Goal: Task Accomplishment & Management: Manage account settings

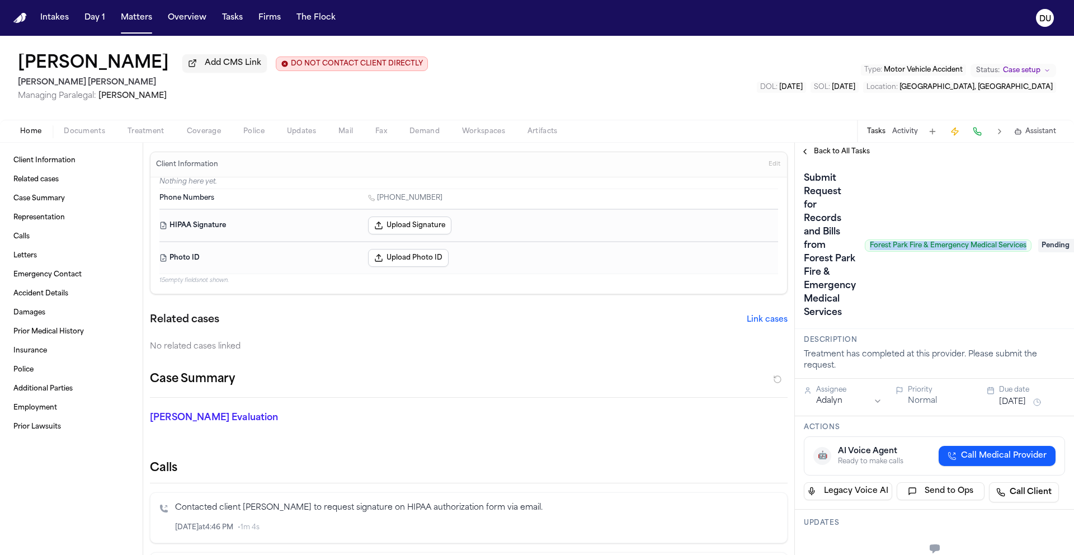
click at [942, 319] on div "Submit Request for Records and Bills from Forest Park Fire & Emergency Medical …" at bounding box center [918, 246] width 228 height 152
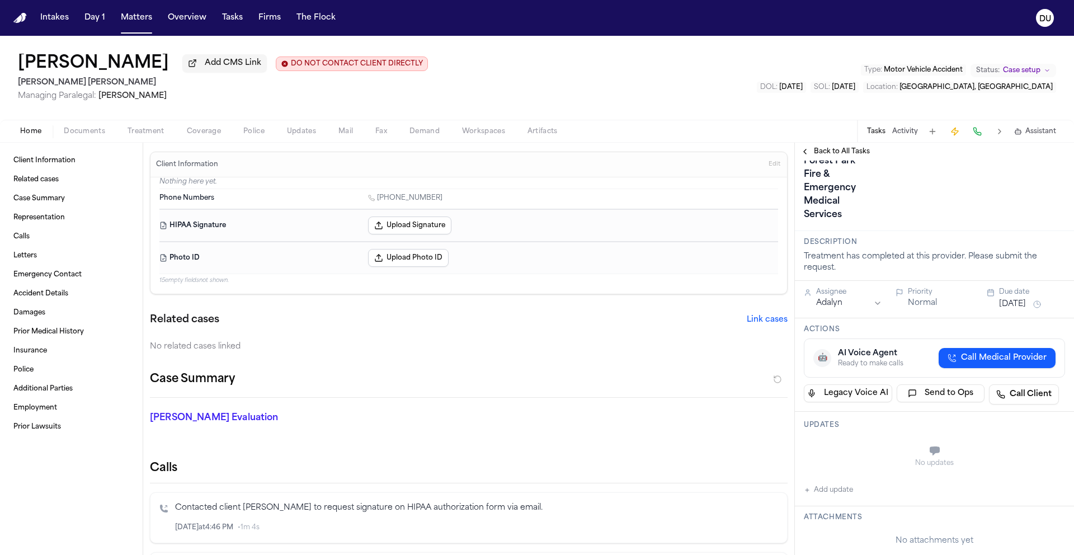
scroll to position [106, 0]
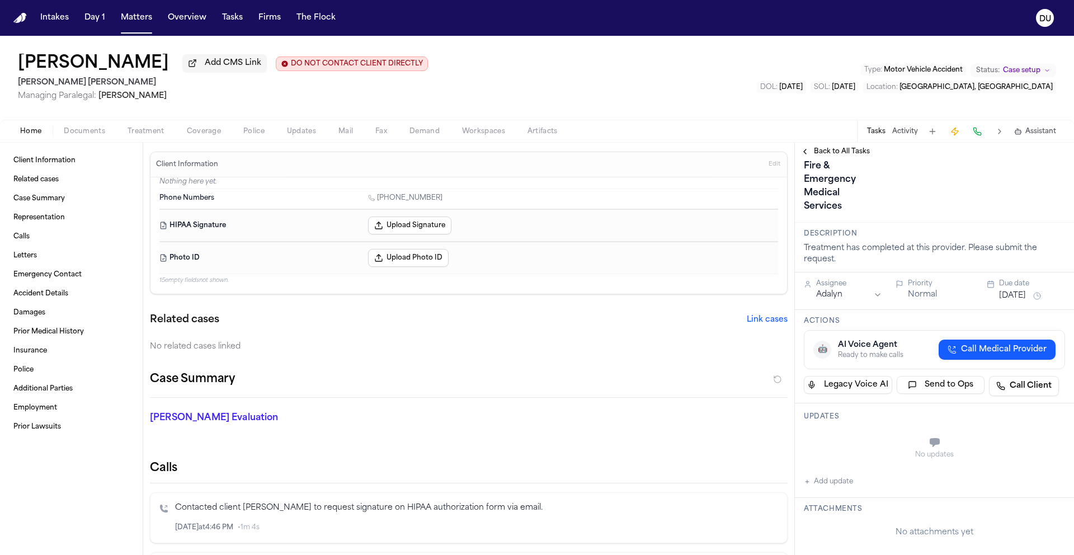
click at [871, 453] on div "No updates" at bounding box center [934, 454] width 261 height 9
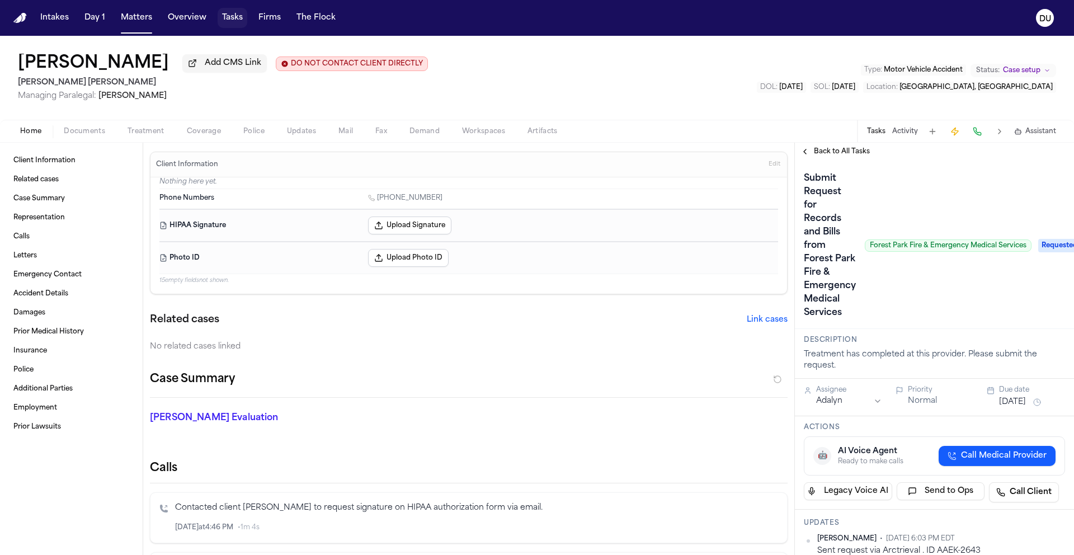
click at [221, 17] on button "Tasks" at bounding box center [233, 18] width 30 height 20
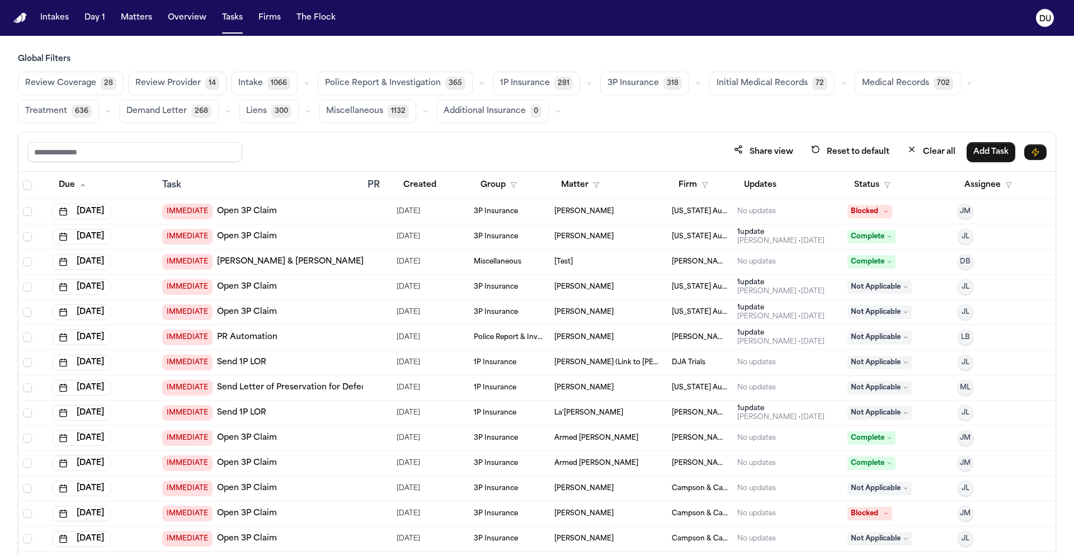
click at [895, 95] on button "Medical Records 702" at bounding box center [908, 83] width 106 height 23
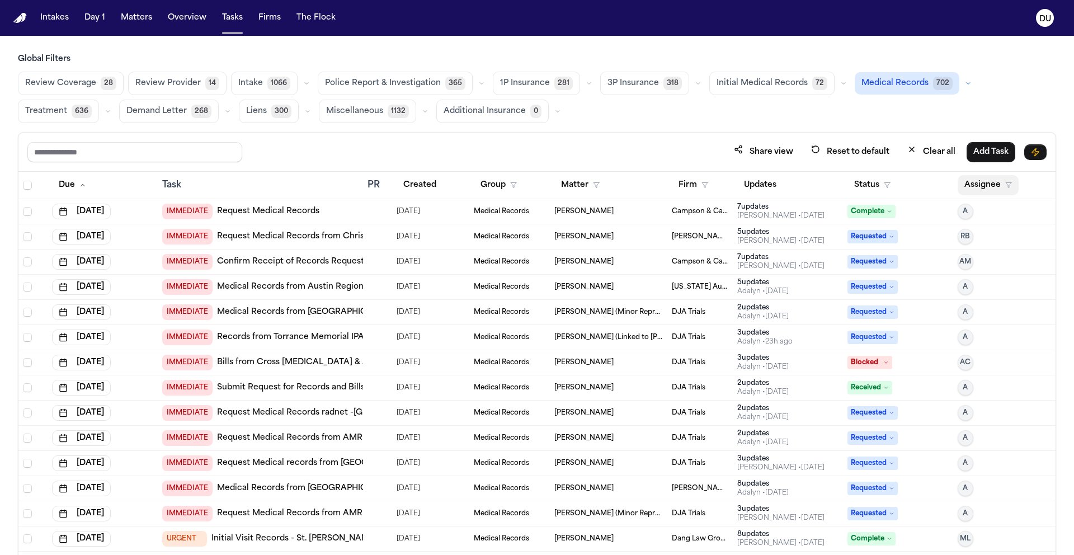
click at [970, 187] on button "Assignee" at bounding box center [988, 185] width 61 height 20
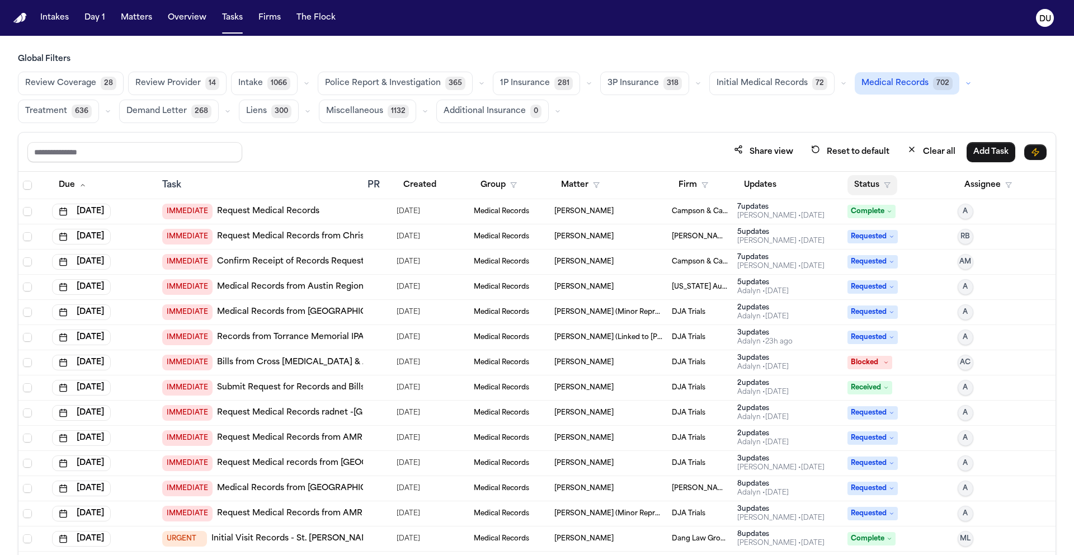
click at [872, 191] on button "Status" at bounding box center [873, 185] width 50 height 20
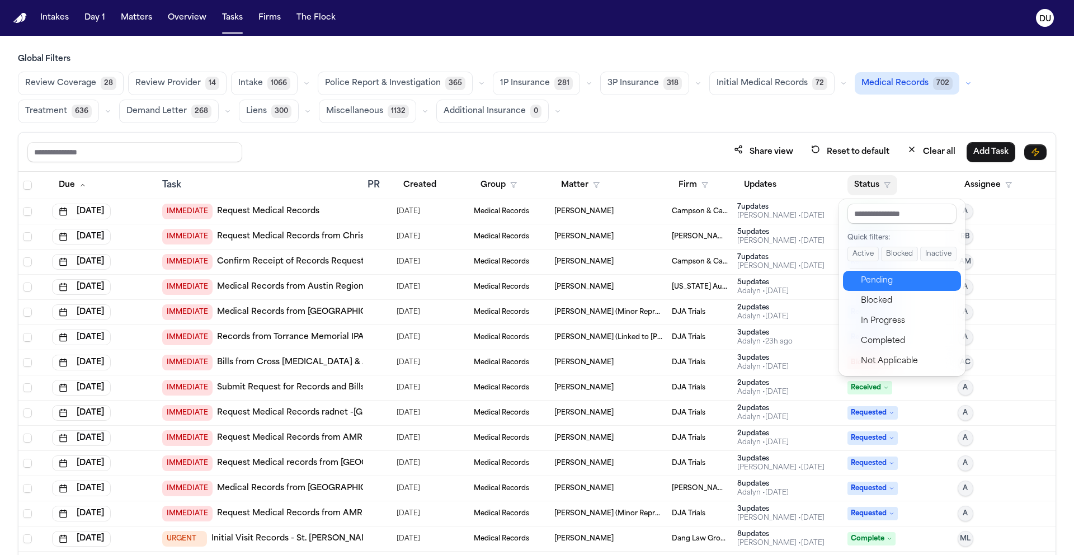
click at [872, 280] on div "Pending" at bounding box center [907, 280] width 93 height 13
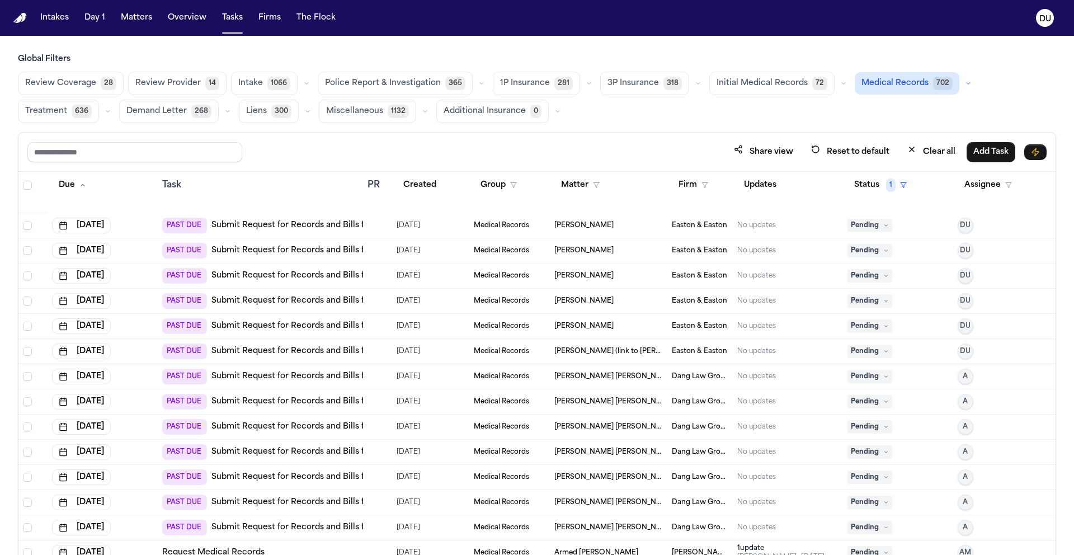
scroll to position [1484, 0]
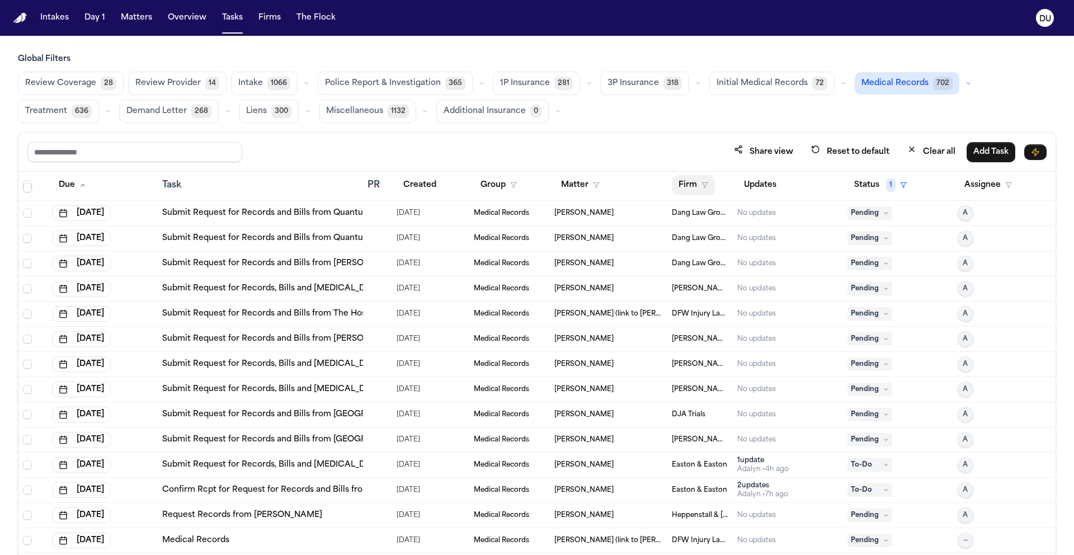
click at [693, 188] on button "Firm" at bounding box center [693, 185] width 43 height 20
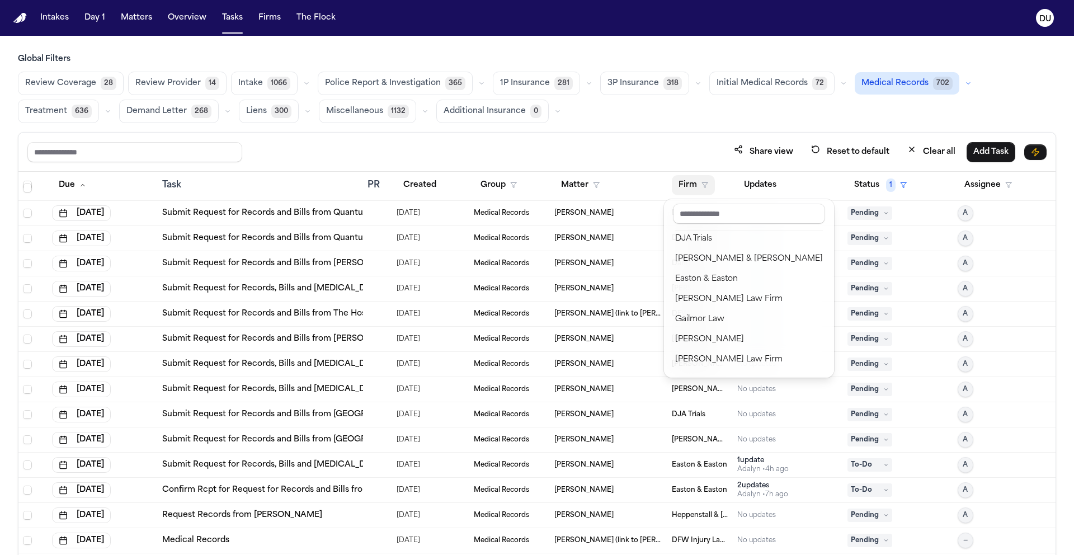
scroll to position [389, 0]
click at [714, 276] on div "Easton & Easton" at bounding box center [749, 276] width 148 height 13
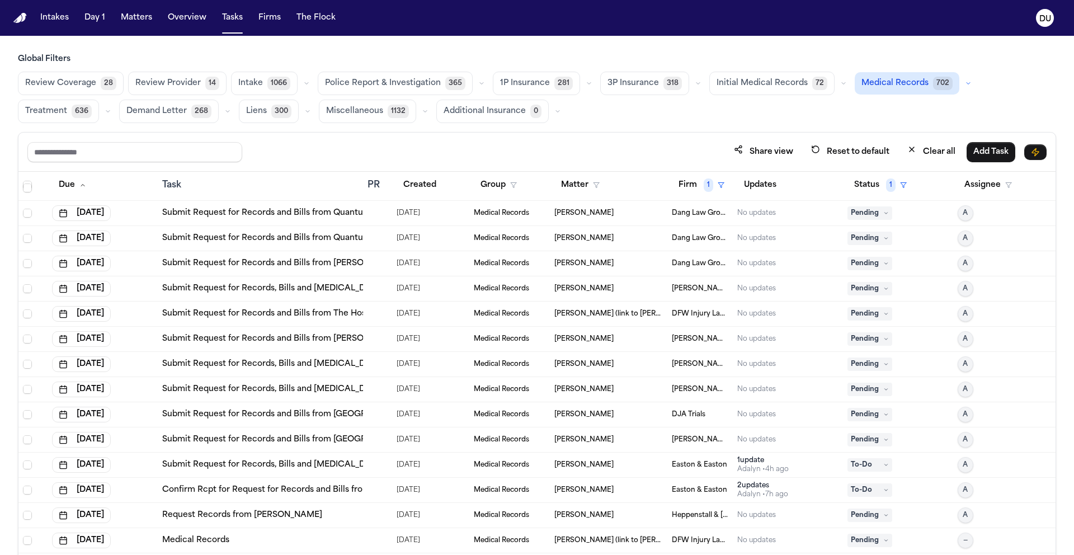
scroll to position [275, 0]
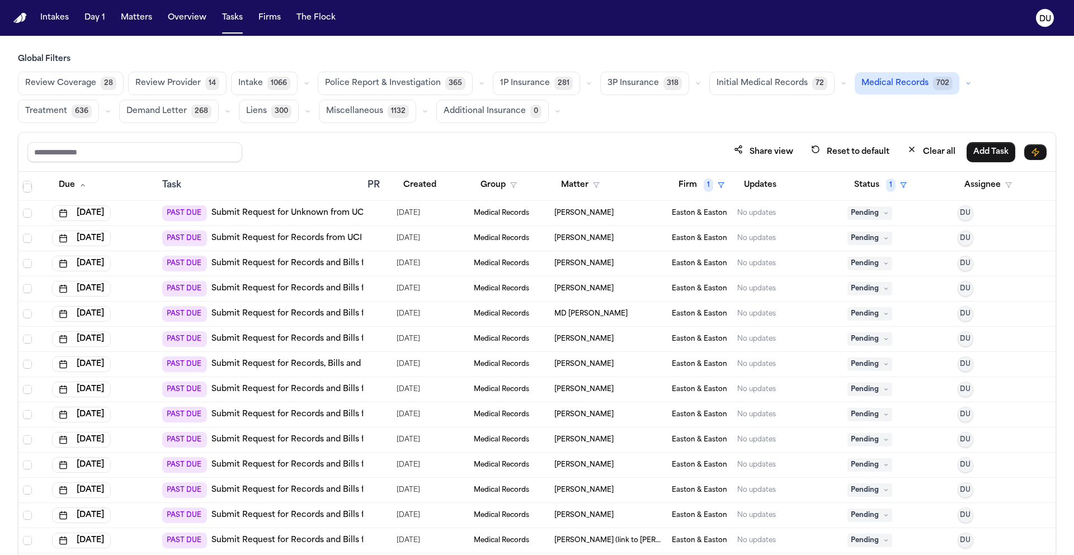
click at [336, 213] on link "Submit Request for Unknown from UCI Health – Regional Burn Center" at bounding box center [351, 213] width 280 height 11
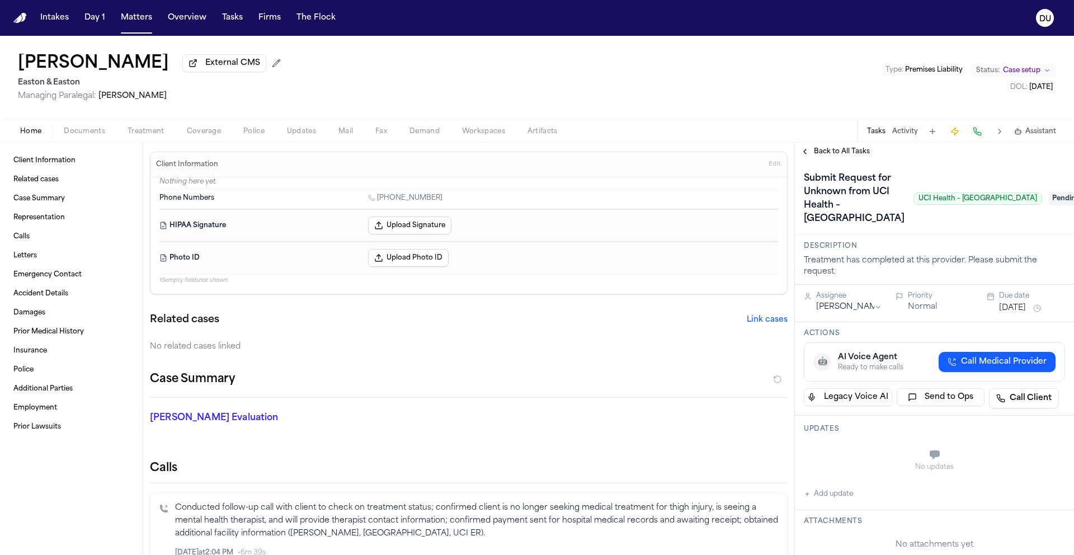
drag, startPoint x: 891, startPoint y: 215, endPoint x: 991, endPoint y: 218, distance: 100.2
click at [1003, 205] on span "UCI Health – Regional Burn Center" at bounding box center [978, 198] width 129 height 12
click at [914, 205] on span "UCI Health – Regional Burn Center" at bounding box center [978, 198] width 129 height 12
drag, startPoint x: 885, startPoint y: 215, endPoint x: 1005, endPoint y: 218, distance: 120.3
click at [1005, 218] on div "Submit Request for Unknown from UCI Health – Regional Burn Center UCI Health – …" at bounding box center [923, 199] width 238 height 58
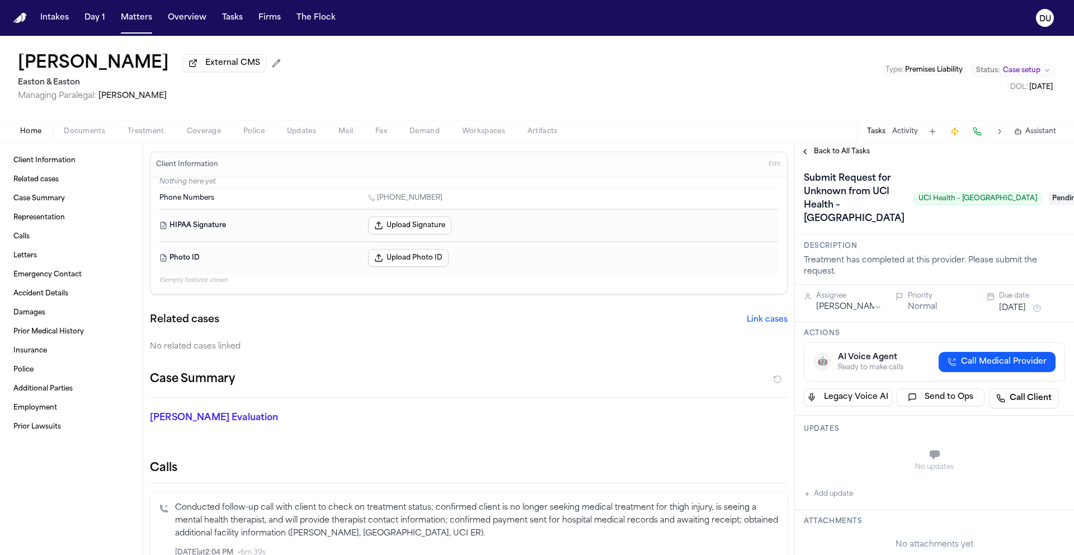
copy span "UCI Health – Regional Burn Center"
click at [139, 136] on span "Treatment" at bounding box center [146, 131] width 37 height 9
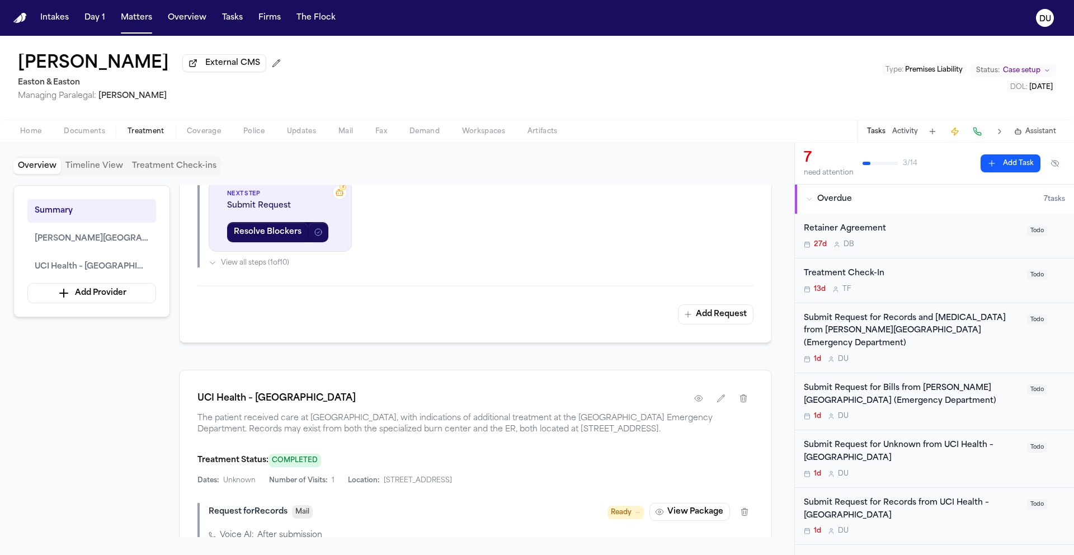
scroll to position [677, 0]
click at [701, 395] on icon "button" at bounding box center [698, 398] width 7 height 6
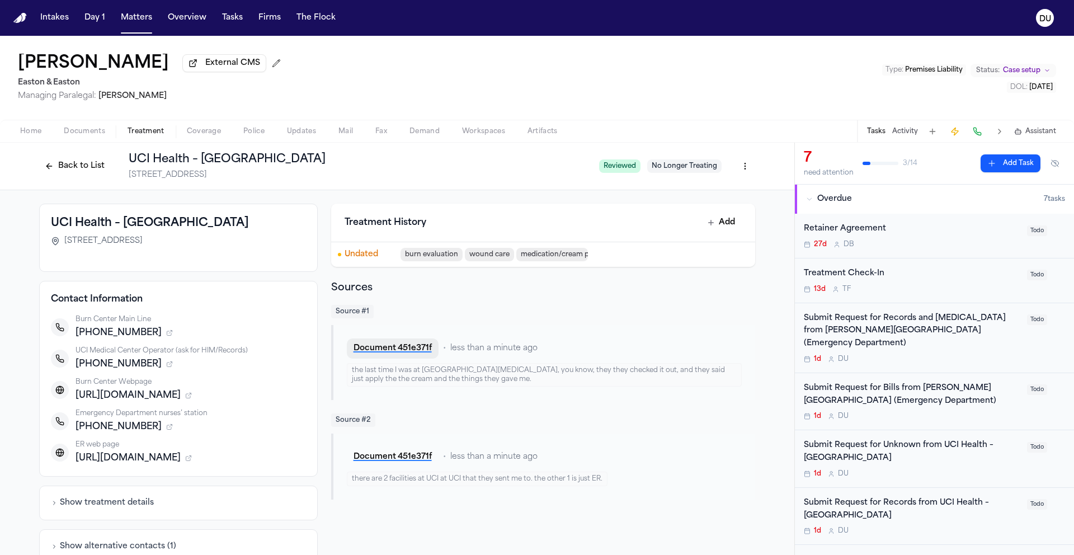
click at [394, 351] on button "Document 451e371f" at bounding box center [393, 348] width 92 height 20
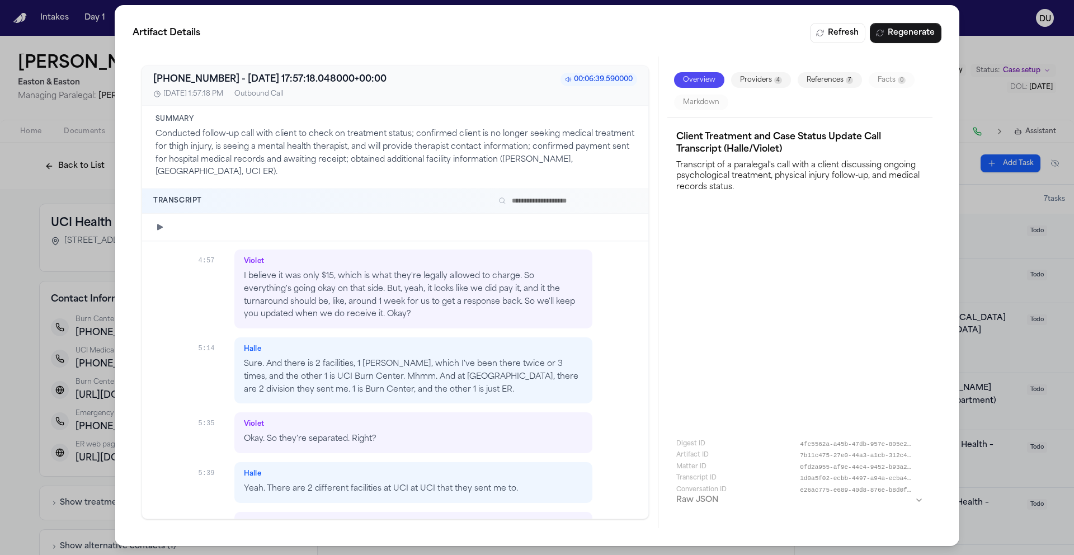
scroll to position [2370, 0]
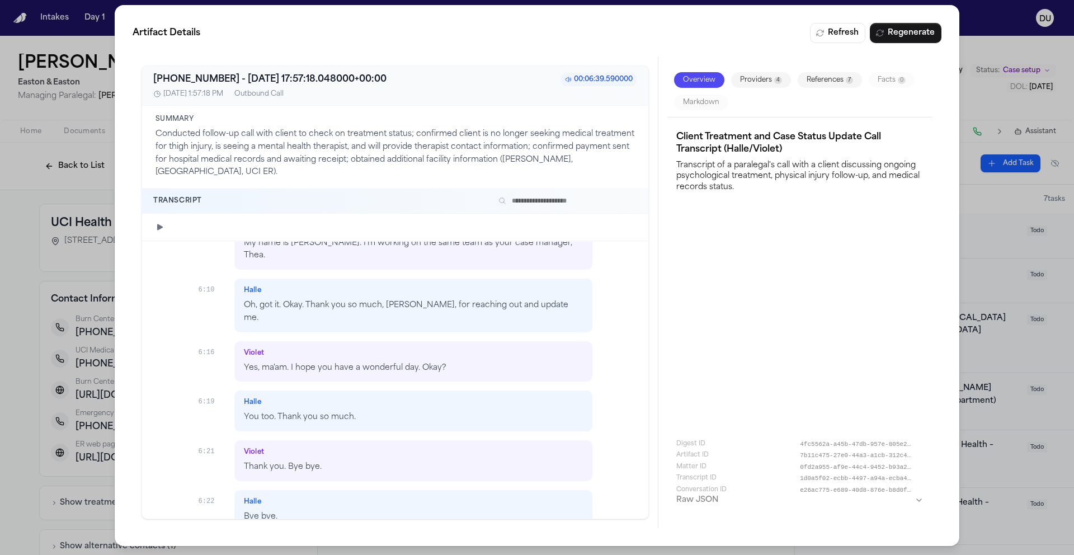
click at [994, 81] on div "Artifact Details Refresh Regenerate +19492123300 - 2025-09-25 17:57:18.048000+0…" at bounding box center [537, 275] width 1074 height 559
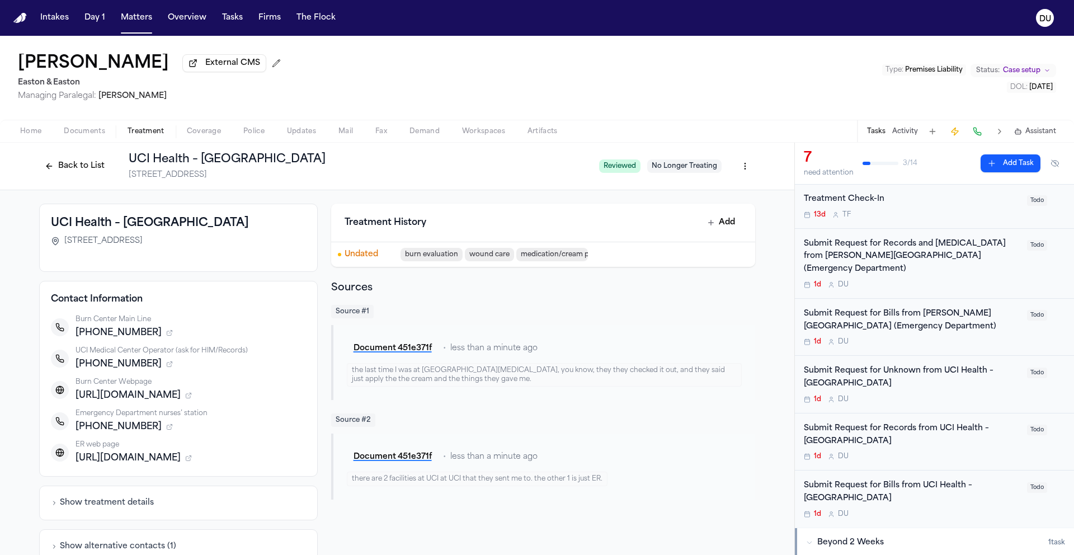
scroll to position [78, 0]
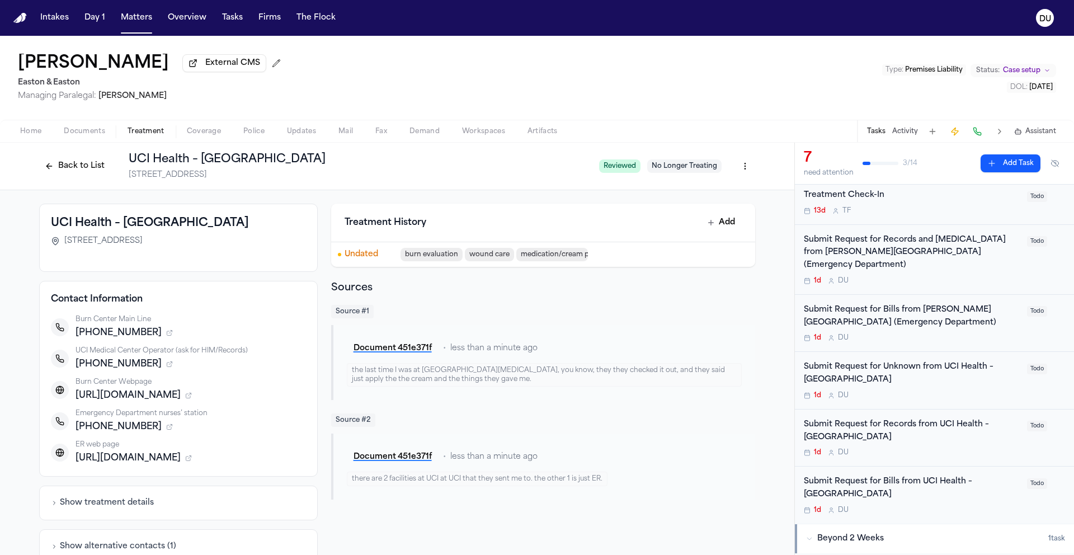
click at [848, 424] on div "Submit Request for Records from UCI Health – Regional Burn Center" at bounding box center [912, 431] width 217 height 26
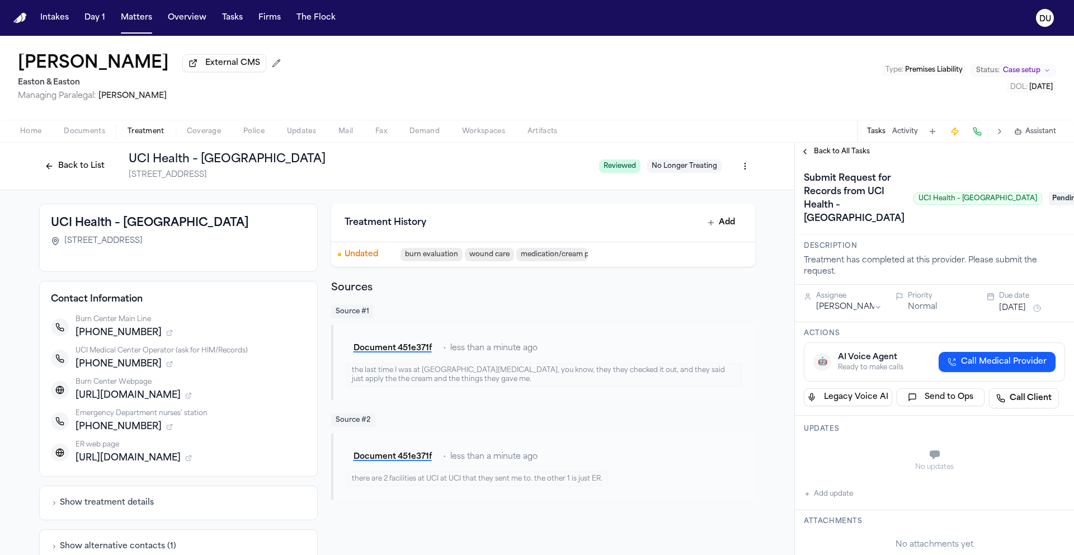
click at [830, 161] on div "Back to All Tasks" at bounding box center [934, 152] width 279 height 18
click at [833, 156] on span "Back to All Tasks" at bounding box center [842, 151] width 56 height 9
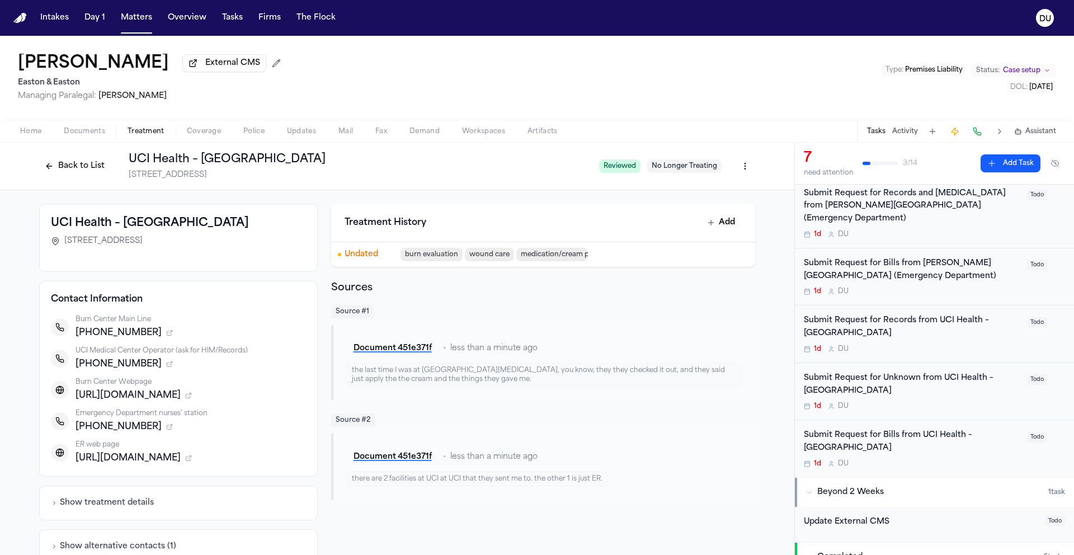
scroll to position [135, 0]
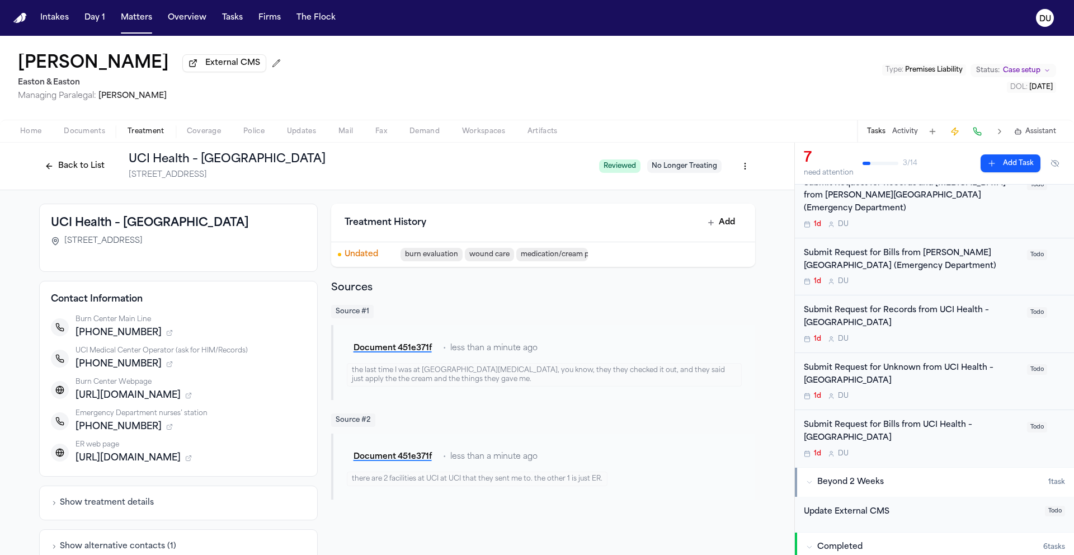
click at [876, 362] on div "Submit Request for Unknown from UCI Health – Regional Burn Center" at bounding box center [912, 375] width 217 height 26
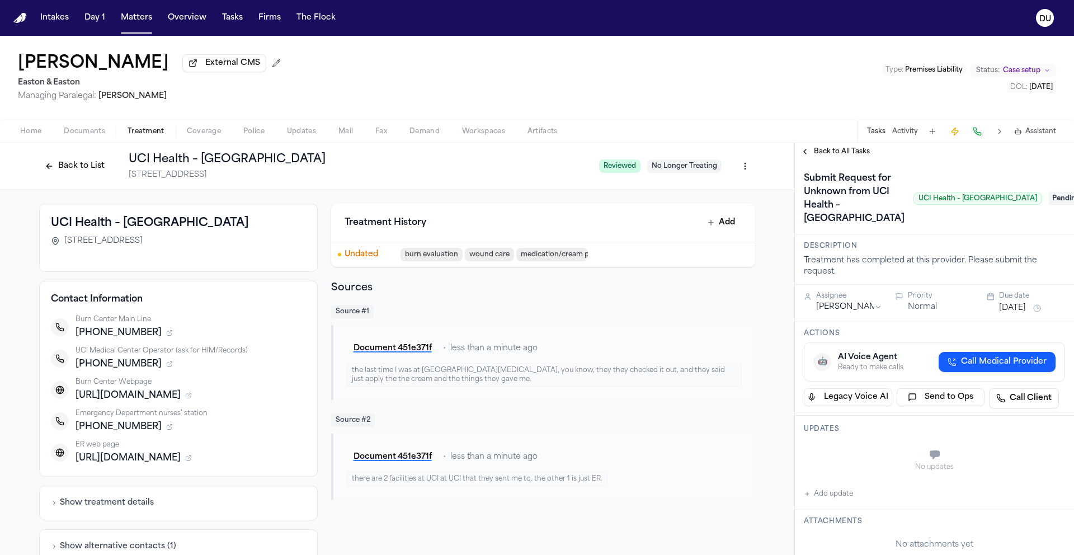
click at [1049, 205] on span "Pending" at bounding box center [1071, 198] width 45 height 13
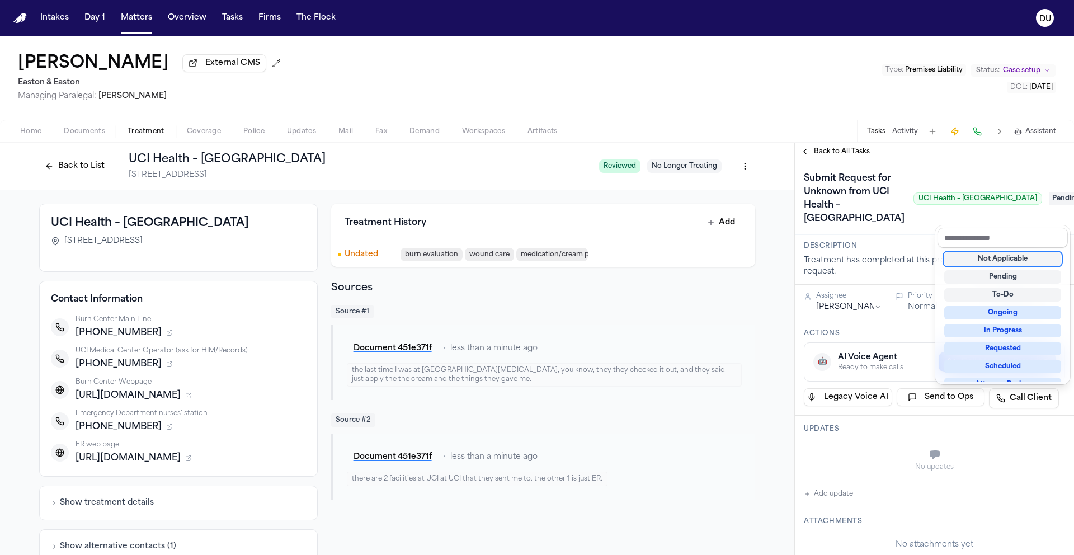
click at [1016, 261] on div "Not Applicable" at bounding box center [1002, 258] width 117 height 13
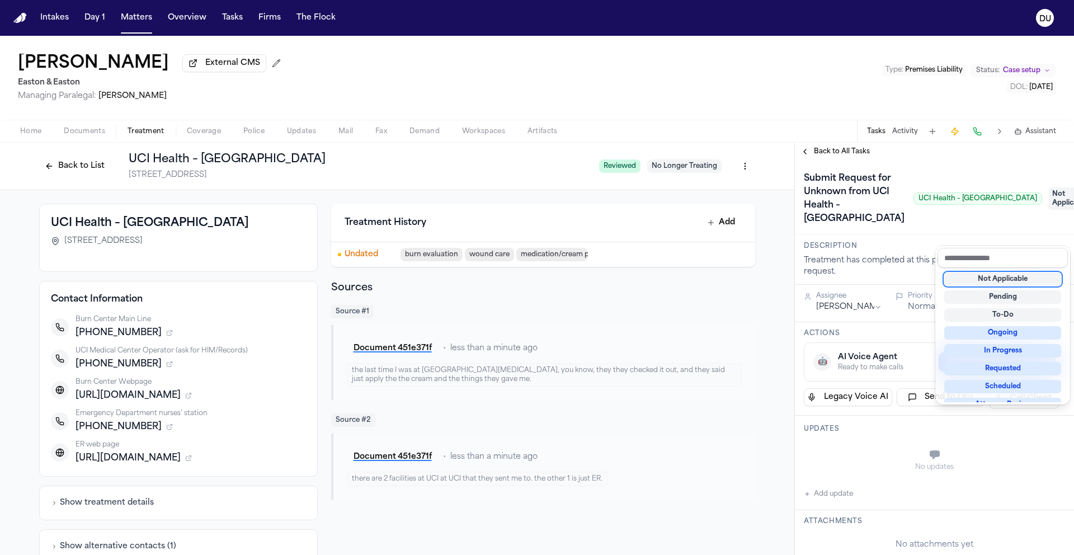
click at [824, 156] on div "**********" at bounding box center [934, 349] width 279 height 412
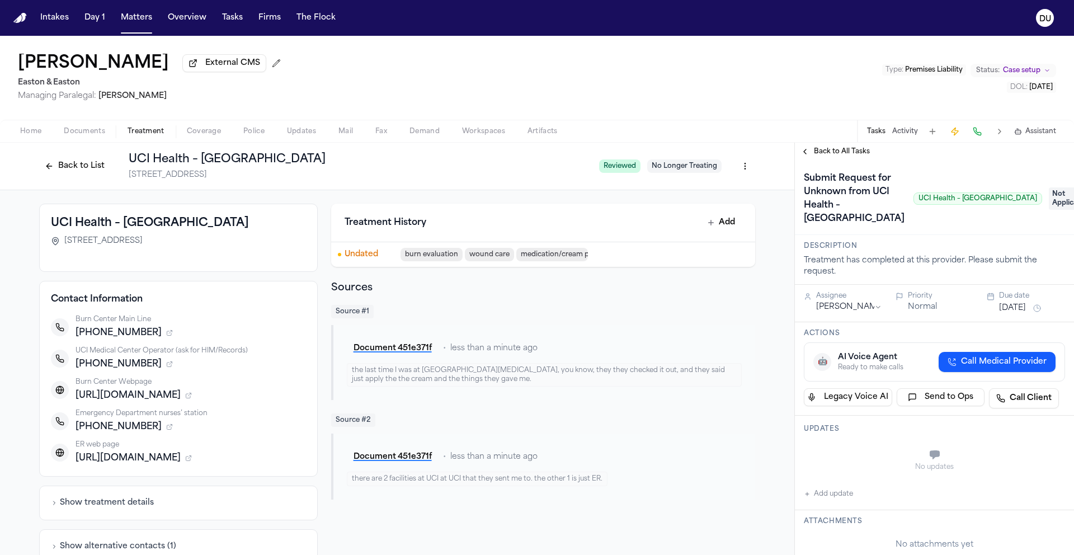
click at [836, 156] on span "Back to All Tasks" at bounding box center [842, 151] width 56 height 9
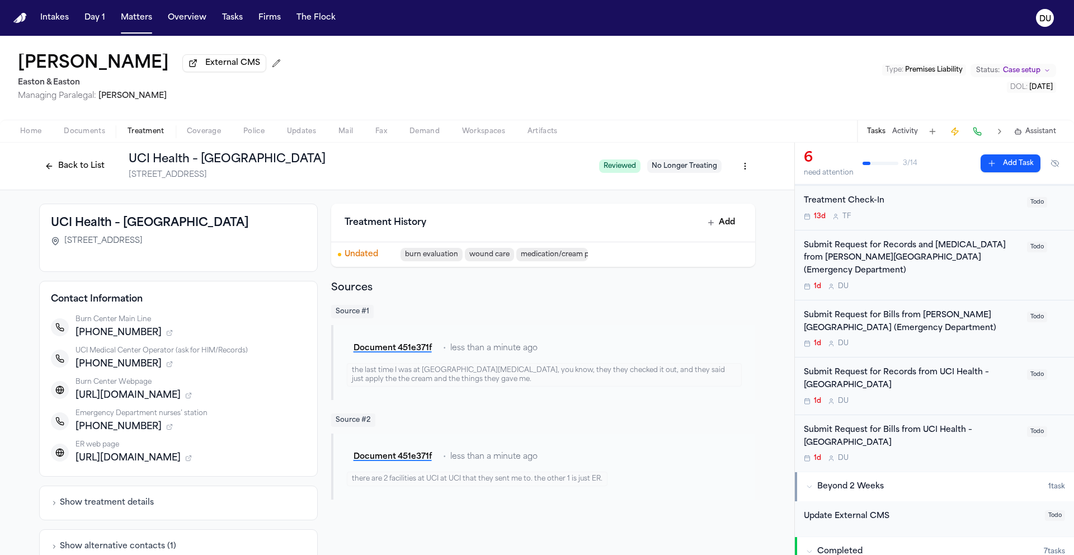
scroll to position [73, 0]
click at [11, 128] on button "Home" at bounding box center [31, 131] width 44 height 13
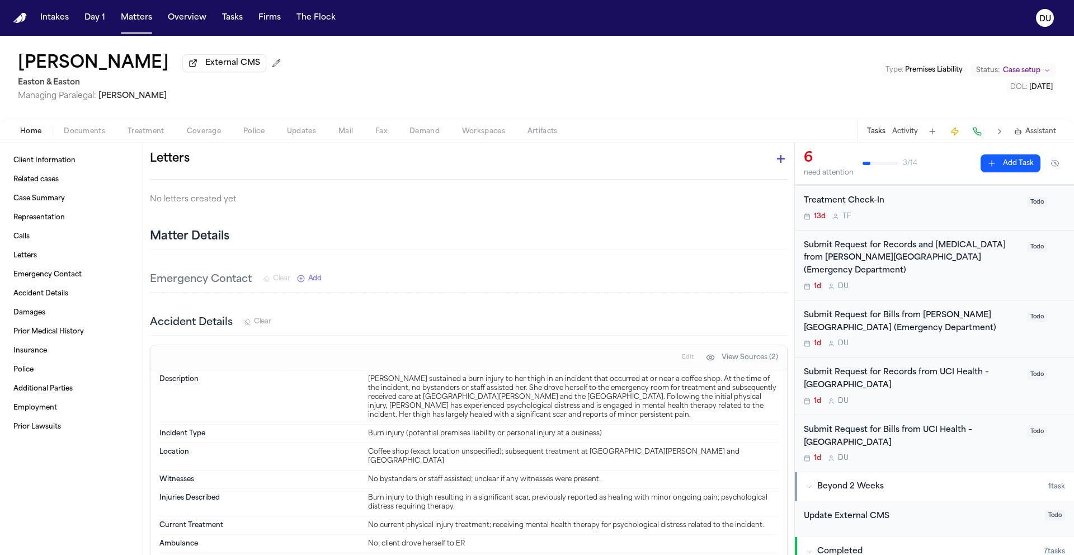
scroll to position [484, 0]
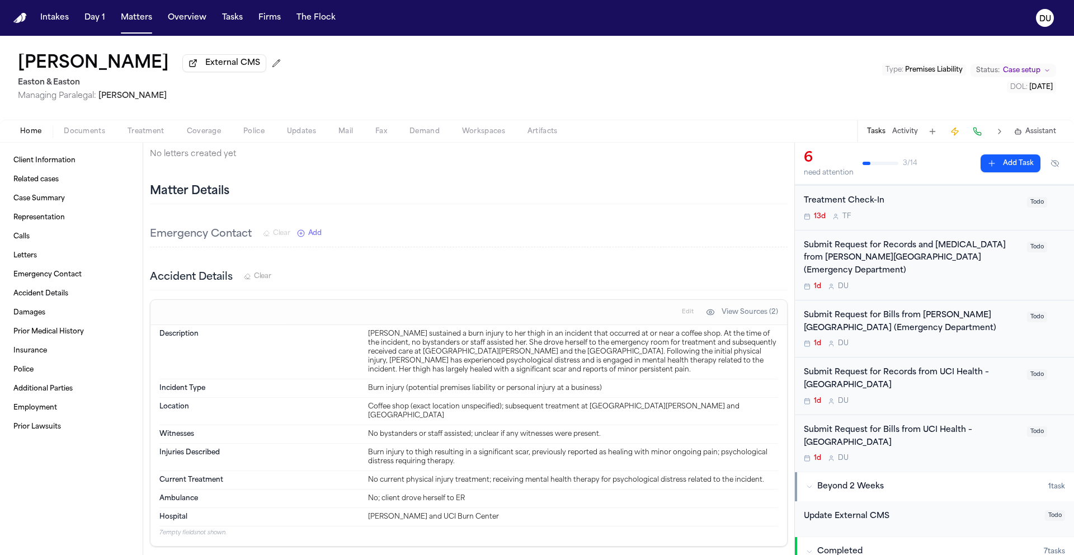
click at [142, 132] on span "Treatment" at bounding box center [146, 131] width 37 height 9
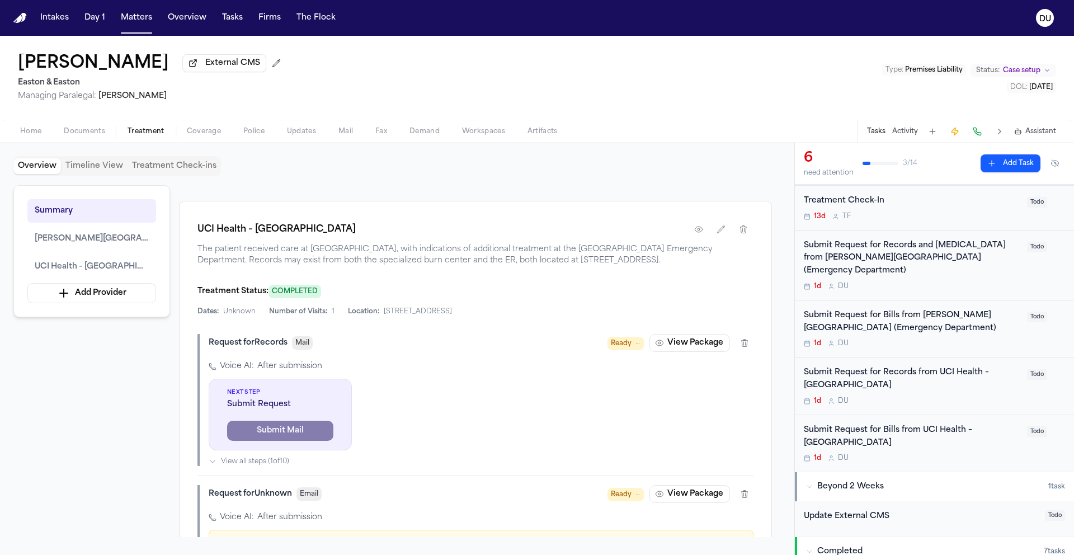
scroll to position [881, 0]
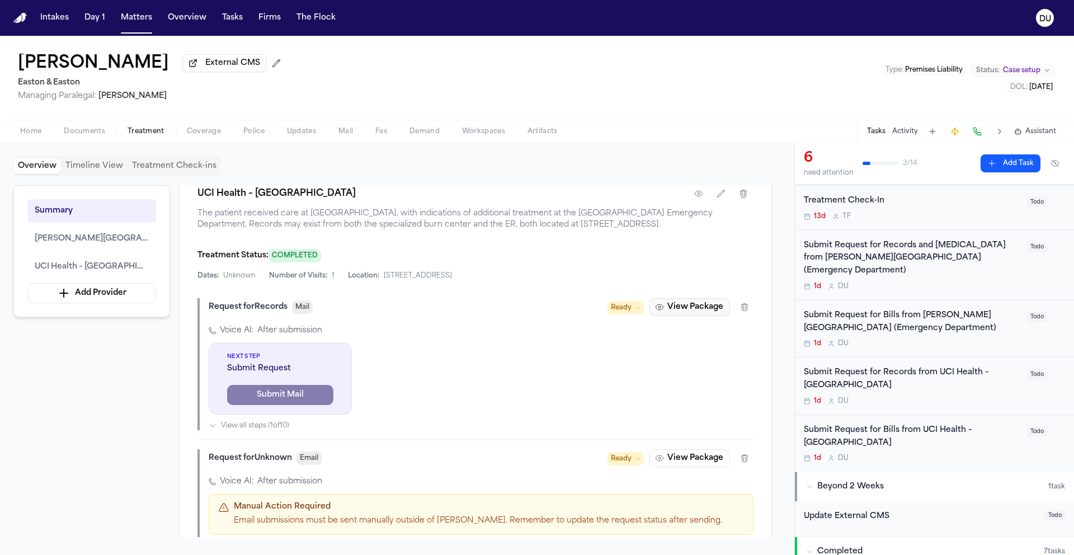
click at [698, 300] on button "View Package" at bounding box center [690, 307] width 81 height 18
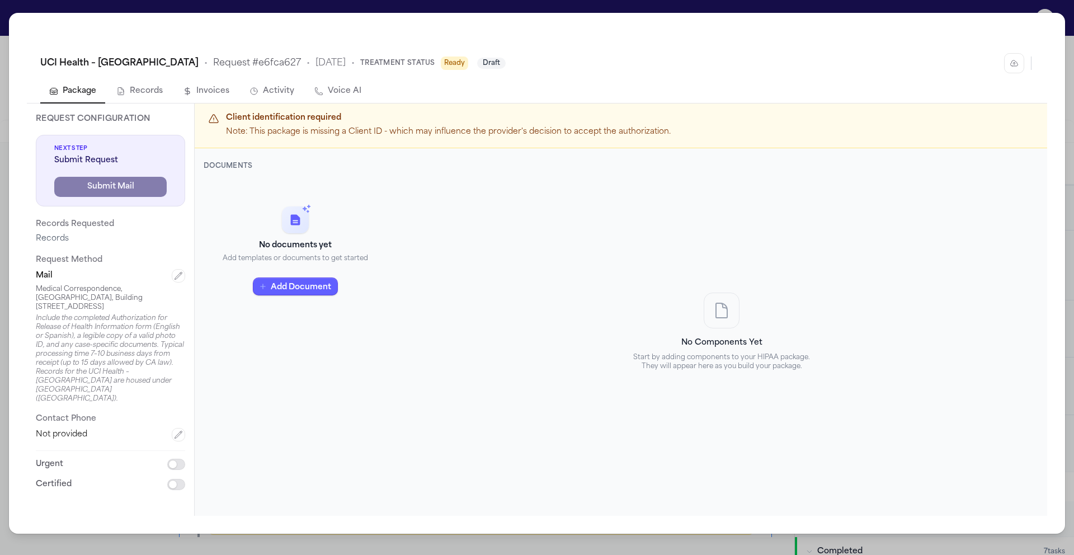
click at [96, 16] on div "UCI Health – Regional Burn Center • Request # e6fca627 • 9/25/2025 • Treatment …" at bounding box center [537, 273] width 1056 height 521
click at [100, 7] on div "UCI Health – Regional Burn Center • Request # e6fca627 • 9/25/2025 • Treatment …" at bounding box center [537, 277] width 1074 height 555
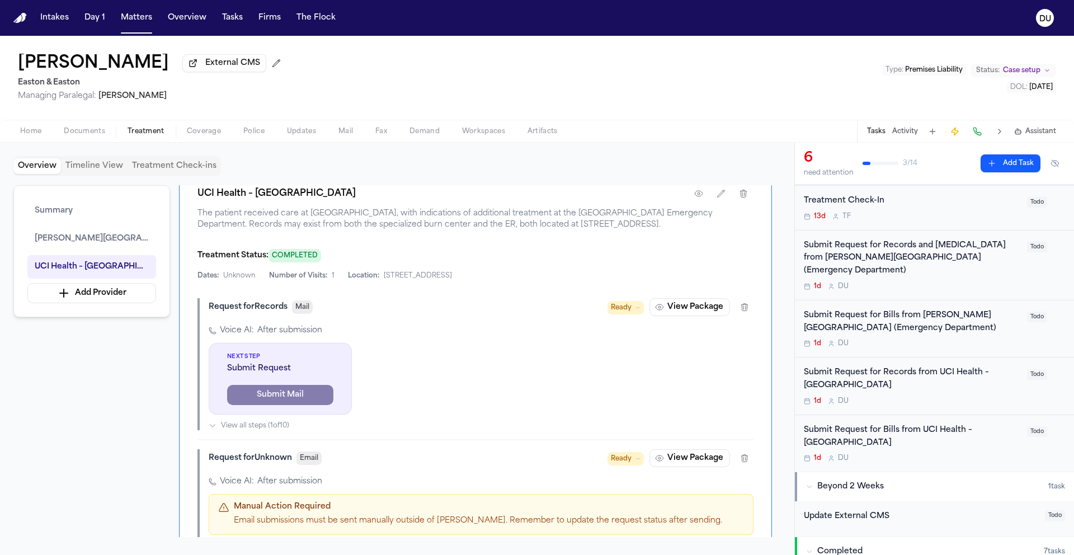
scroll to position [73, 0]
click at [650, 298] on button "View Package" at bounding box center [690, 307] width 81 height 18
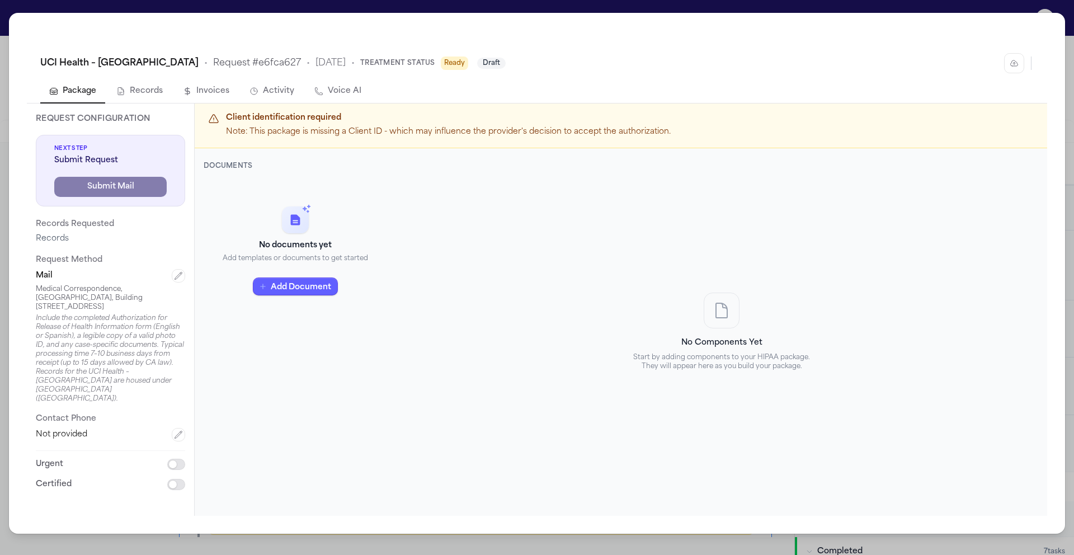
click at [1067, 11] on div "UCI Health – Regional Burn Center • Request # e6fca627 • 9/25/2025 • Treatment …" at bounding box center [537, 277] width 1074 height 555
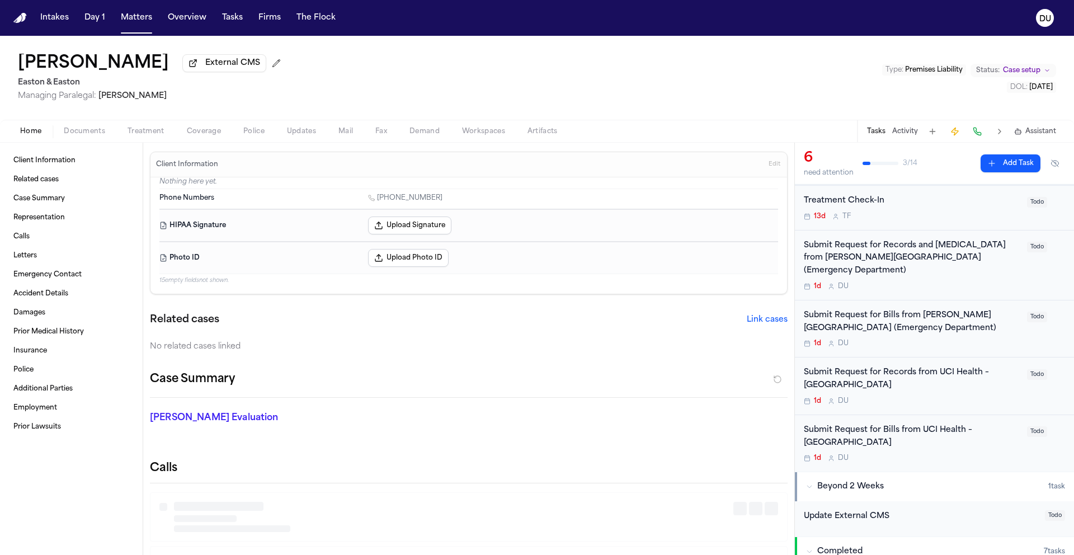
click at [36, 136] on span "Home" at bounding box center [30, 131] width 21 height 9
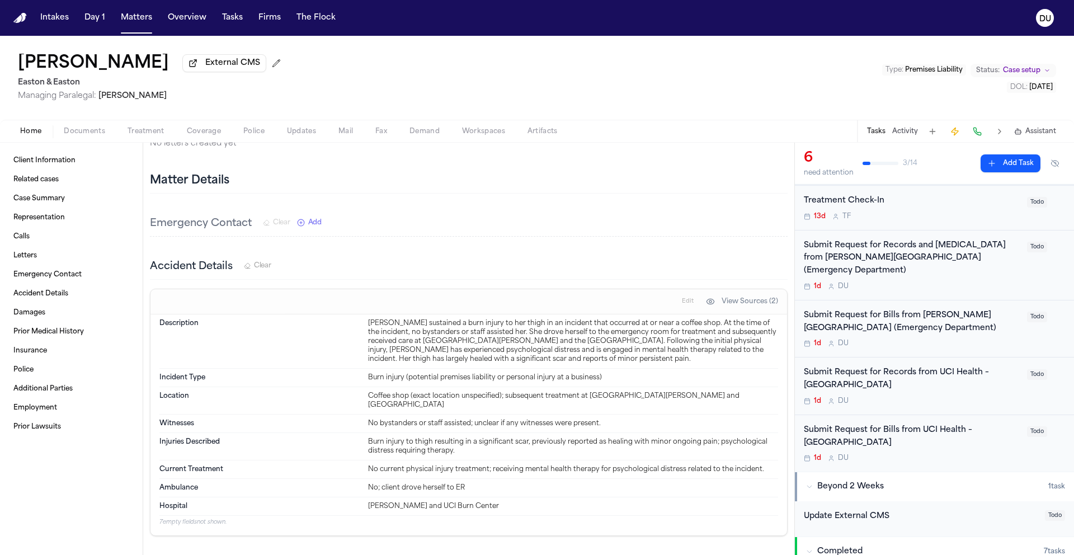
scroll to position [497, 0]
click at [128, 133] on span "Treatment" at bounding box center [146, 131] width 37 height 9
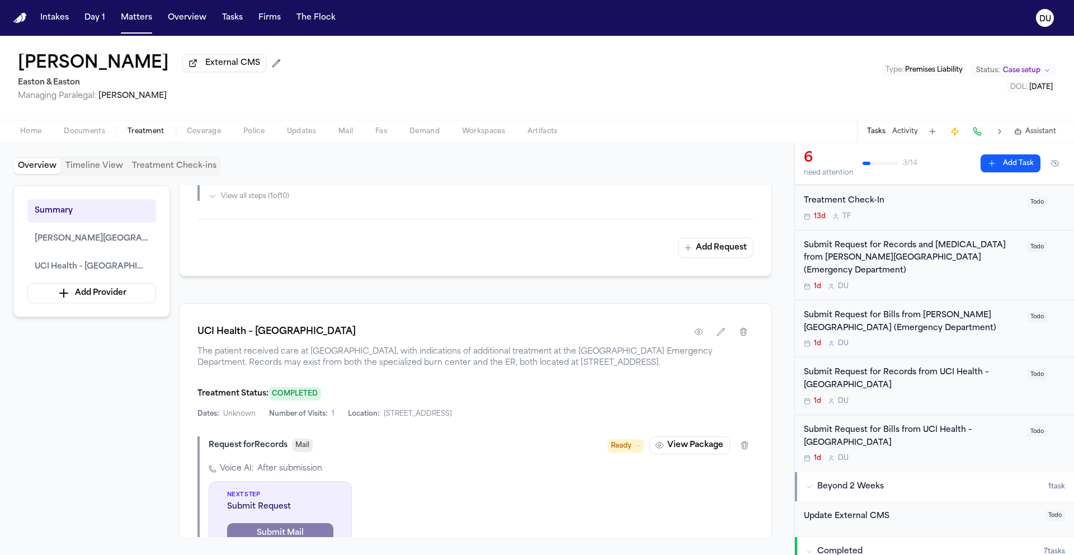
scroll to position [73, 0]
click at [873, 366] on div "Submit Request for Records from UCI Health – Regional Burn Center" at bounding box center [912, 379] width 217 height 26
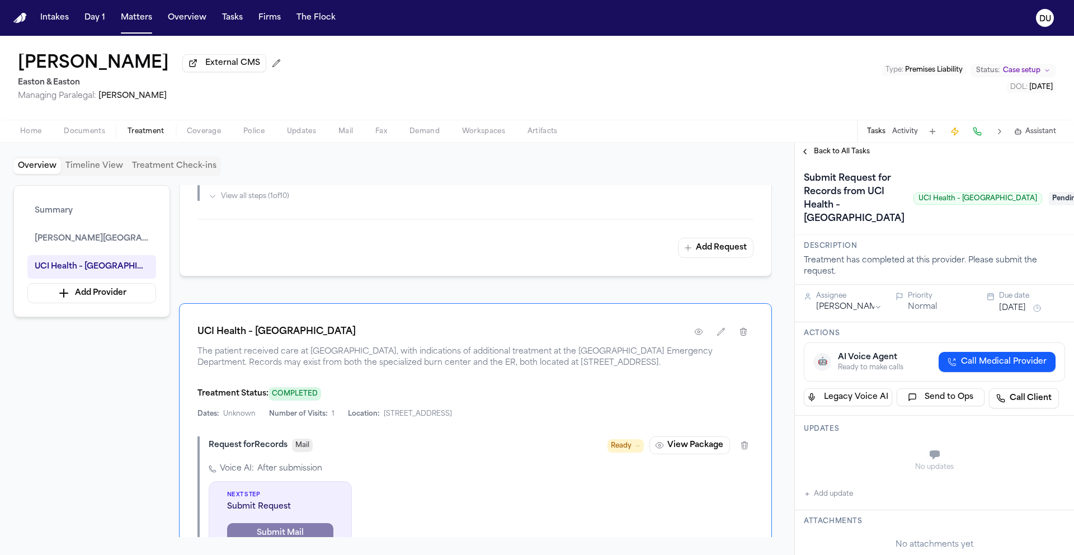
click at [1049, 205] on span "Pending" at bounding box center [1071, 198] width 45 height 13
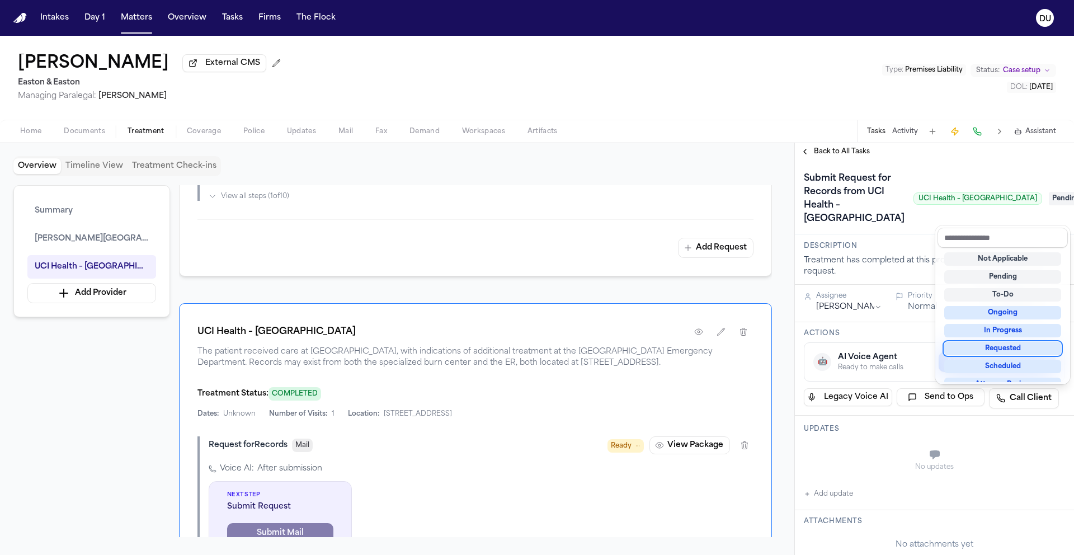
click at [1005, 351] on div "Requested" at bounding box center [1002, 348] width 117 height 13
click at [860, 228] on div "Submit Request for Records from UCI Health – Regional Burn Center UCI Health – …" at bounding box center [934, 199] width 261 height 58
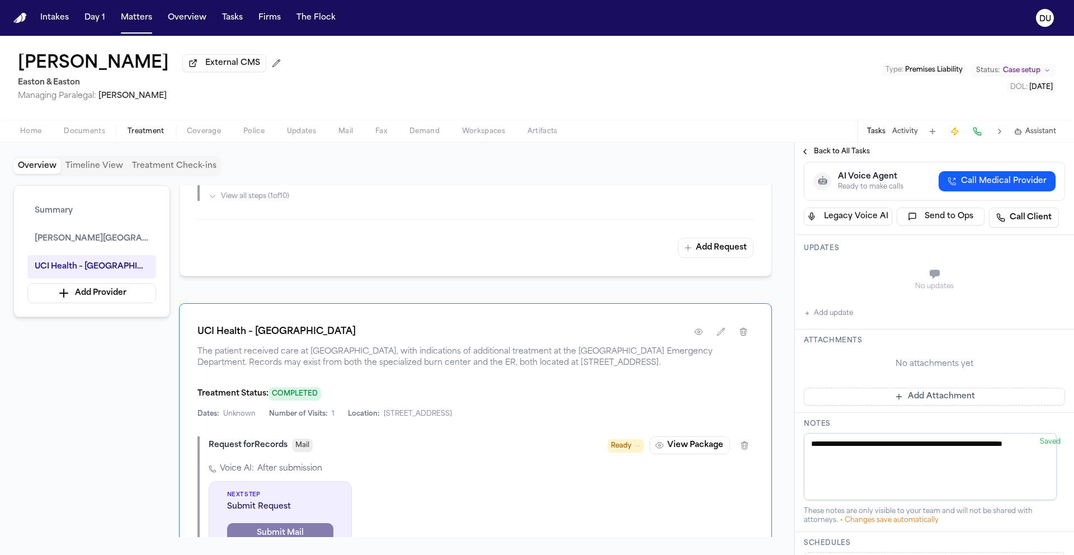
scroll to position [55, 0]
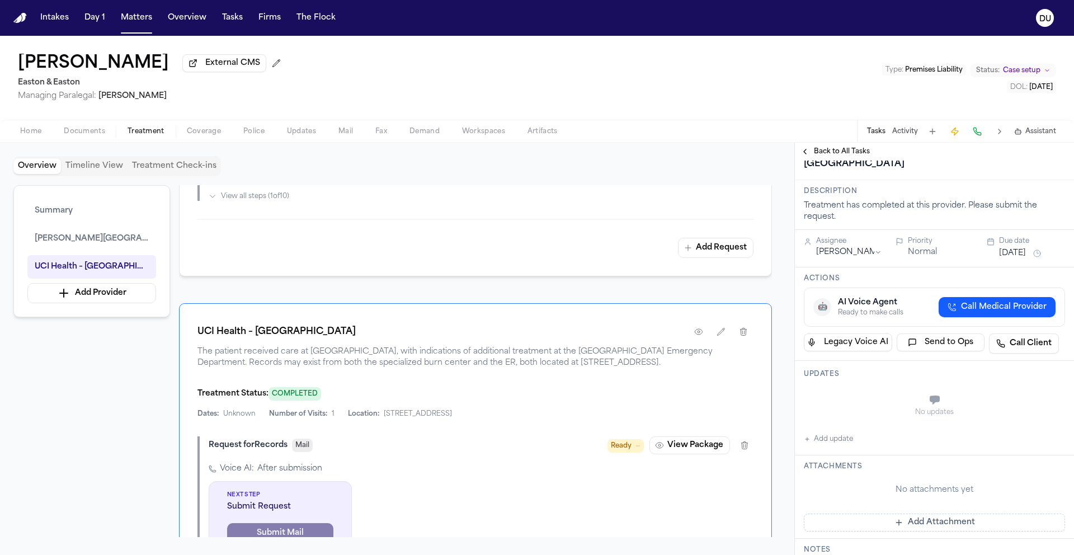
click at [1013, 259] on button "[DATE]" at bounding box center [1012, 253] width 27 height 11
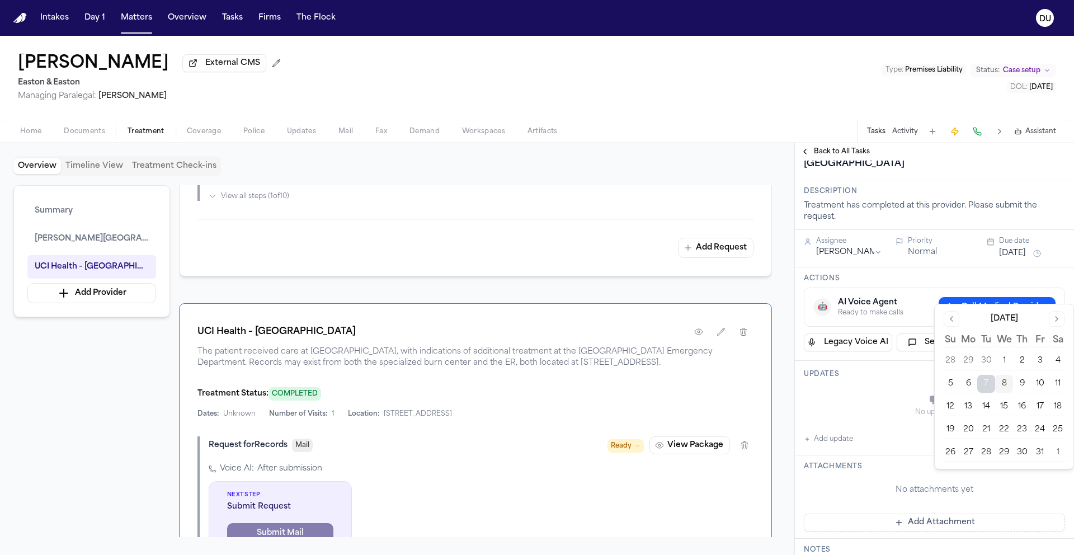
click at [1040, 387] on button "10" at bounding box center [1040, 384] width 18 height 18
click at [921, 173] on div "Submit Request for Records from UCI Health – Regional Burn Center UCI Health – …" at bounding box center [923, 144] width 238 height 58
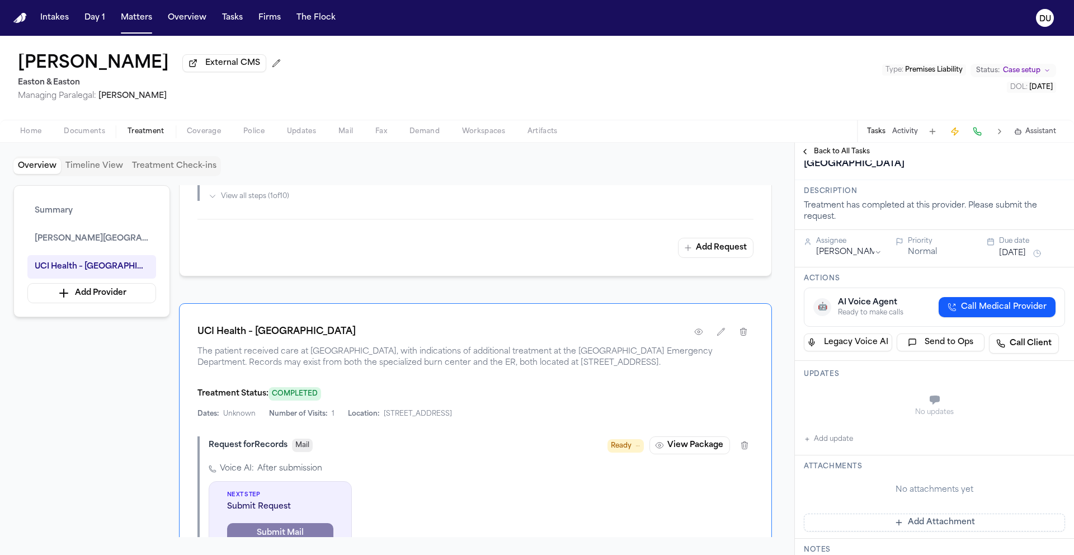
scroll to position [260, 0]
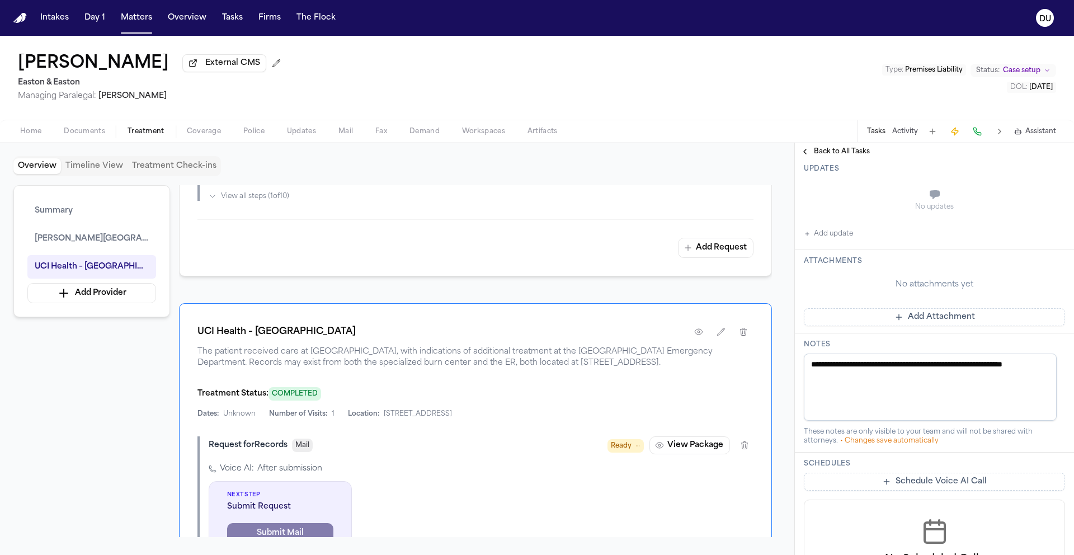
click at [911, 326] on button "Add Attachment" at bounding box center [934, 317] width 261 height 18
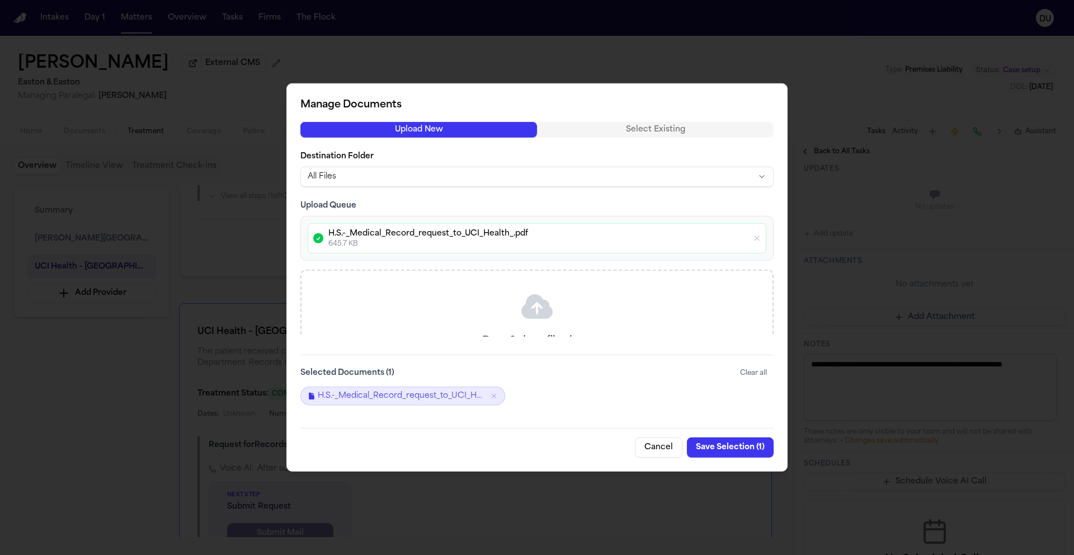
click at [727, 450] on button "Save Selection ( 1 )" at bounding box center [730, 448] width 87 height 20
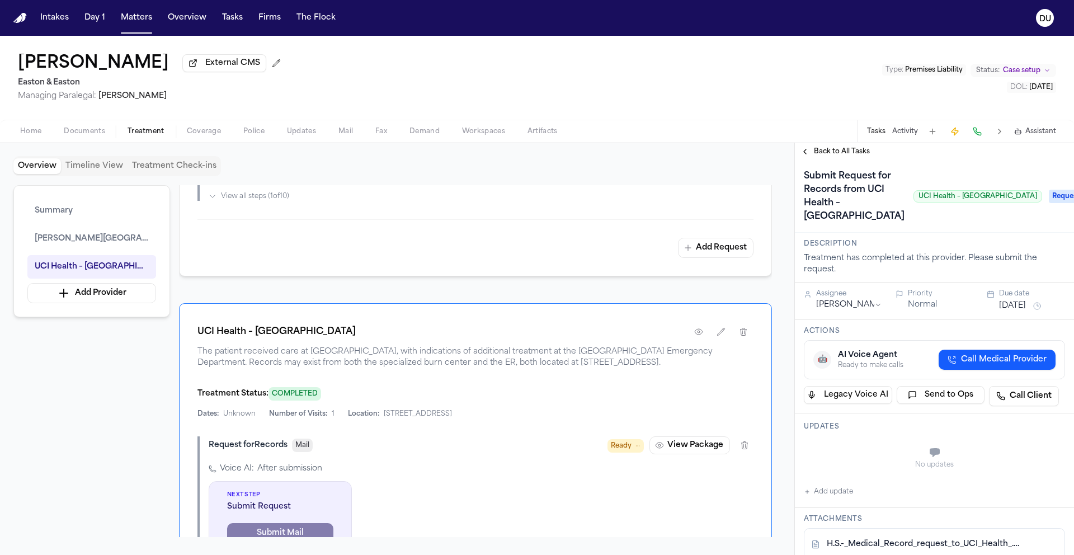
scroll to position [0, 0]
click at [849, 152] on span "Back to All Tasks" at bounding box center [842, 151] width 56 height 9
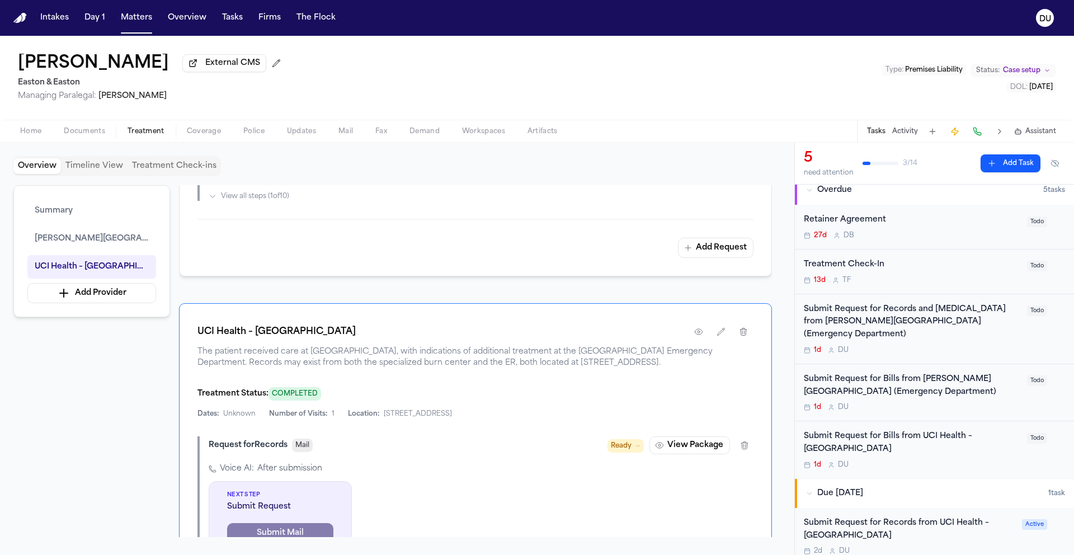
scroll to position [20, 0]
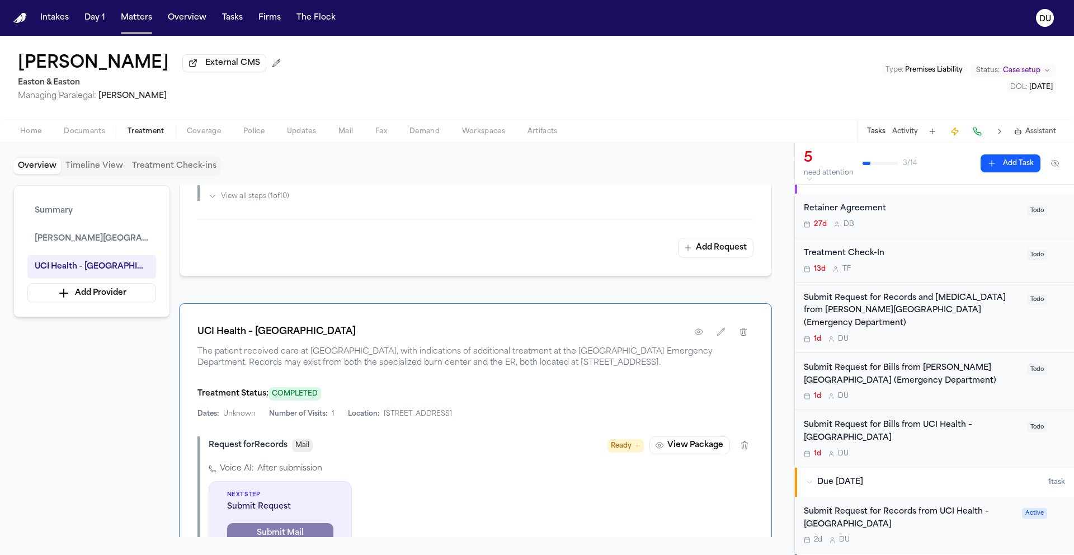
click at [896, 419] on div "Submit Request for Bills from UCI Health – Regional Burn Center" at bounding box center [912, 432] width 217 height 26
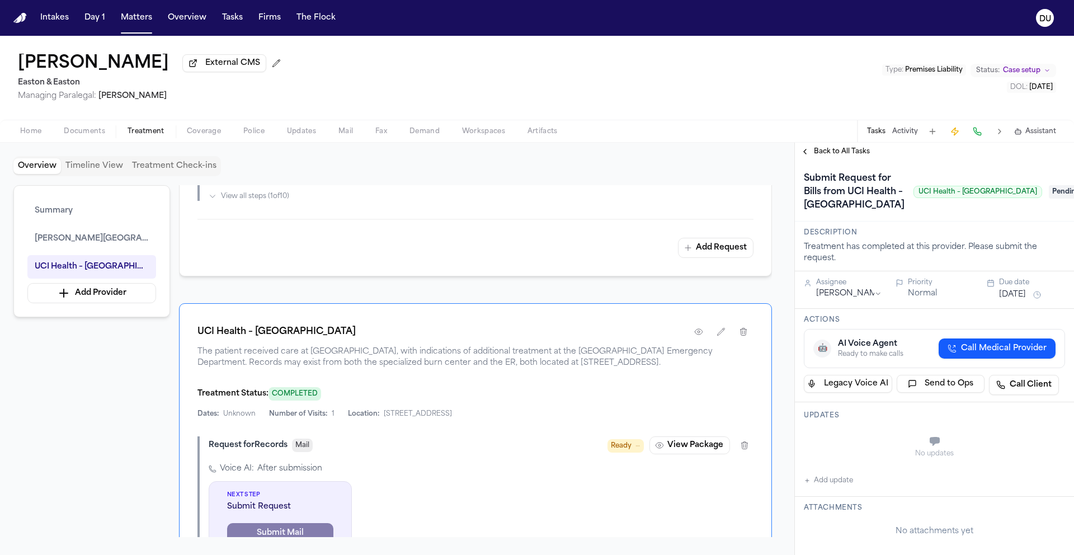
click at [1049, 199] on span "Pending" at bounding box center [1071, 191] width 45 height 13
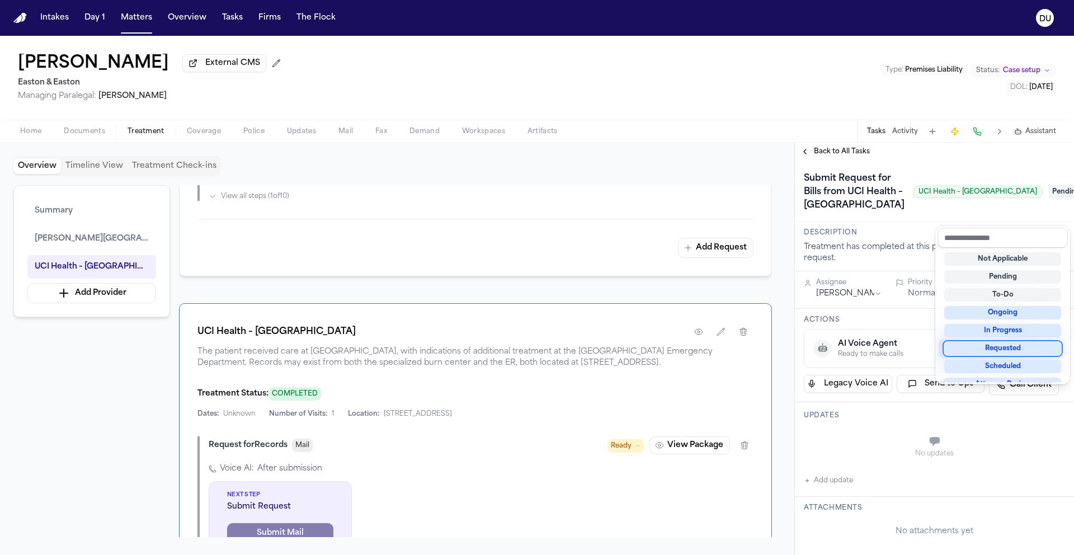
scroll to position [2, 0]
click at [1005, 352] on div "Requested" at bounding box center [1002, 346] width 117 height 13
click at [868, 214] on div "Submit Request for Bills from UCI Health – Regional Burn Center UCI Health – Re…" at bounding box center [934, 192] width 261 height 45
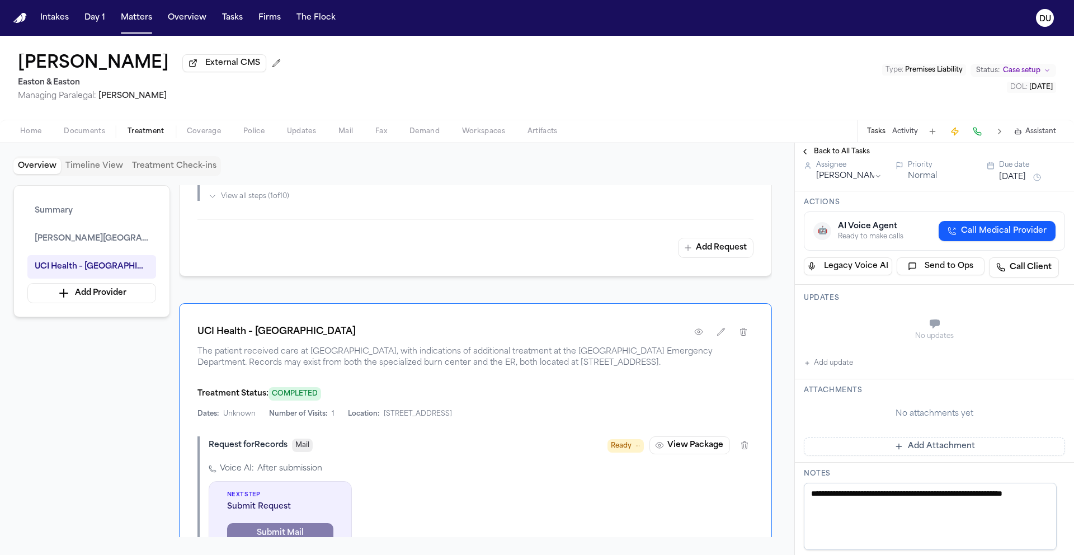
scroll to position [171, 0]
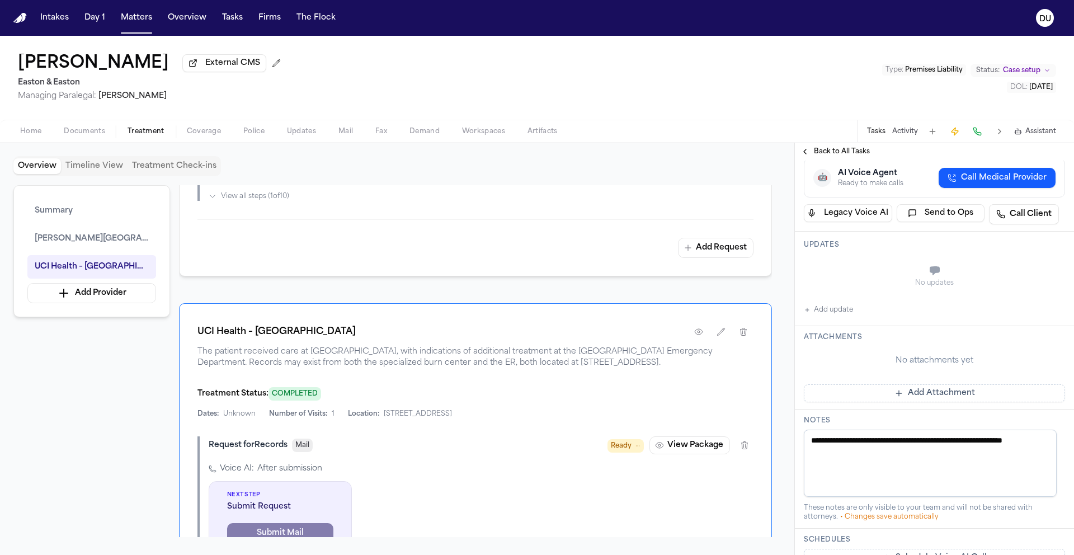
click at [927, 402] on button "Add Attachment" at bounding box center [934, 393] width 261 height 18
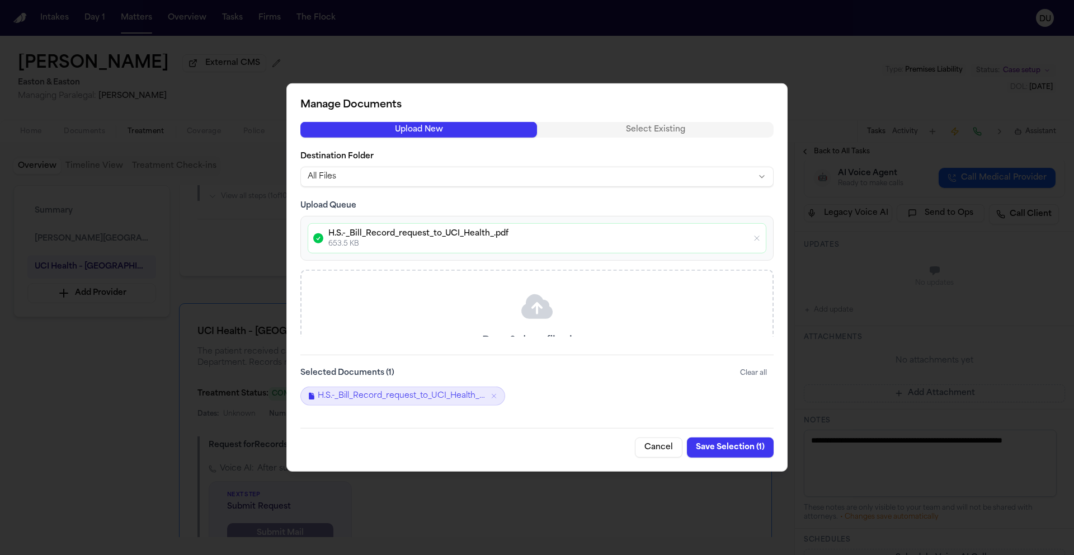
click at [725, 448] on button "Save Selection ( 1 )" at bounding box center [730, 448] width 87 height 20
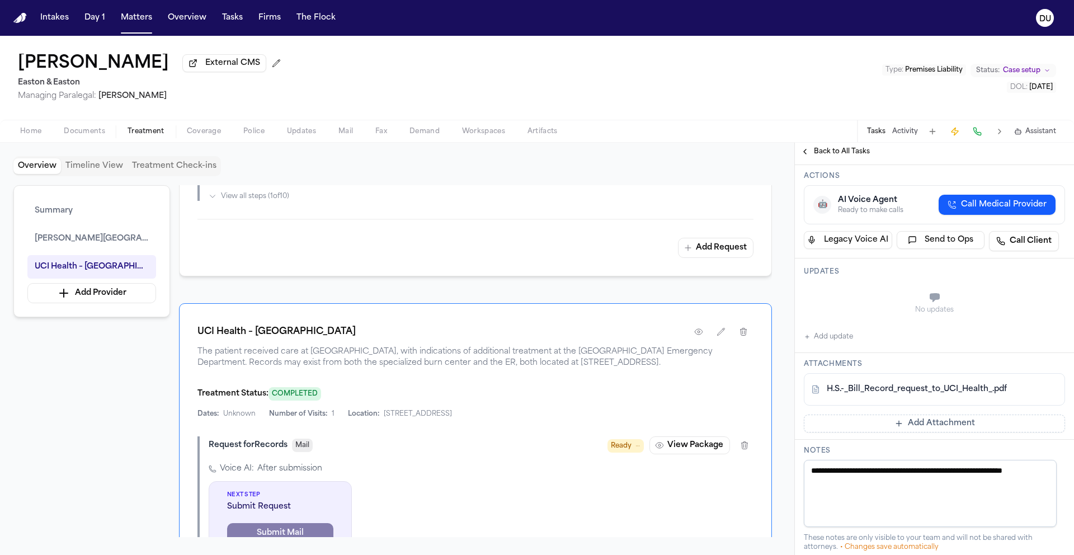
scroll to position [73, 0]
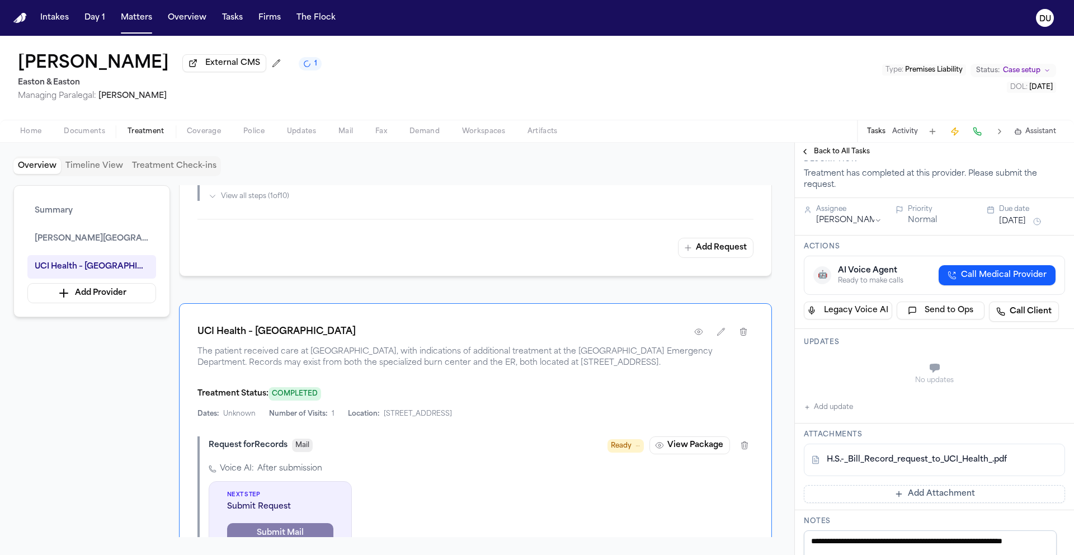
click at [1016, 227] on button "[DATE]" at bounding box center [1012, 221] width 27 height 11
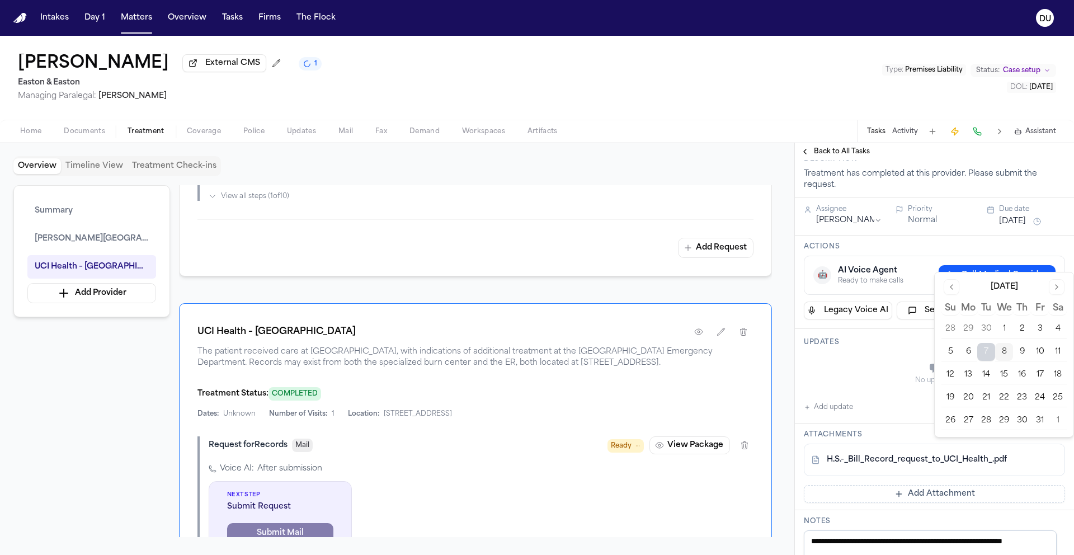
click at [1039, 352] on button "10" at bounding box center [1040, 352] width 18 height 18
click at [924, 141] on div "Submit Request for Bills from UCI Health – Regional Burn Center UCI Health – Re…" at bounding box center [923, 118] width 238 height 45
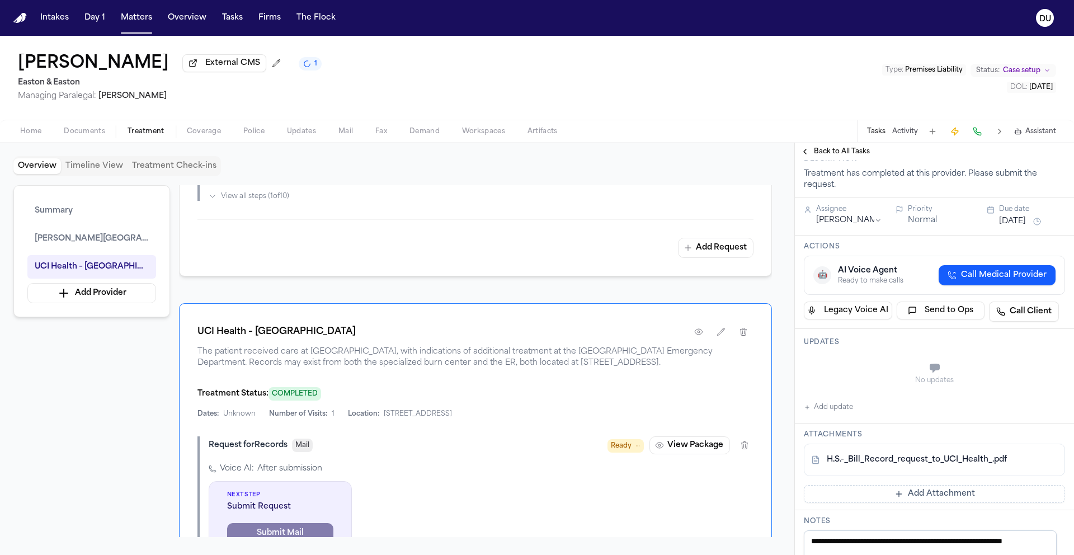
click at [846, 155] on span "Back to All Tasks" at bounding box center [842, 151] width 56 height 9
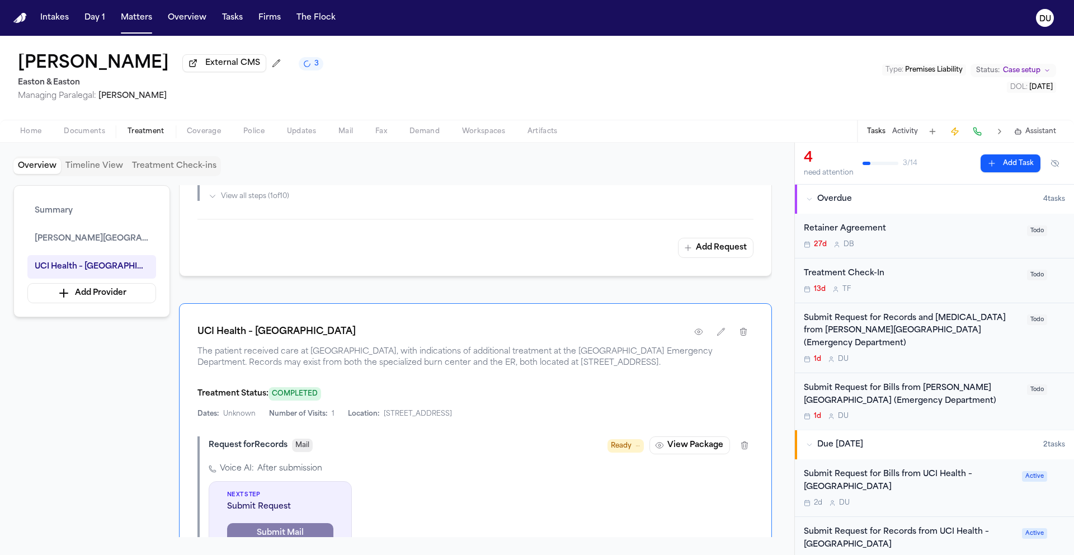
click at [893, 383] on div "Submit Request for Bills from Hoag Hospital Irvine (Emergency Department)" at bounding box center [912, 395] width 217 height 26
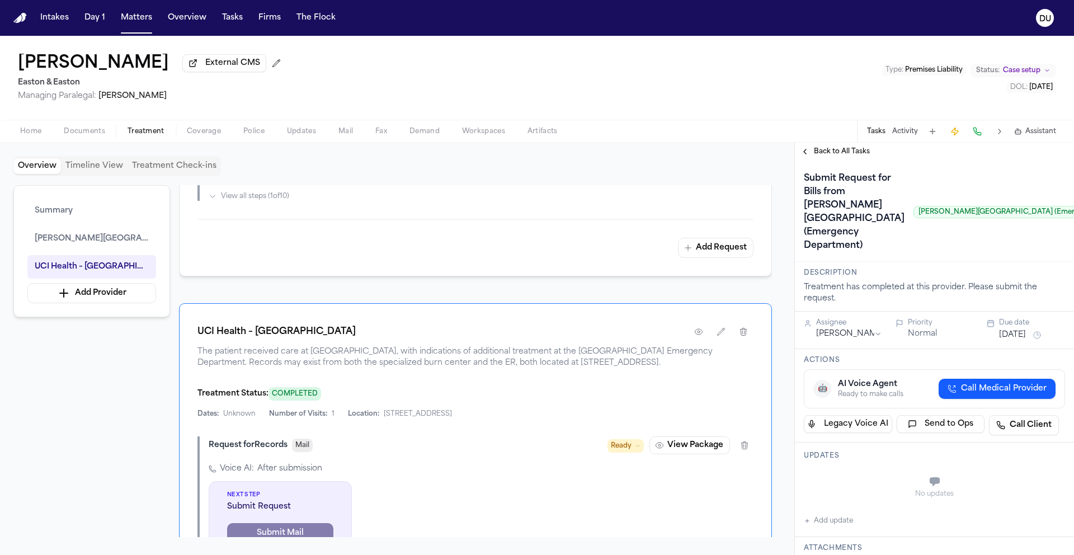
click at [840, 154] on span "Back to All Tasks" at bounding box center [842, 151] width 56 height 9
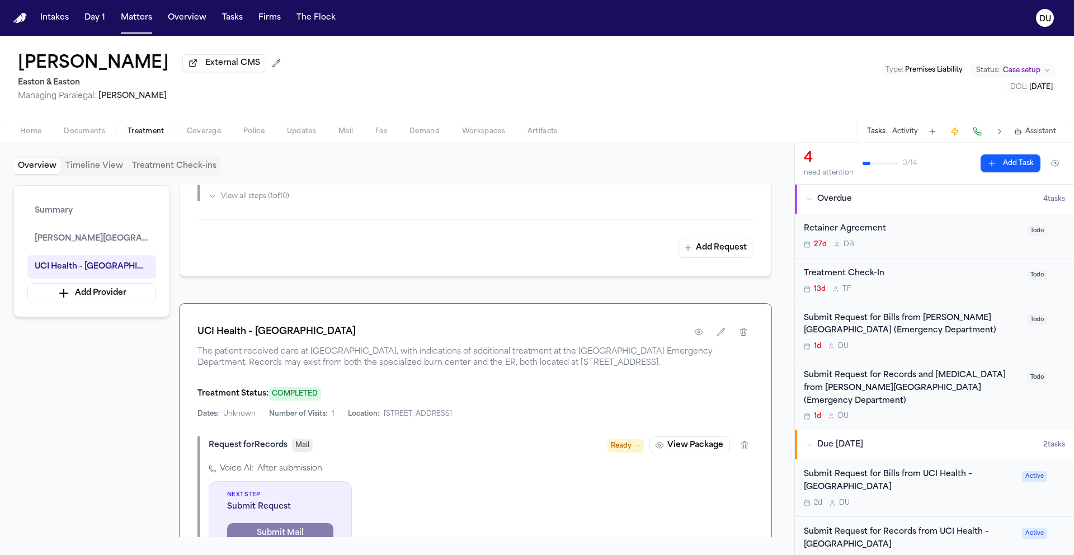
scroll to position [14, 0]
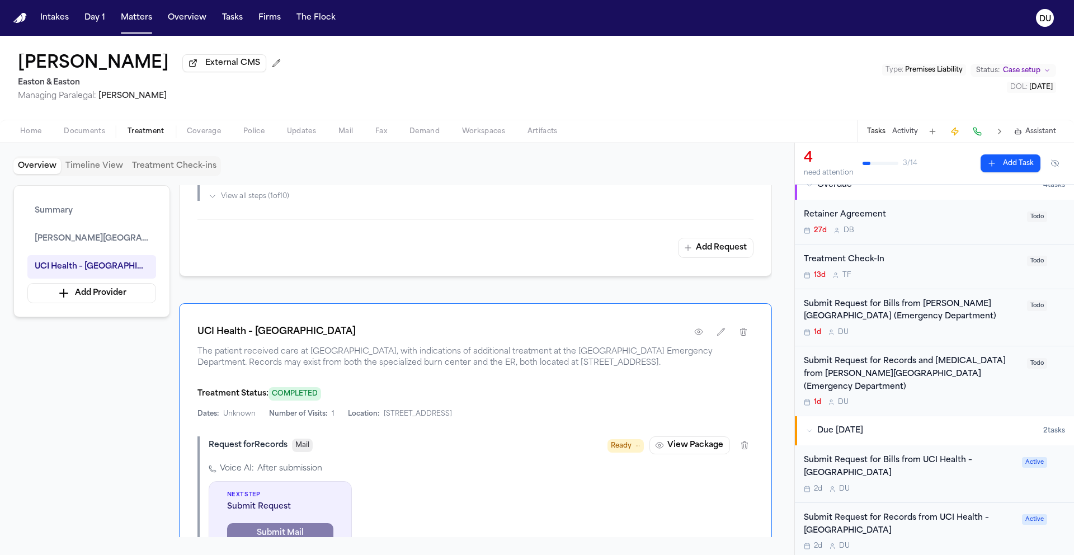
click at [949, 378] on div "Submit Request for Records and Radiology from Hoag Hospital Irvine (Emergency D…" at bounding box center [912, 374] width 217 height 38
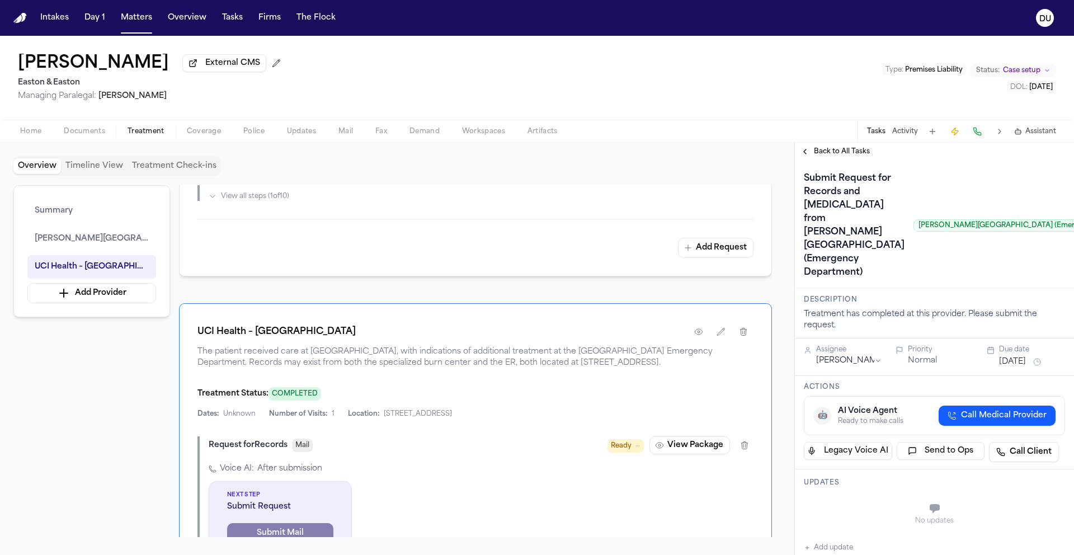
scroll to position [0, 22]
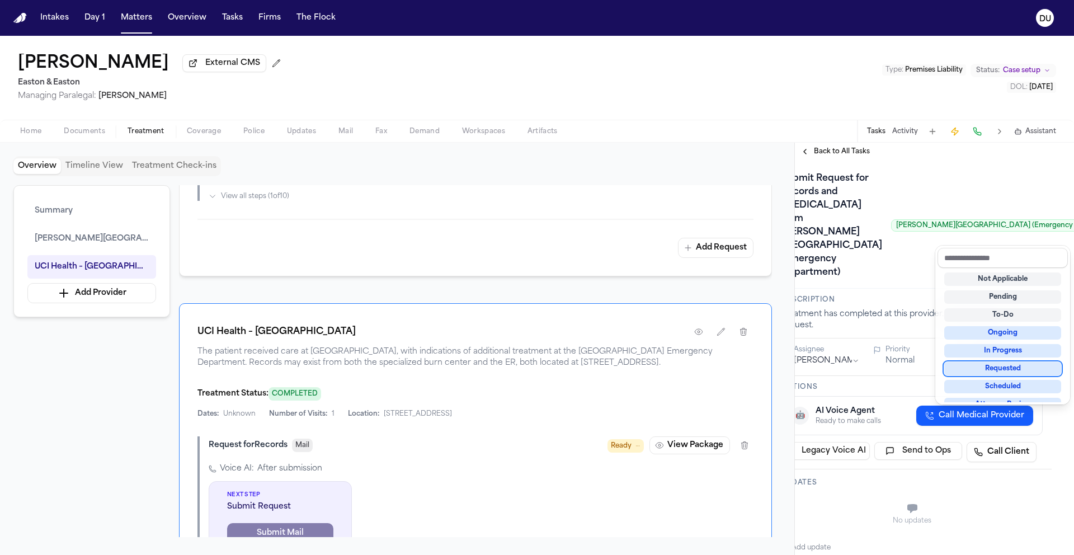
click at [1007, 369] on div "Requested" at bounding box center [1002, 368] width 117 height 13
click at [862, 187] on div "Submit Request for Records and Radiology from Hoag Hospital Irvine (Emergency D…" at bounding box center [912, 226] width 261 height 112
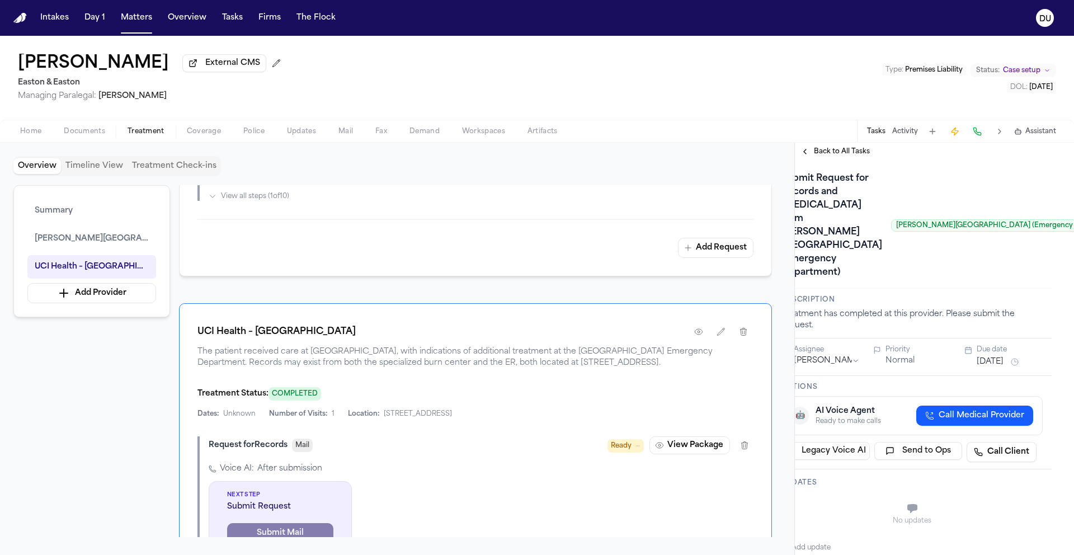
click at [997, 487] on h3 "Updates" at bounding box center [912, 482] width 261 height 9
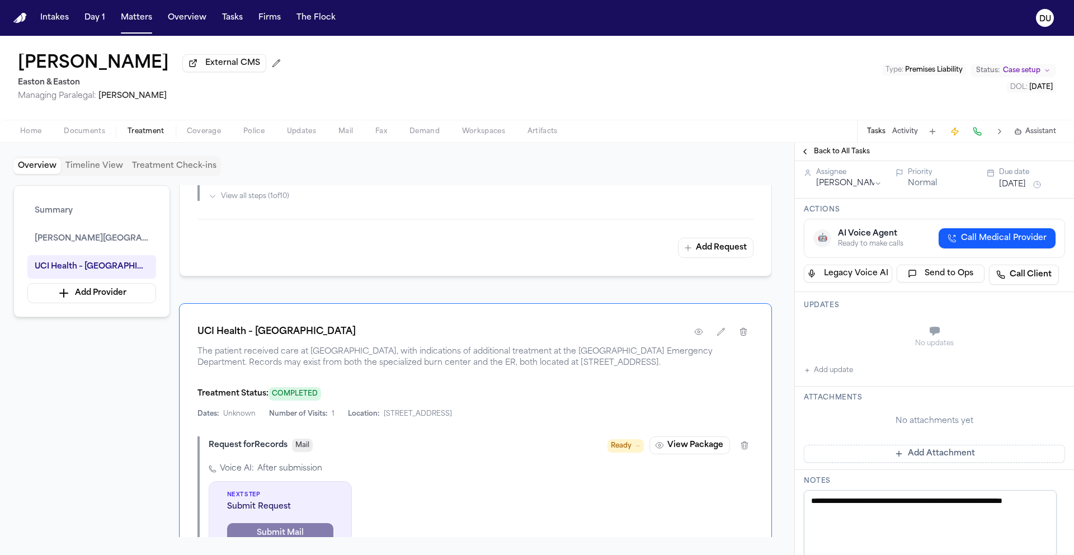
scroll to position [185, 0]
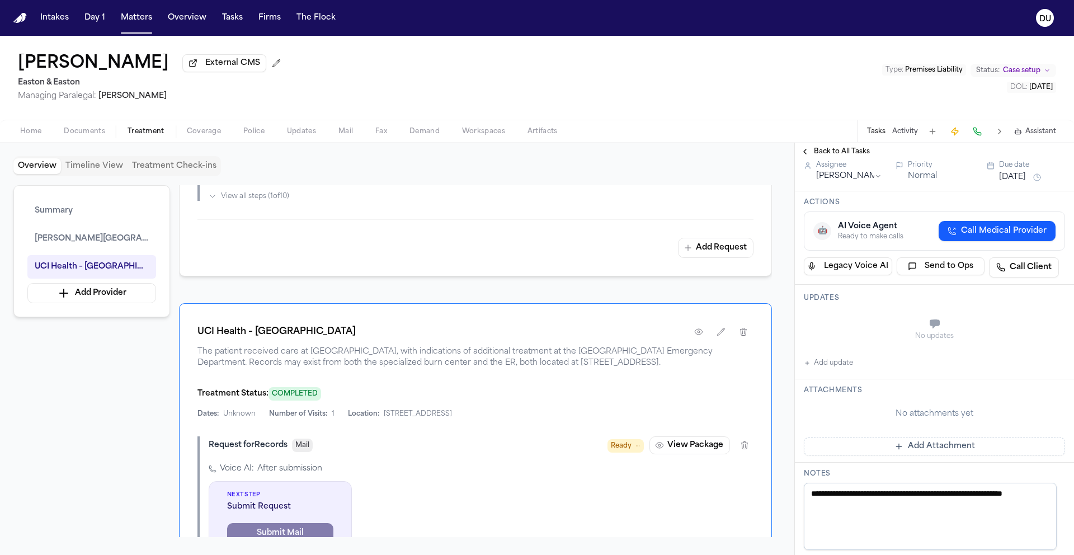
click at [910, 455] on button "Add Attachment" at bounding box center [934, 447] width 261 height 18
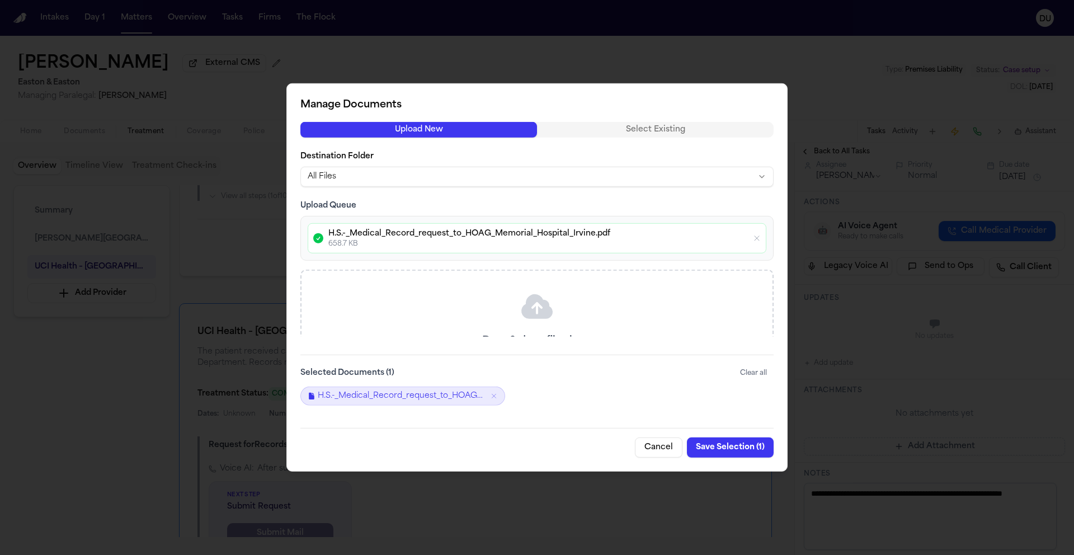
click at [727, 449] on button "Save Selection ( 1 )" at bounding box center [730, 448] width 87 height 20
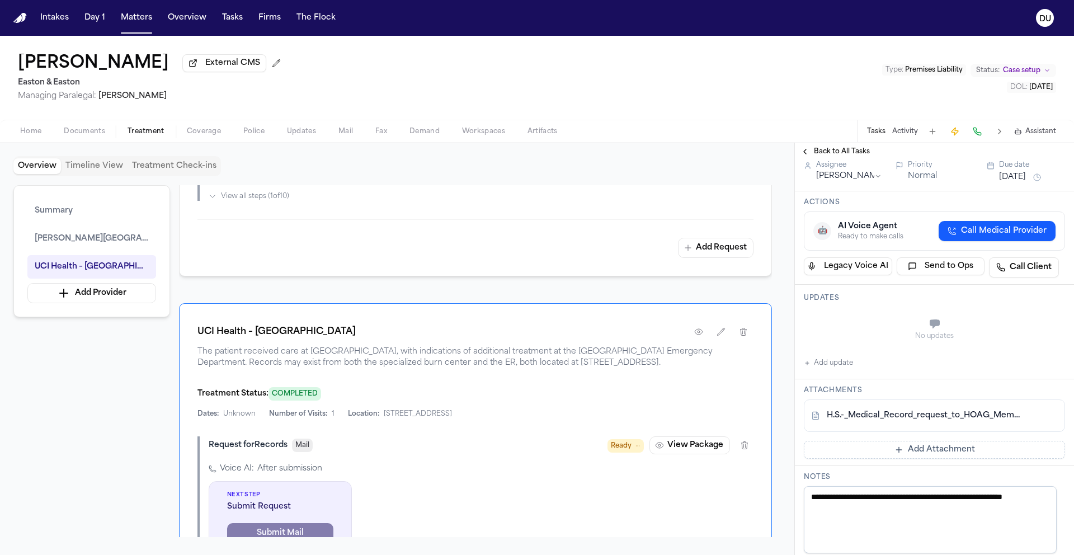
scroll to position [0, 0]
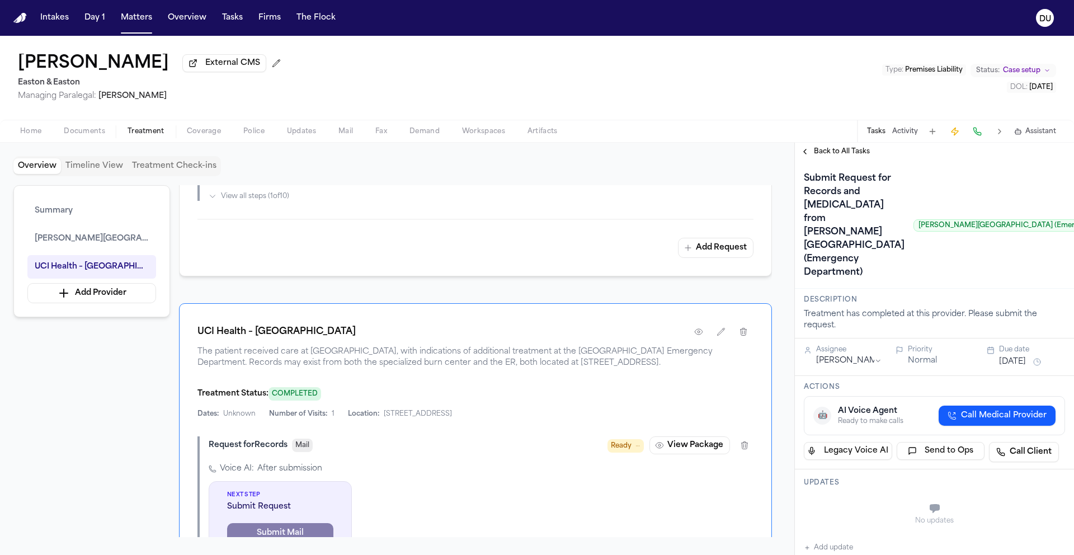
click at [1010, 368] on button "[DATE]" at bounding box center [1012, 361] width 27 height 11
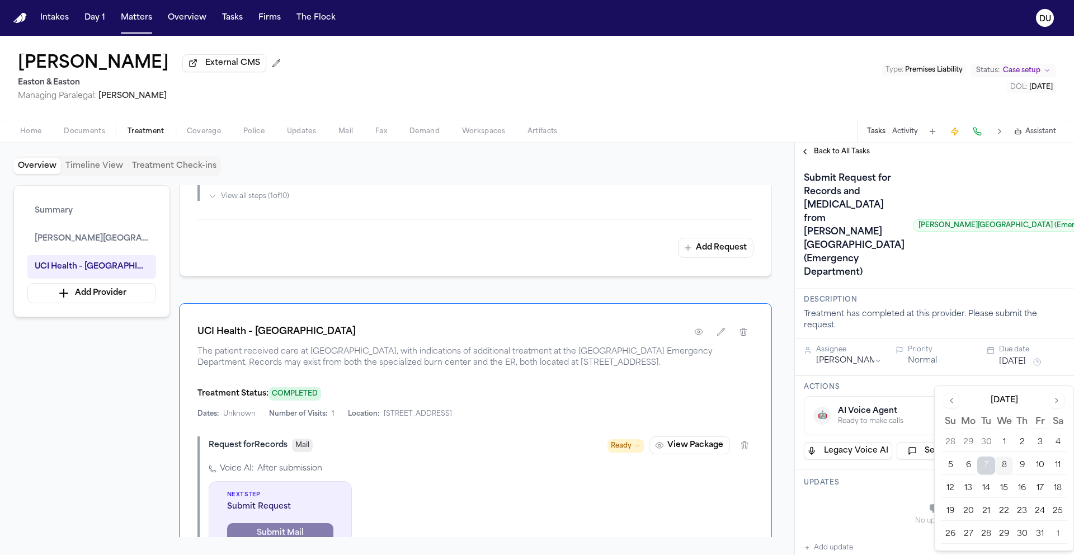
click at [1038, 465] on button "10" at bounding box center [1040, 466] width 18 height 18
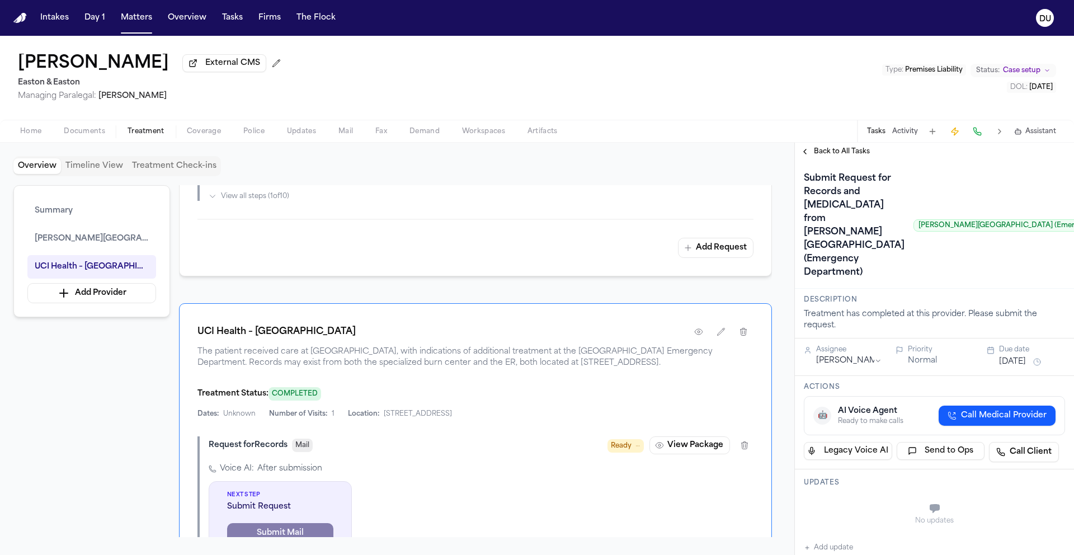
click at [940, 205] on div "Submit Request for Records and Radiology from Hoag Hospital Irvine (Emergency D…" at bounding box center [975, 226] width 342 height 112
click at [845, 156] on span "Back to All Tasks" at bounding box center [842, 151] width 56 height 9
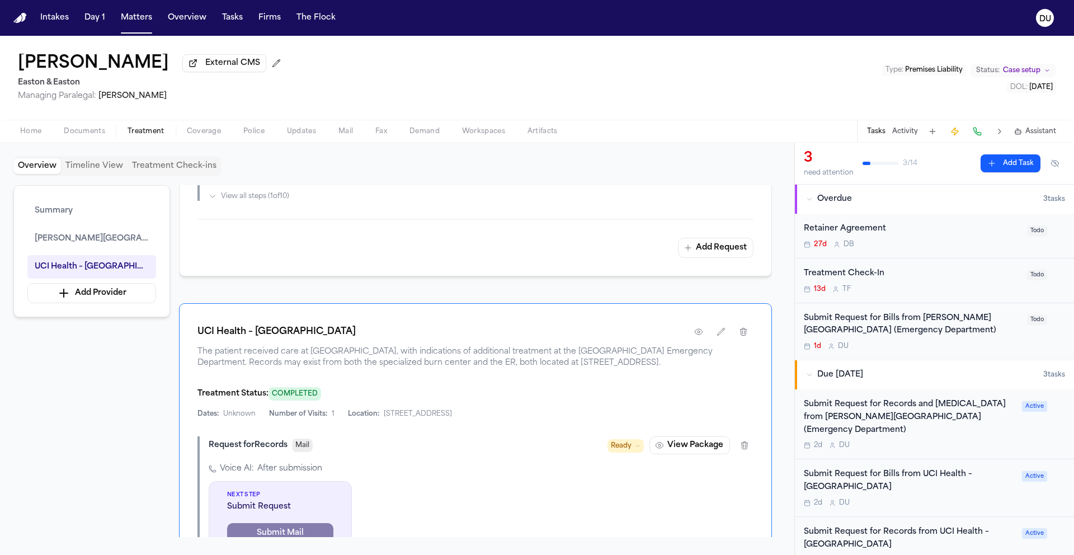
click at [873, 335] on div "Submit Request for Bills from Hoag Hospital Irvine (Emergency Department)" at bounding box center [912, 325] width 217 height 26
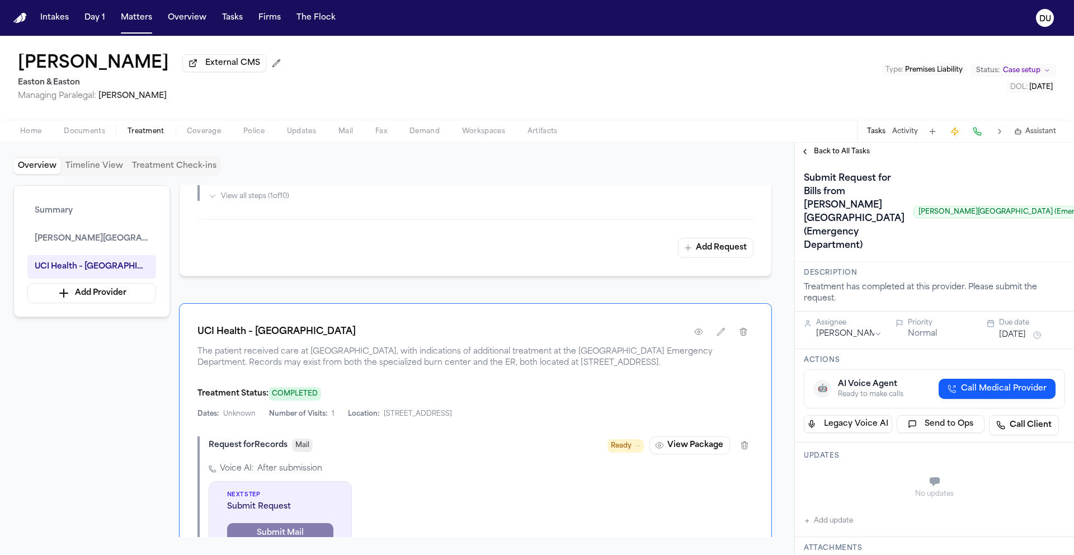
scroll to position [0, 22]
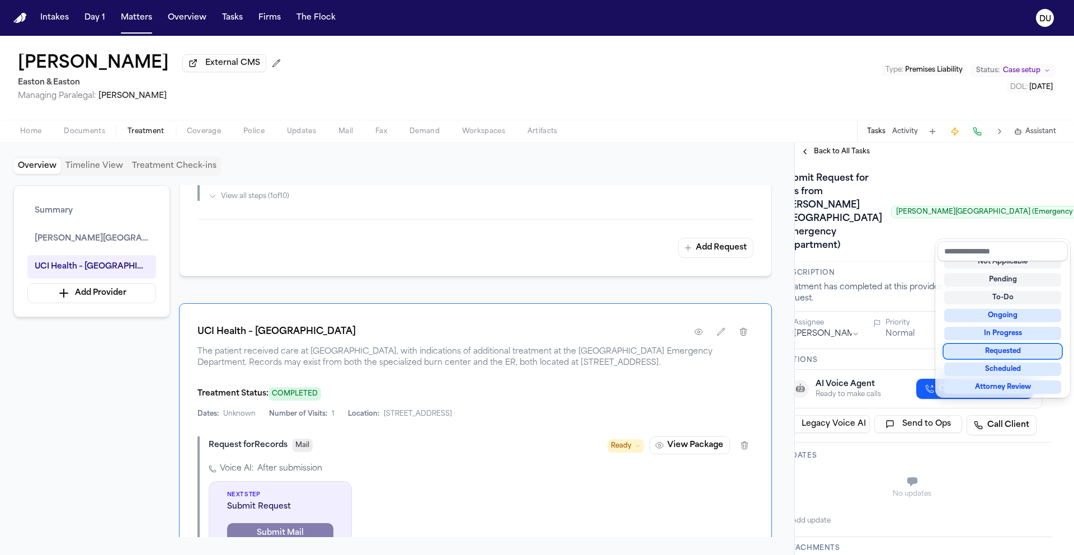
click at [1009, 354] on div "Requested" at bounding box center [1002, 351] width 117 height 13
click at [857, 255] on div "Submit Request for Bills from Hoag Hospital Irvine (Emergency Department) Hoag …" at bounding box center [912, 212] width 261 height 85
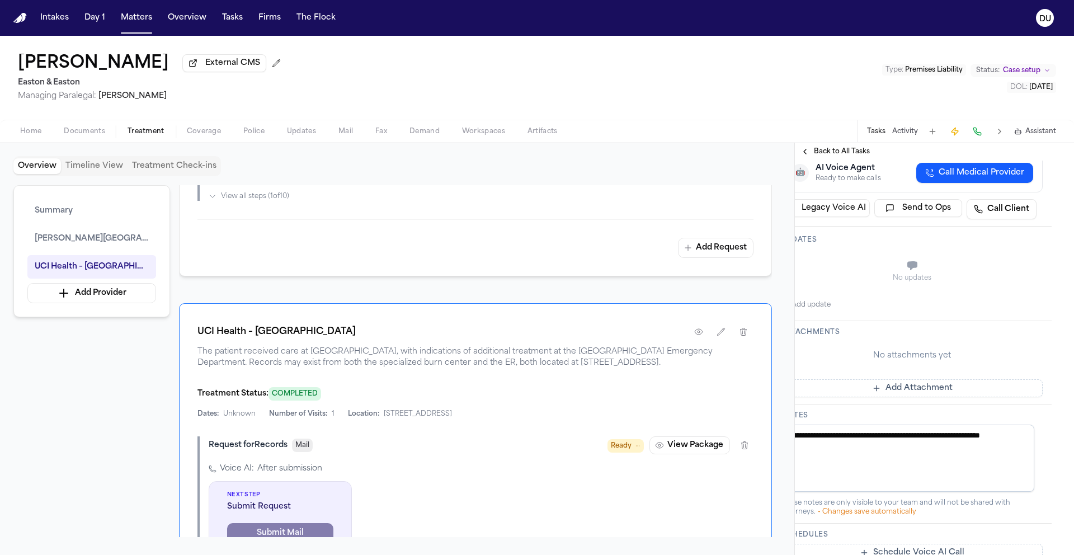
scroll to position [217, 22]
click at [897, 397] on button "Add Attachment" at bounding box center [912, 388] width 261 height 18
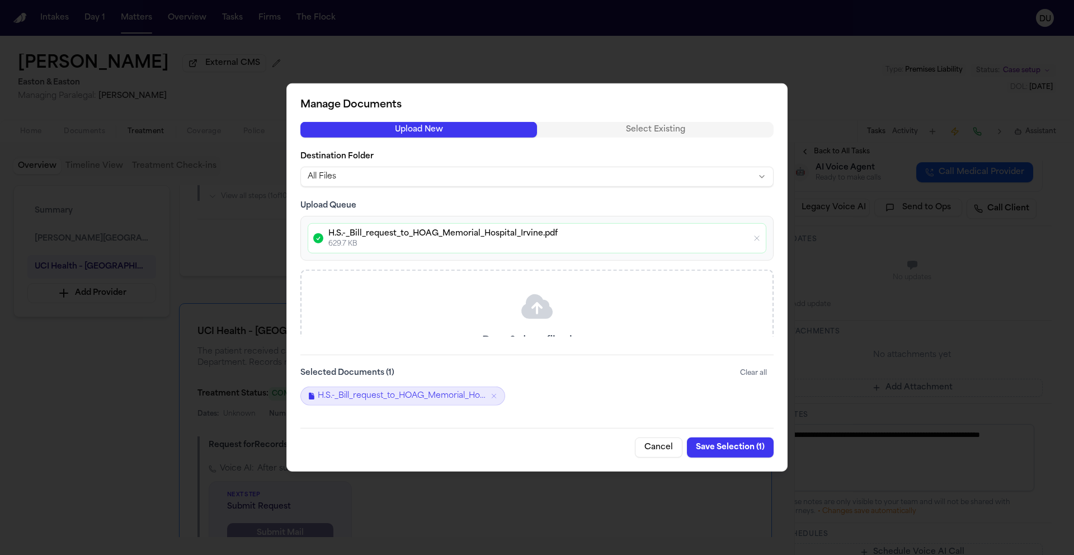
click at [743, 448] on button "Save Selection ( 1 )" at bounding box center [730, 448] width 87 height 20
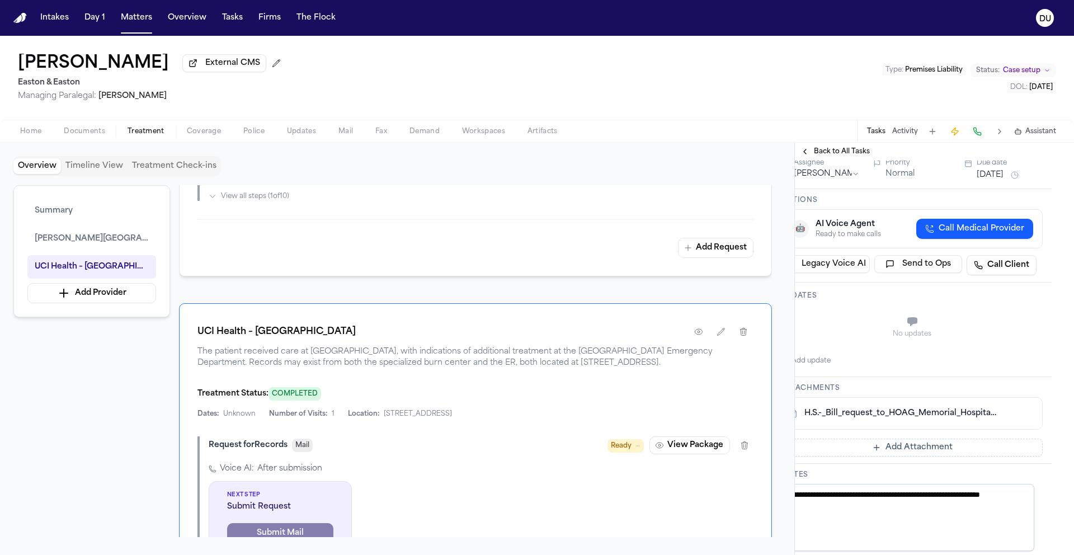
scroll to position [6, 22]
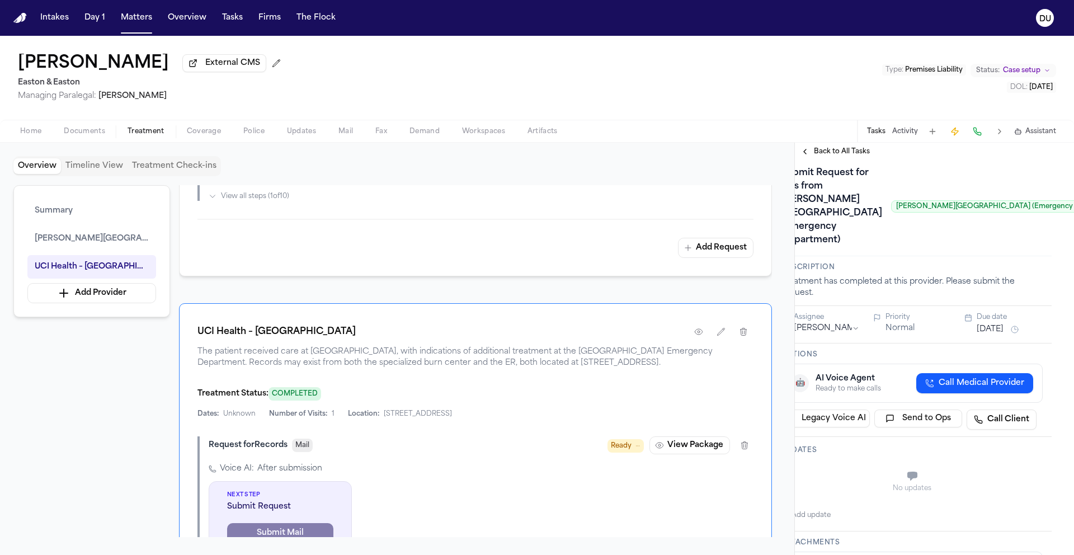
click at [841, 156] on span "Back to All Tasks" at bounding box center [842, 151] width 56 height 9
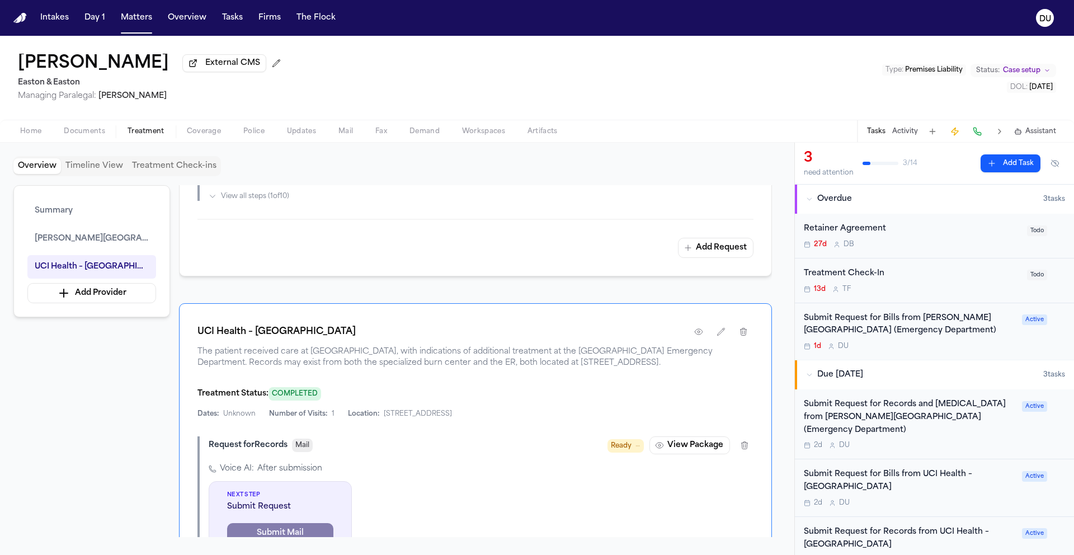
click at [896, 332] on div "Submit Request for Bills from Hoag Hospital Irvine (Emergency Department)" at bounding box center [909, 325] width 211 height 26
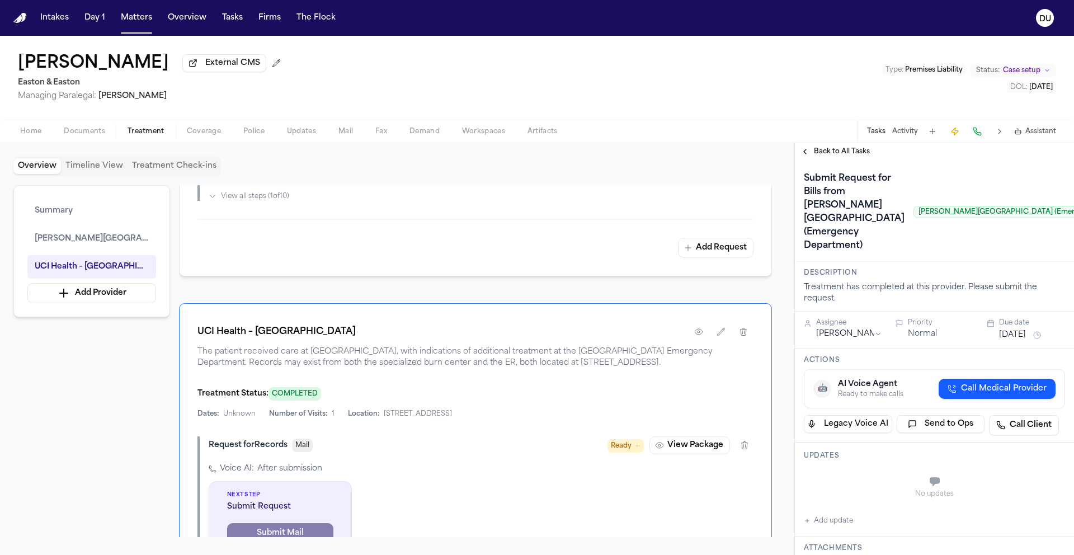
click at [1017, 341] on button "[DATE]" at bounding box center [1012, 335] width 27 height 11
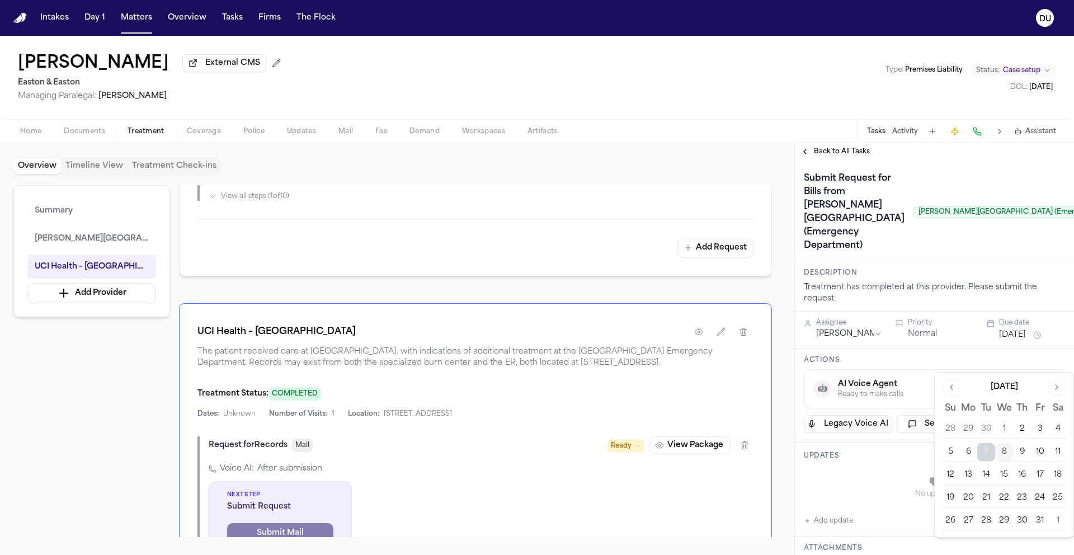
click at [1038, 445] on button "10" at bounding box center [1040, 452] width 18 height 18
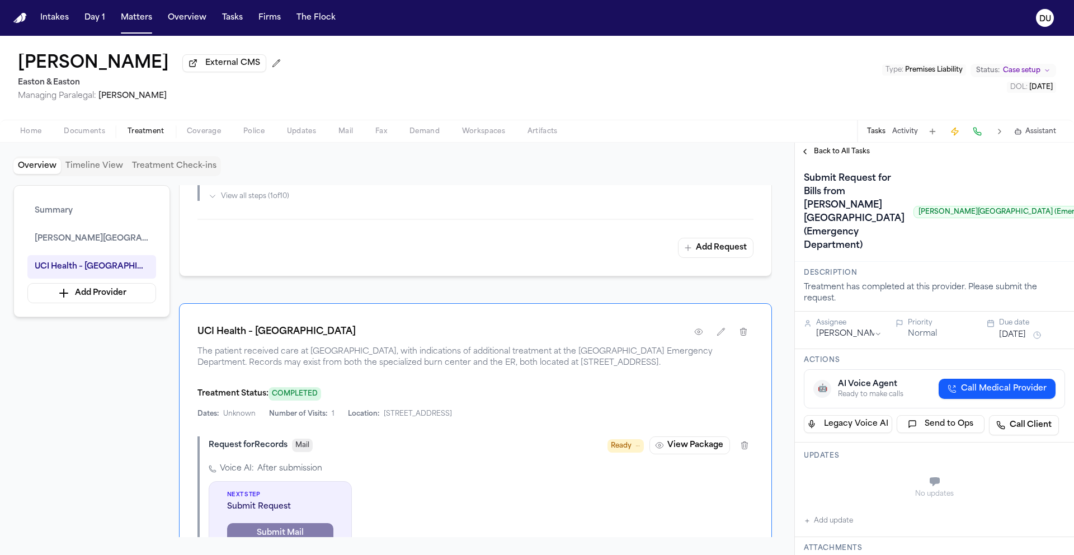
click at [906, 194] on div "Submit Request for Bills from Hoag Hospital Irvine (Emergency Department) Hoag …" at bounding box center [975, 212] width 342 height 85
click at [846, 159] on div "Back to All Tasks" at bounding box center [934, 152] width 279 height 18
click at [847, 156] on span "Back to All Tasks" at bounding box center [842, 151] width 56 height 9
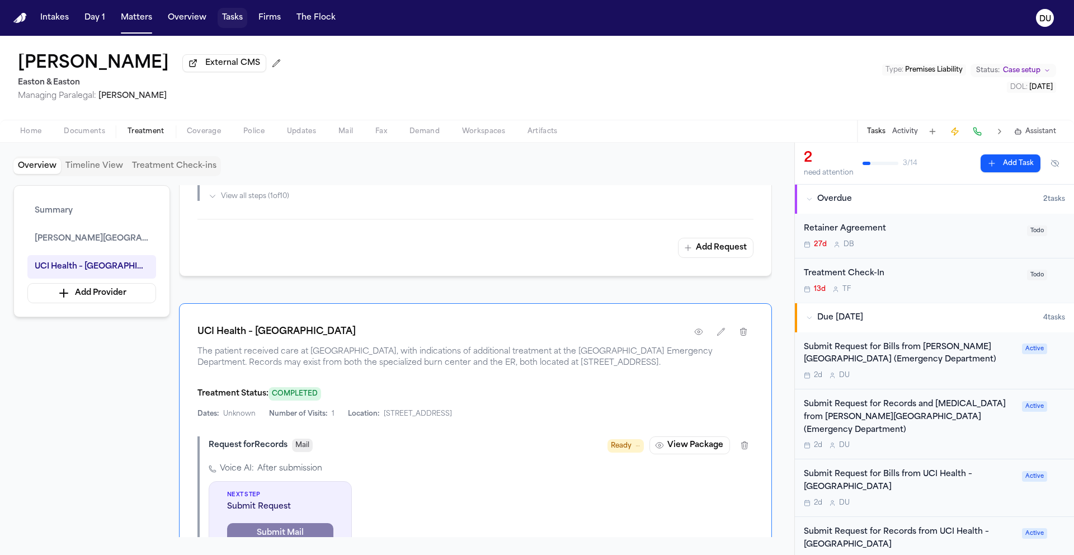
click at [232, 16] on button "Tasks" at bounding box center [233, 18] width 30 height 20
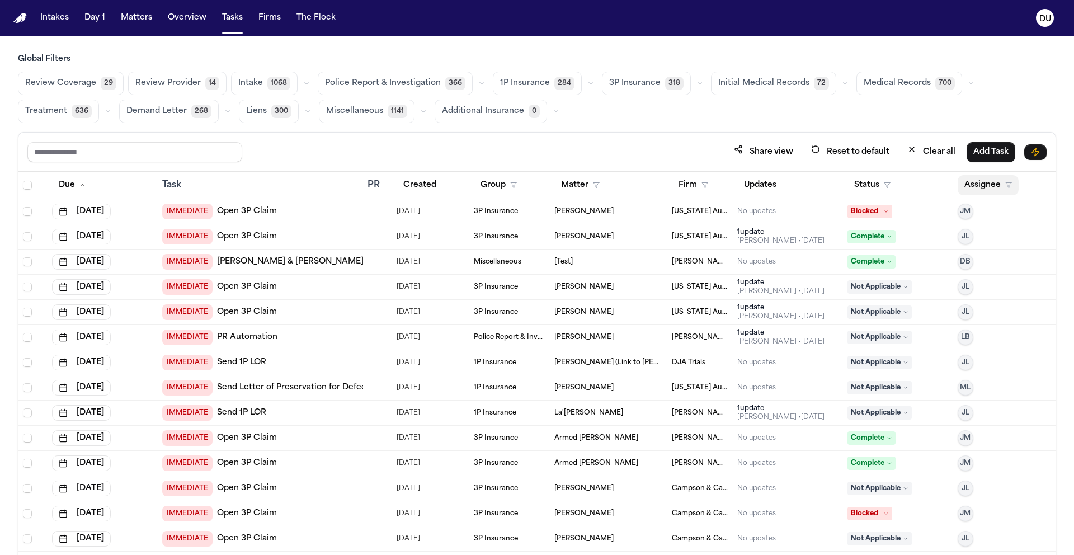
click at [969, 187] on button "Assignee" at bounding box center [988, 185] width 61 height 20
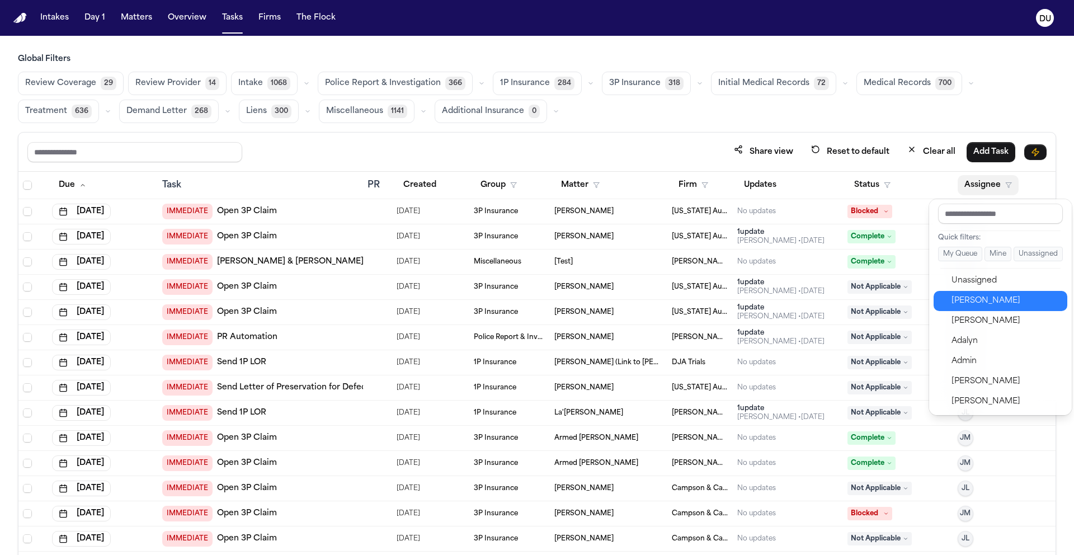
click at [978, 303] on div "[PERSON_NAME]" at bounding box center [1006, 300] width 109 height 13
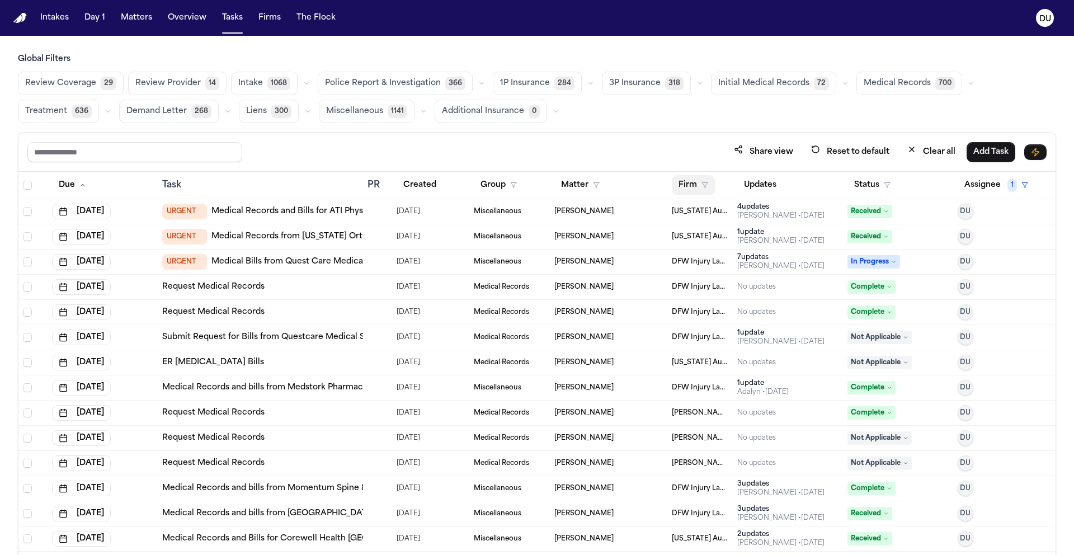
click at [702, 184] on icon "button" at bounding box center [705, 185] width 7 height 7
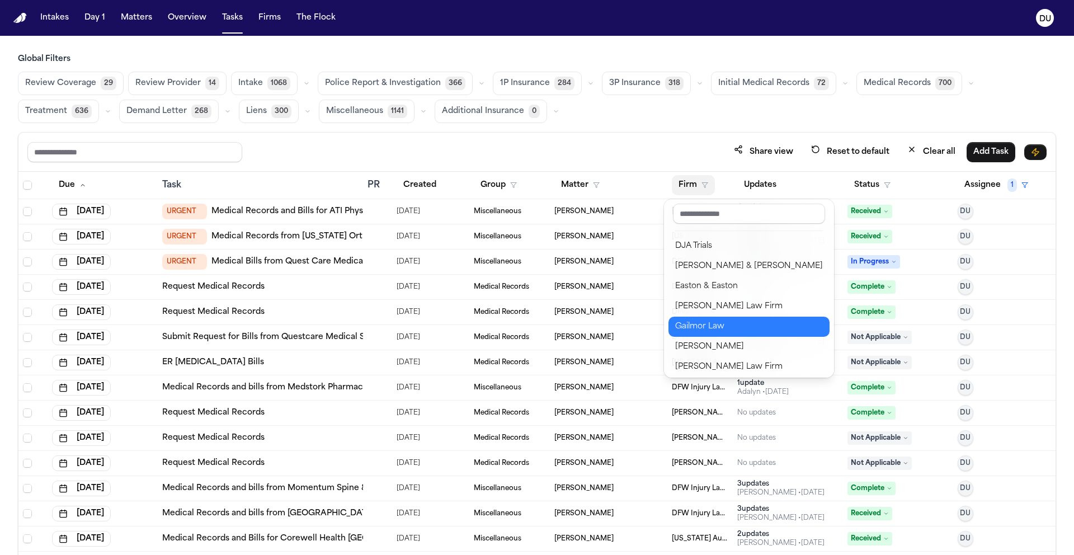
scroll to position [382, 0]
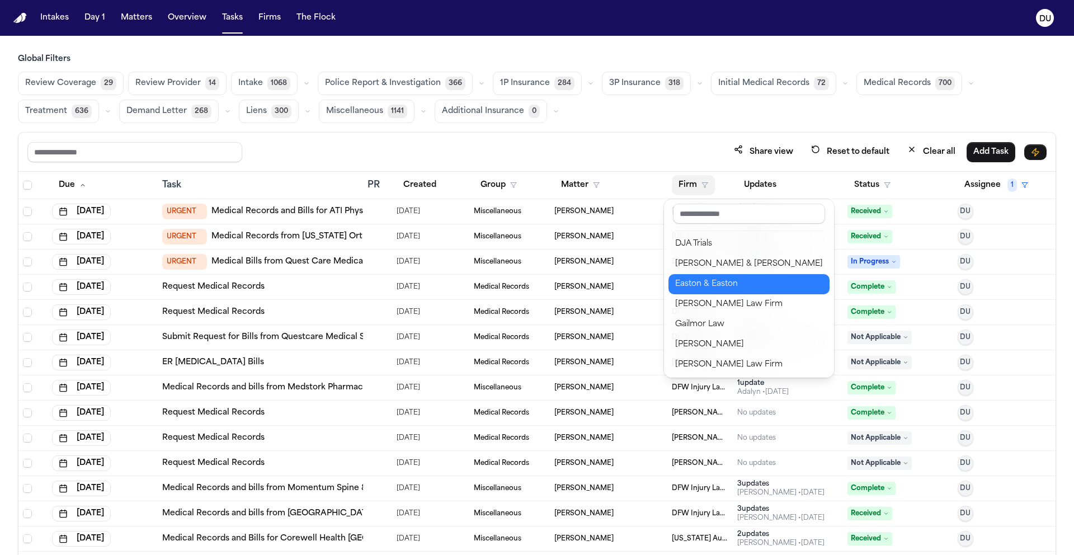
click at [697, 283] on div "Easton & Easton" at bounding box center [749, 284] width 148 height 13
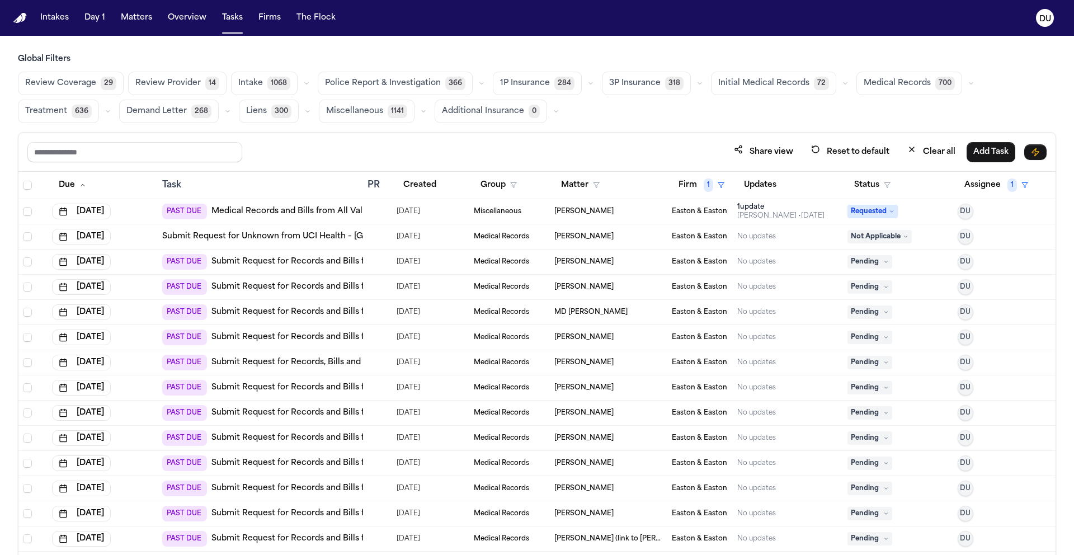
click at [902, 86] on span "Medical Records" at bounding box center [897, 83] width 67 height 11
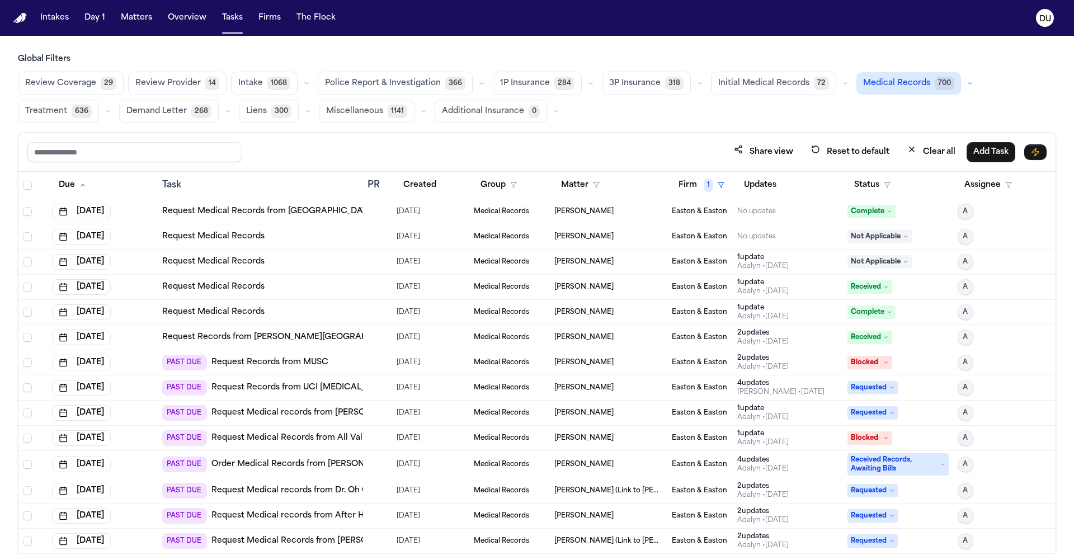
click at [884, 93] on button "Medical Records 700" at bounding box center [909, 83] width 105 height 22
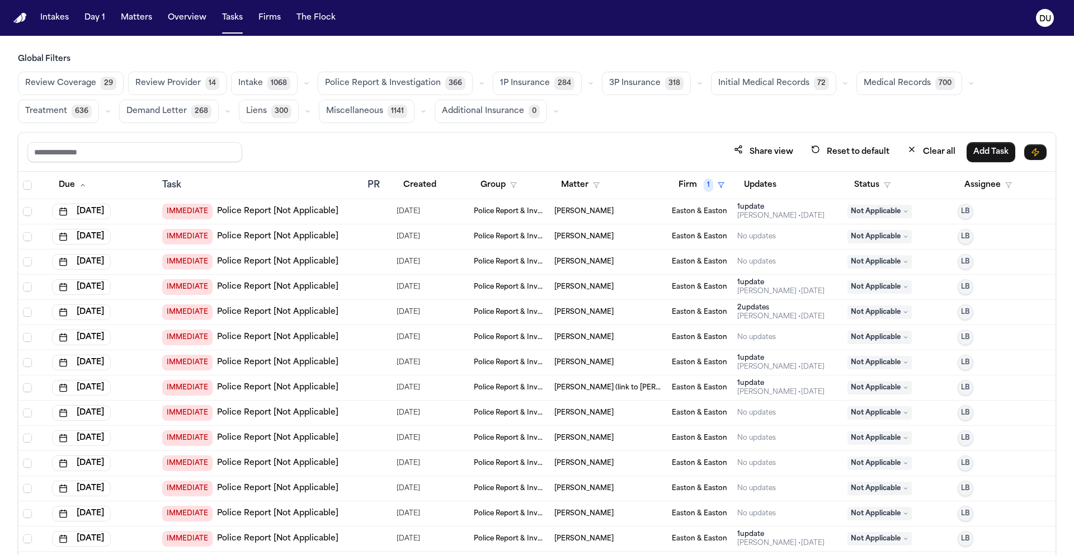
click at [886, 89] on span "Medical Records" at bounding box center [897, 83] width 67 height 11
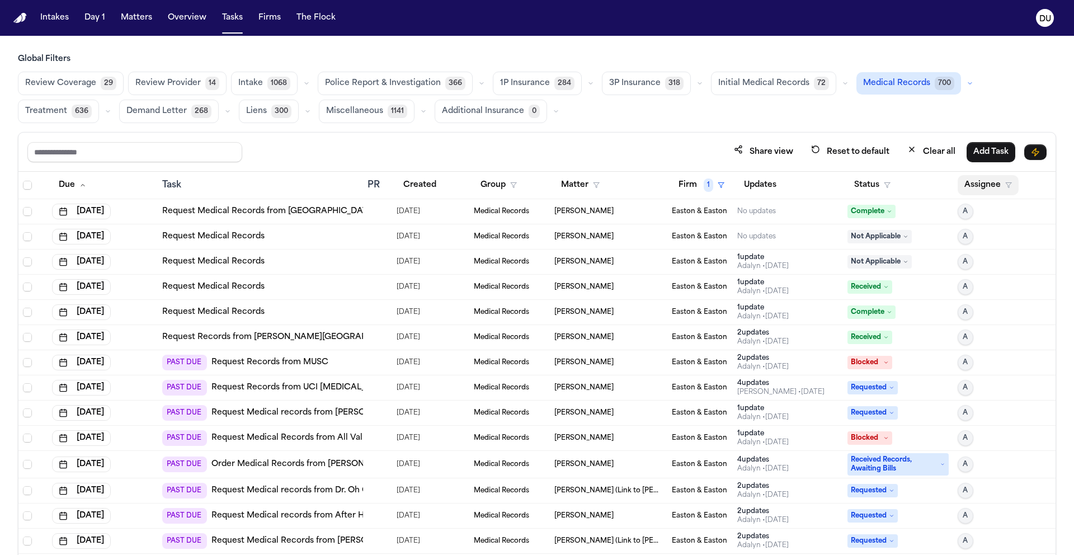
click at [977, 186] on button "Assignee" at bounding box center [988, 185] width 61 height 20
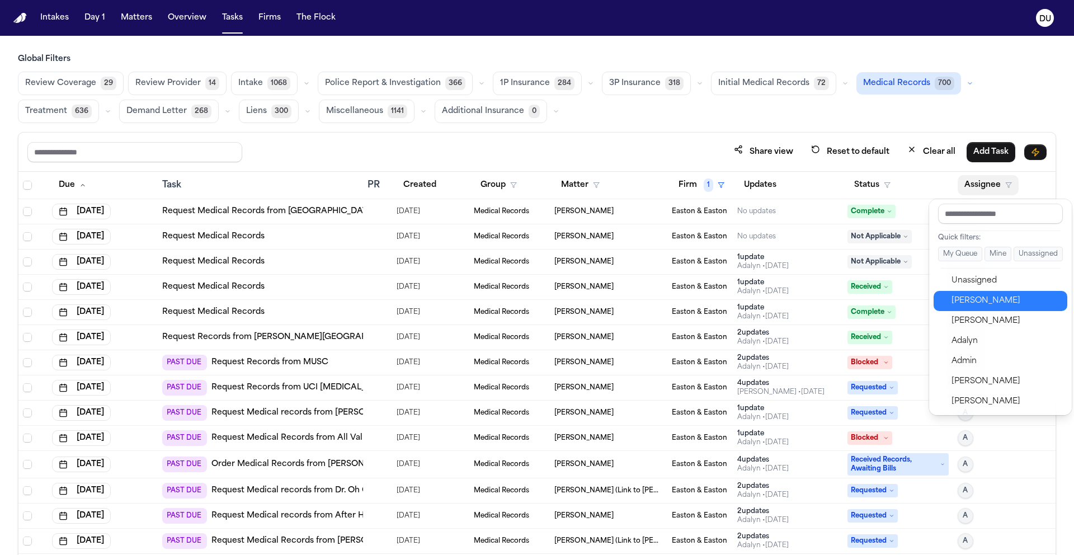
click at [975, 307] on div "[PERSON_NAME]" at bounding box center [1006, 300] width 109 height 13
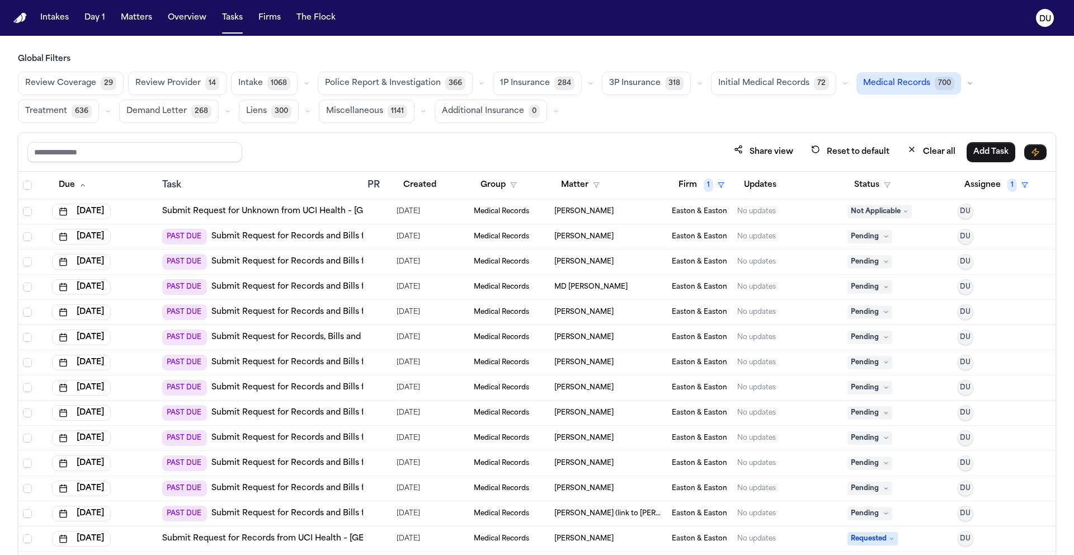
click at [303, 238] on link "Submit Request for Records and Bills from Riverside Community Hospital" at bounding box center [340, 236] width 259 height 11
click at [319, 263] on link "Submit Request for Records and Bills from UCI Medical Center" at bounding box center [340, 261] width 259 height 11
click at [275, 259] on link "Submit Request for Records and Bills from UCI Medical Center" at bounding box center [340, 261] width 259 height 11
click at [320, 285] on link "Submit Request for Records and Bills from Southern Inyo Healthcare District" at bounding box center [363, 286] width 305 height 11
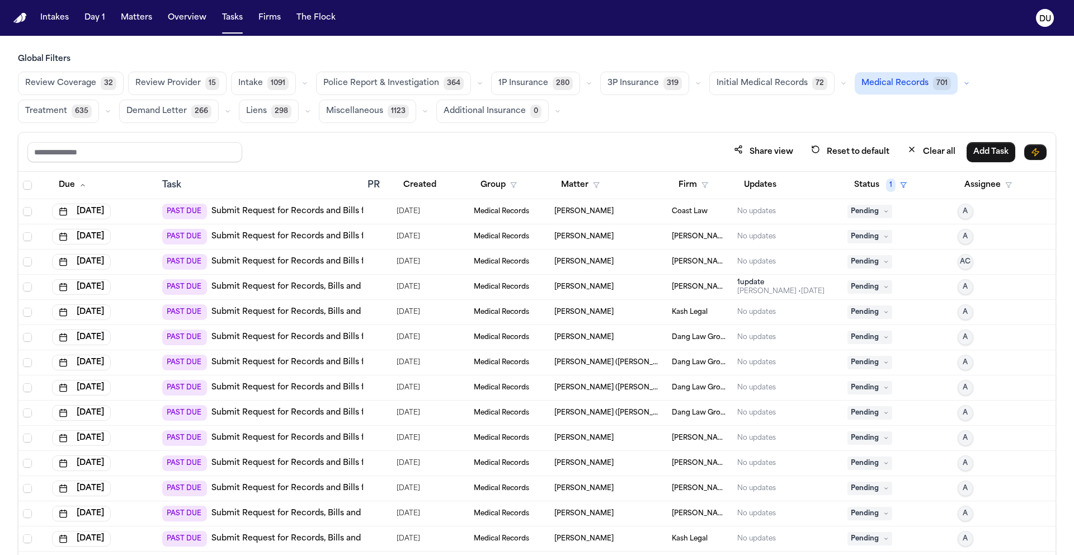
scroll to position [81, 0]
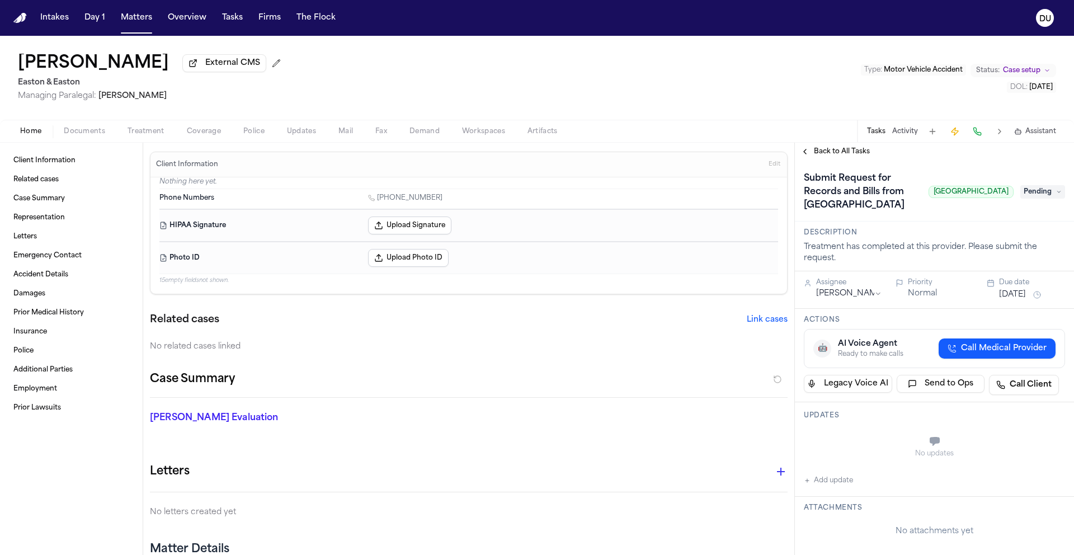
click at [148, 136] on span "Treatment" at bounding box center [146, 131] width 37 height 9
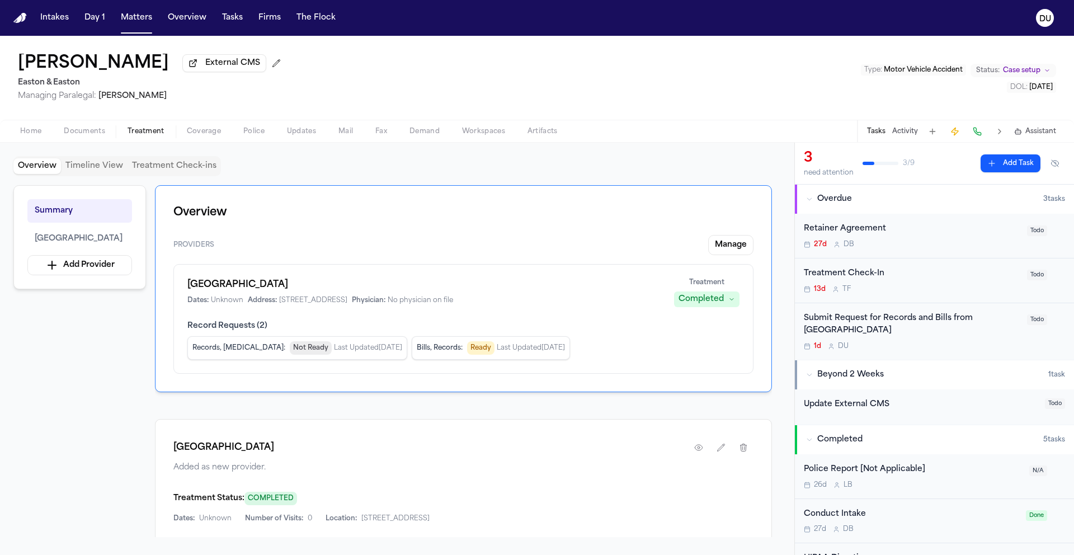
click at [876, 327] on div "Submit Request for Records and Bills from Riverside Community Hospital" at bounding box center [912, 325] width 217 height 26
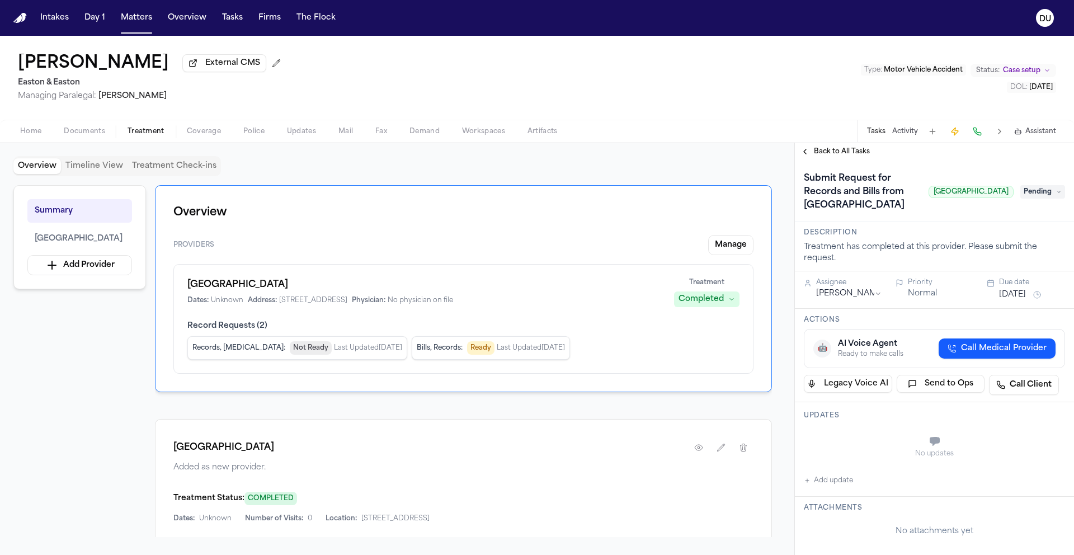
click at [1027, 199] on span "Pending" at bounding box center [1042, 191] width 45 height 13
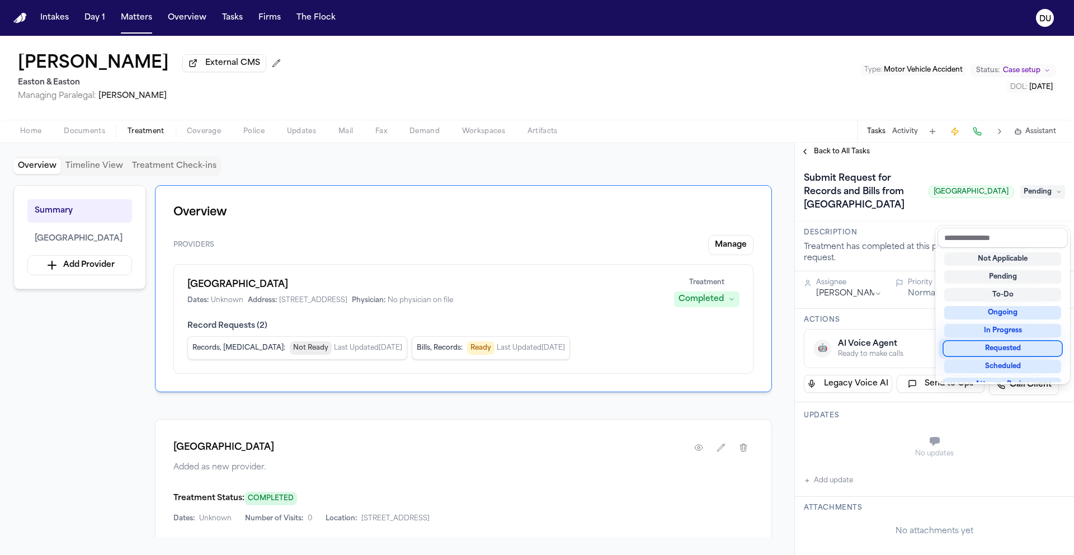
click at [999, 345] on div "Requested" at bounding box center [1002, 348] width 117 height 13
drag, startPoint x: 890, startPoint y: 247, endPoint x: 899, endPoint y: 252, distance: 10.3
click at [890, 214] on div "Submit Request for Records and Bills from Riverside Community Hospital Riversid…" at bounding box center [934, 192] width 261 height 45
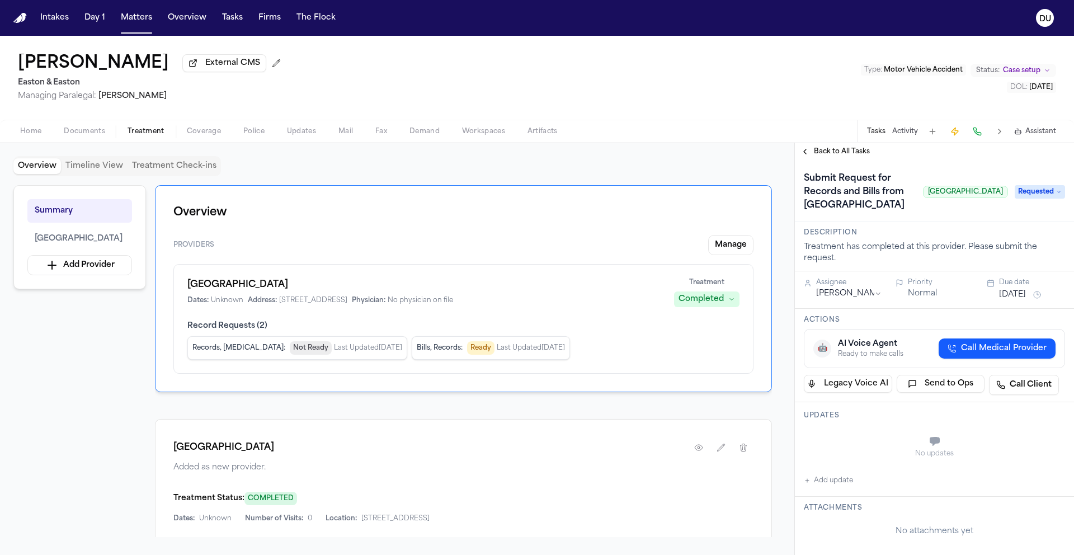
click at [1016, 300] on button "[DATE]" at bounding box center [1012, 294] width 27 height 11
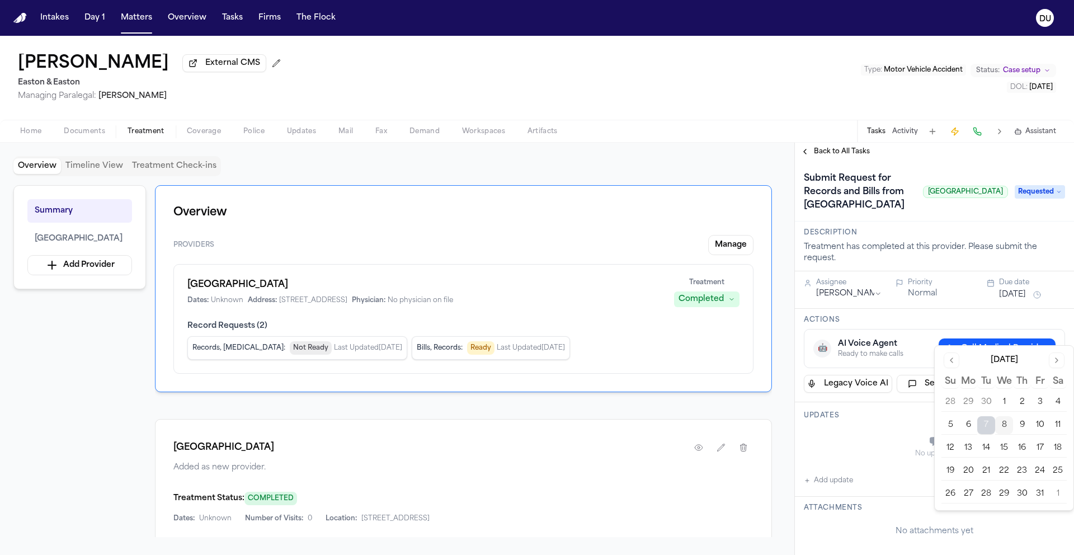
drag, startPoint x: 1041, startPoint y: 425, endPoint x: 1036, endPoint y: 418, distance: 8.0
click at [1041, 425] on button "10" at bounding box center [1040, 425] width 18 height 18
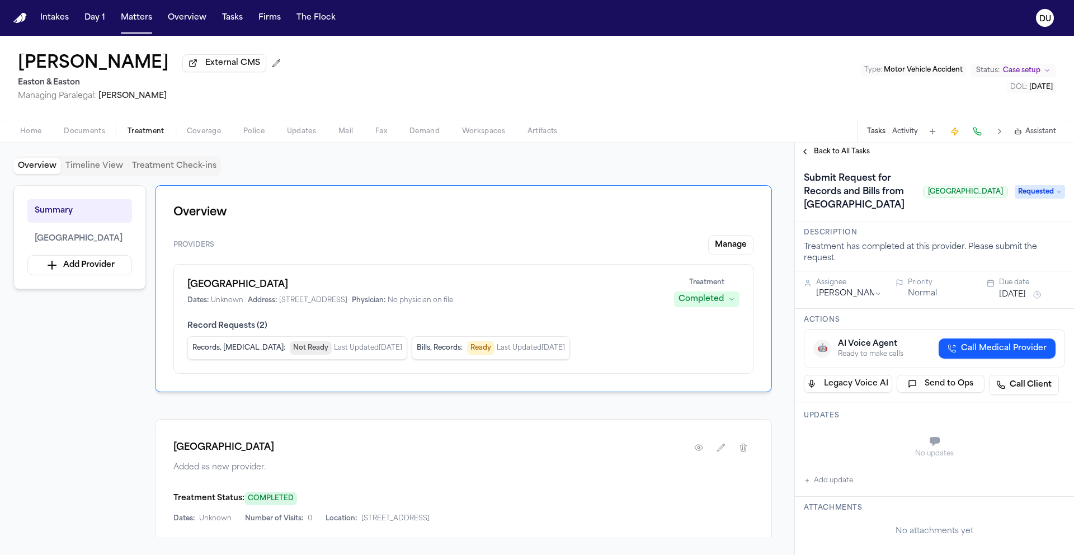
click at [932, 214] on div "Submit Request for Records and Bills from Riverside Community Hospital Riversid…" at bounding box center [906, 192] width 204 height 45
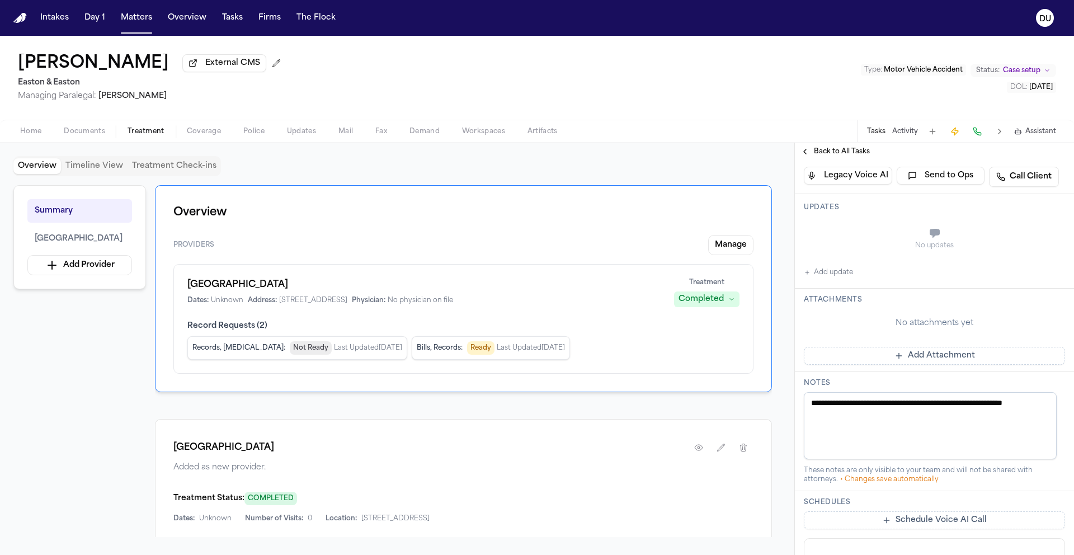
scroll to position [208, 0]
click at [891, 365] on button "Add Attachment" at bounding box center [934, 356] width 261 height 18
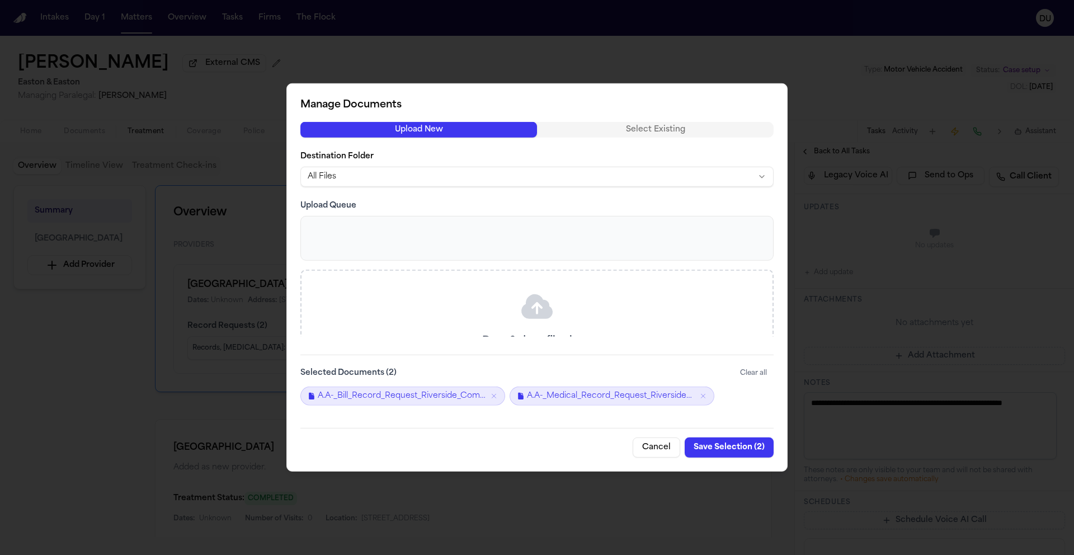
click at [742, 453] on button "Save Selection ( 2 )" at bounding box center [729, 448] width 89 height 20
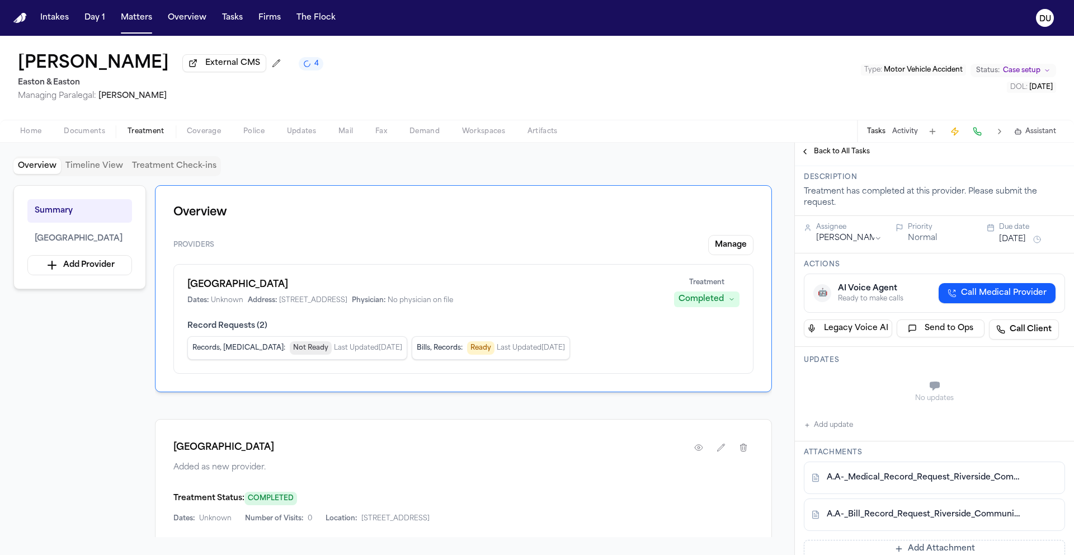
scroll to position [0, 0]
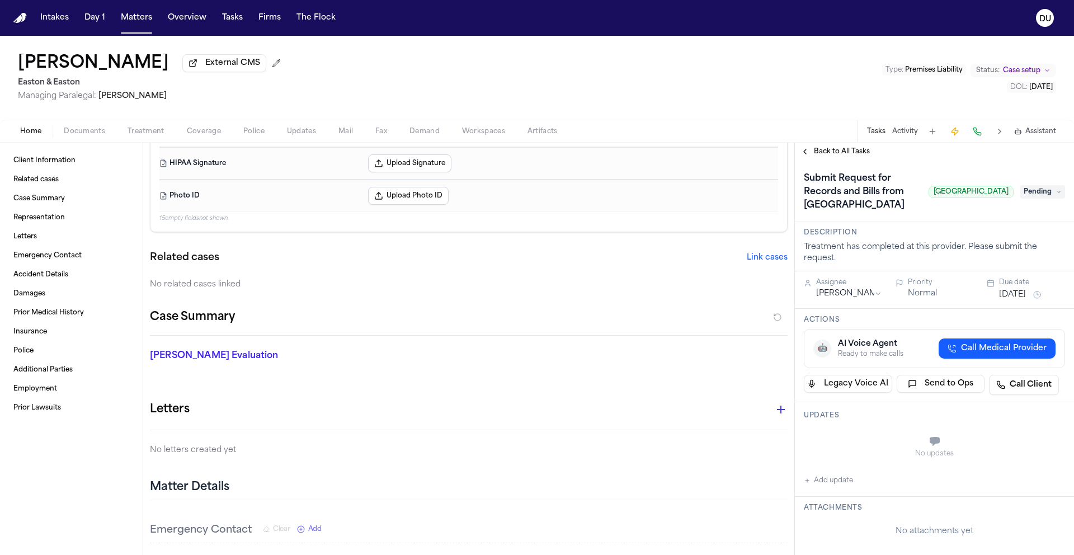
scroll to position [60, 0]
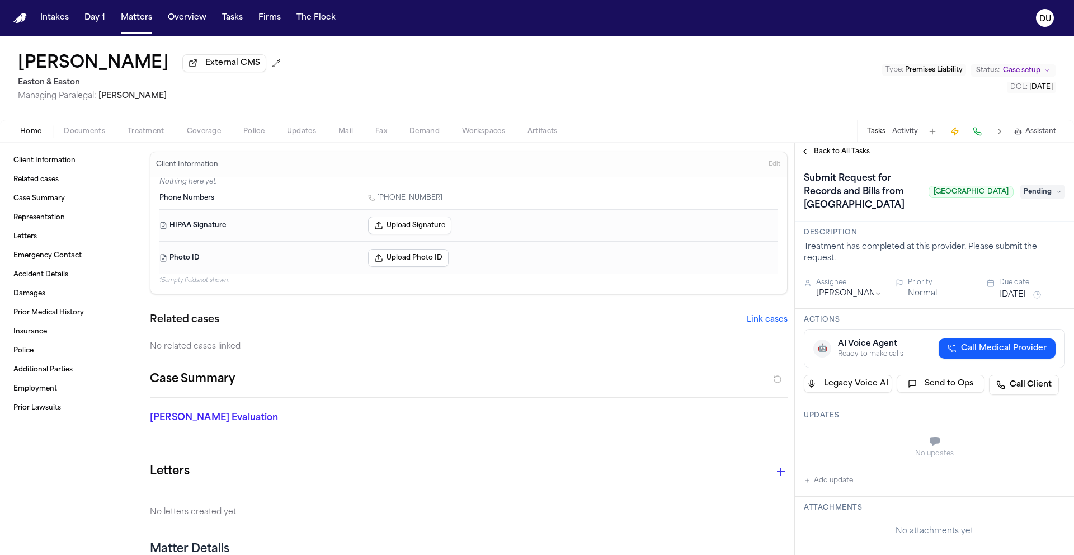
click at [140, 135] on span "Treatment" at bounding box center [146, 131] width 37 height 9
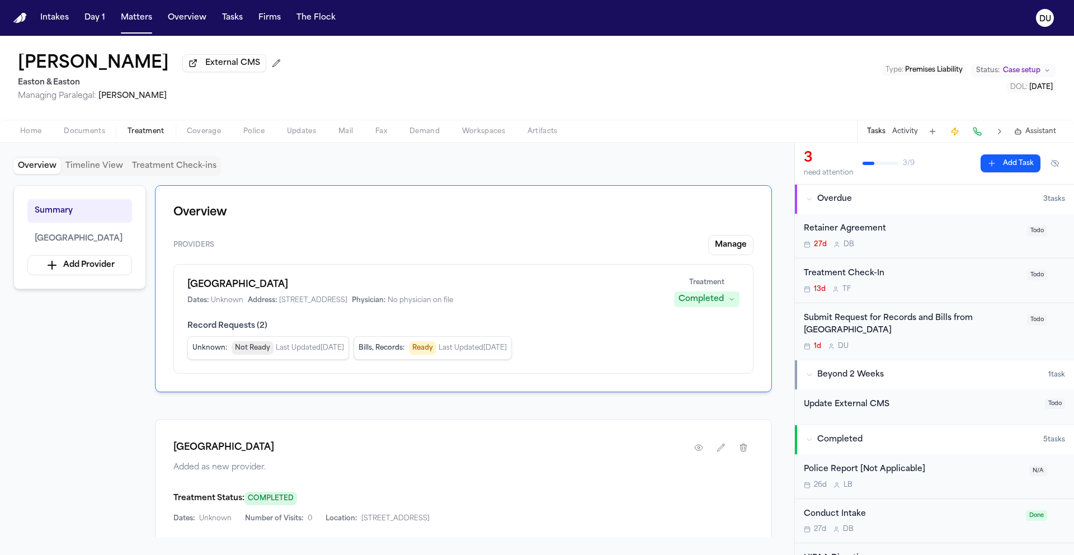
click at [864, 329] on div "Submit Request for Records and Bills from [GEOGRAPHIC_DATA]" at bounding box center [912, 325] width 217 height 26
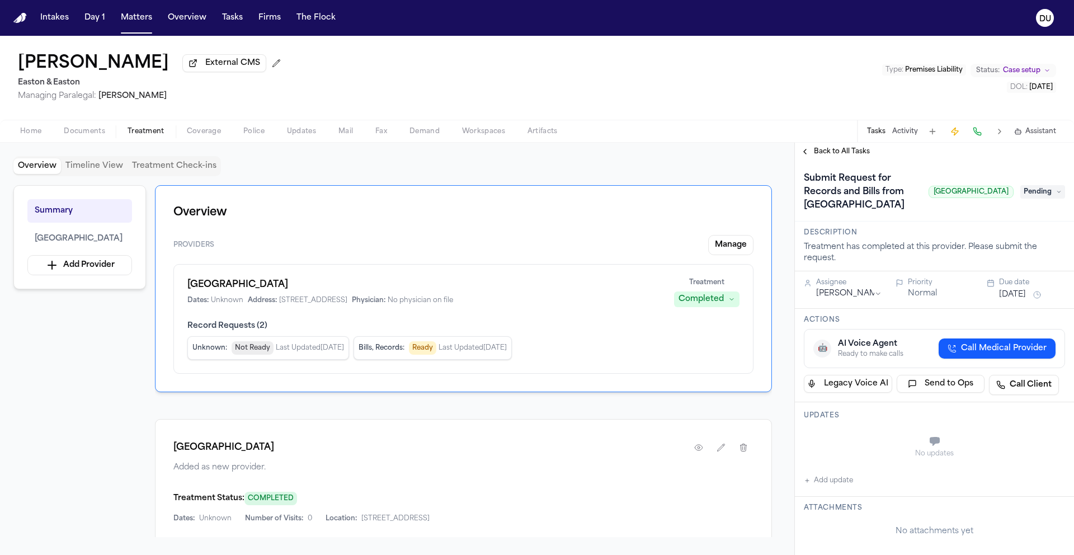
scroll to position [2, 0]
click at [1026, 194] on span "Pending" at bounding box center [1042, 189] width 45 height 13
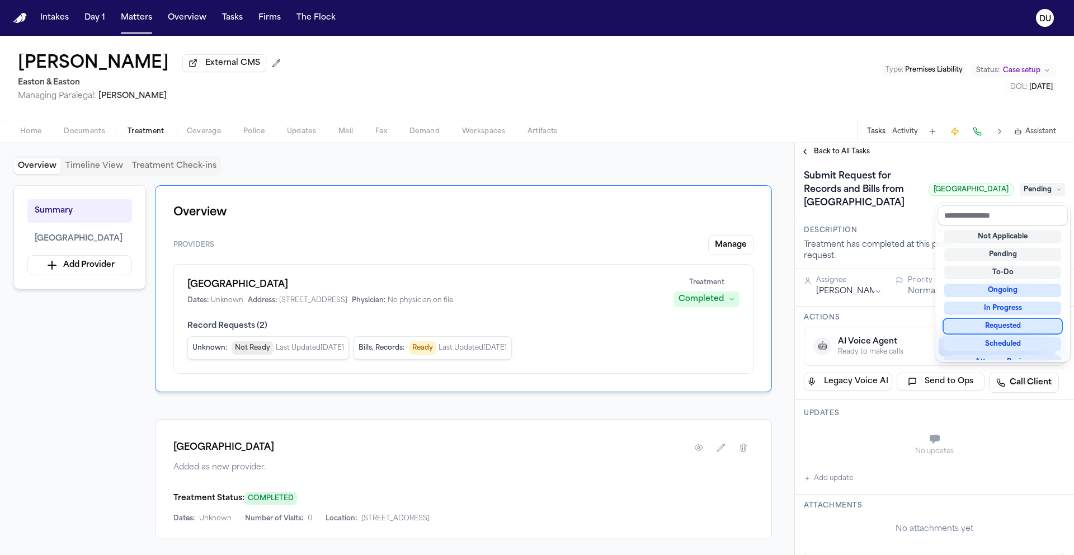
click at [1007, 324] on div "Requested" at bounding box center [1002, 325] width 117 height 13
click at [899, 156] on div "**********" at bounding box center [934, 349] width 279 height 412
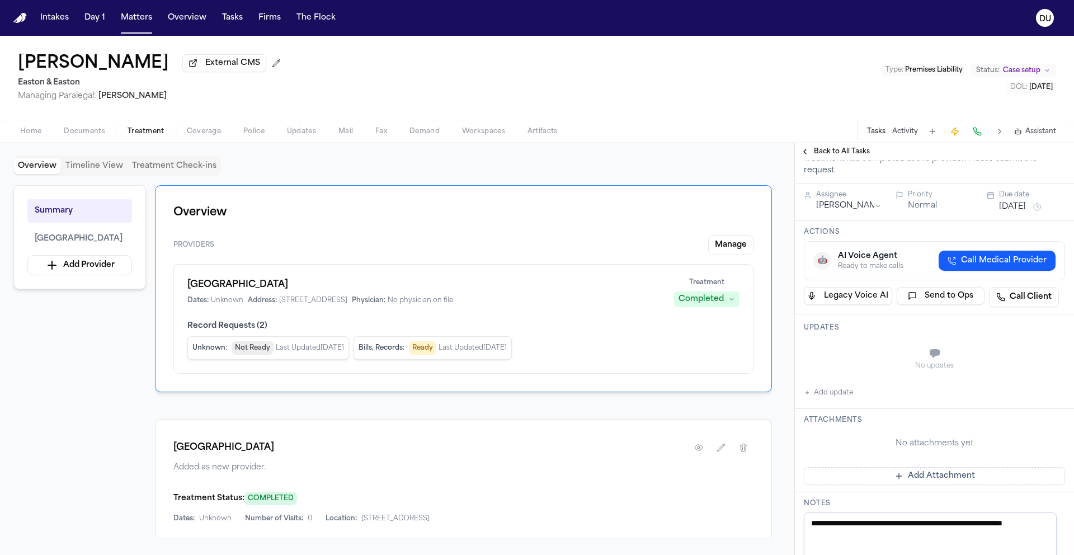
scroll to position [88, 0]
click at [900, 480] on button "Add Attachment" at bounding box center [934, 476] width 261 height 18
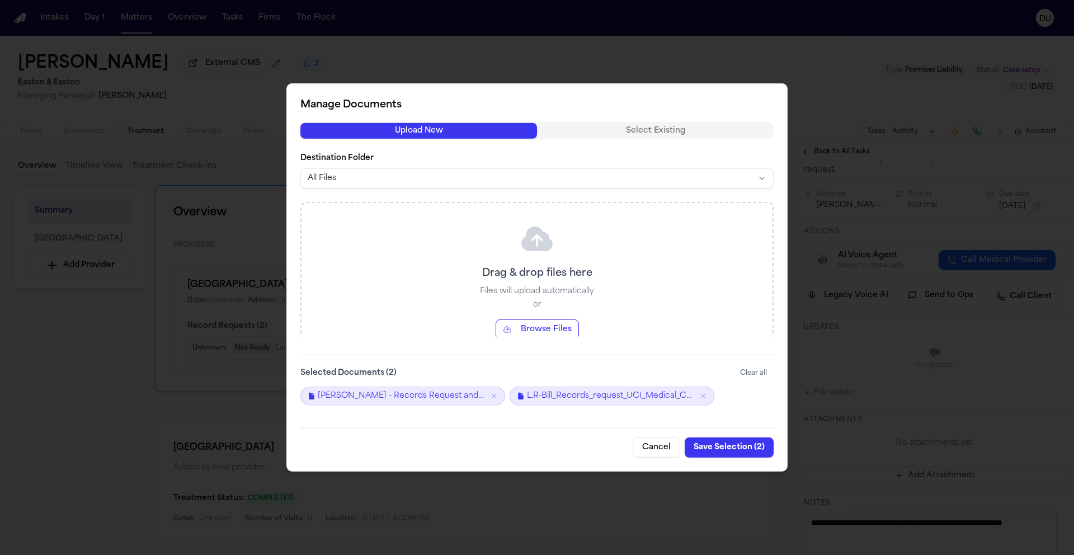
click at [937, 132] on div at bounding box center [537, 277] width 1074 height 555
click at [533, 21] on div at bounding box center [537, 277] width 1074 height 555
click at [712, 444] on button "Save Selection ( 2 )" at bounding box center [729, 448] width 89 height 20
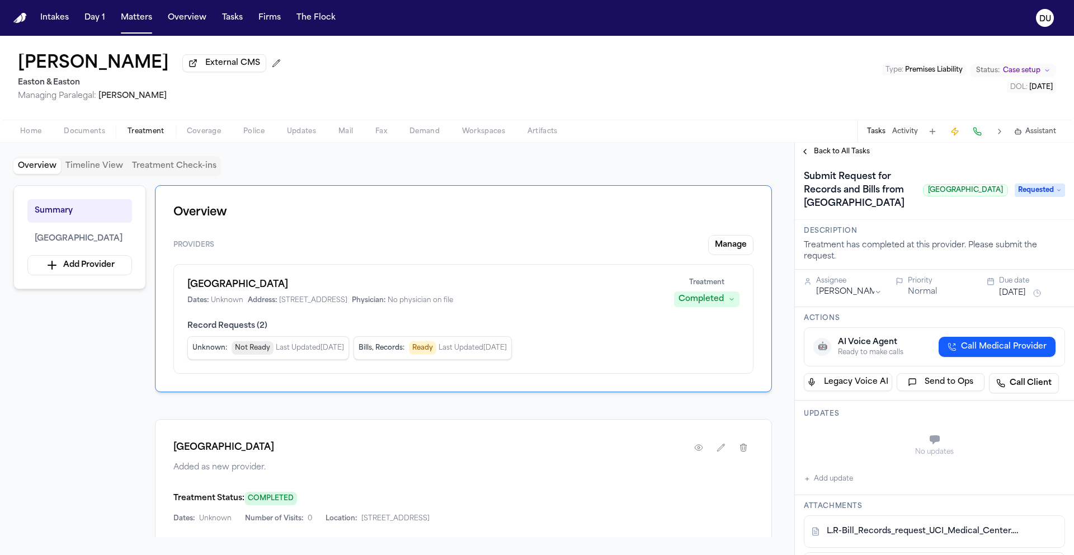
scroll to position [1, 0]
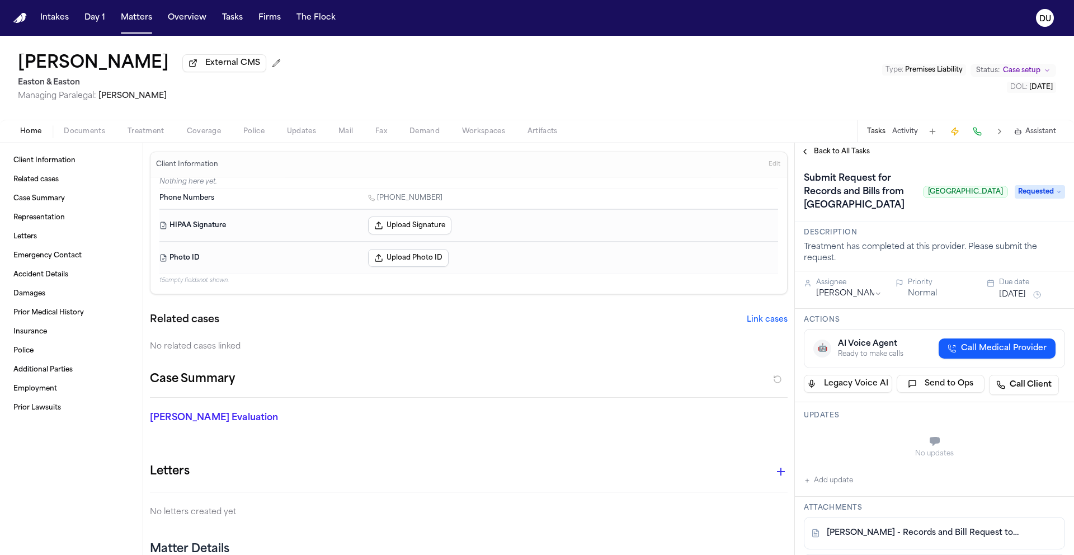
click at [1005, 293] on button "[DATE]" at bounding box center [1012, 294] width 27 height 11
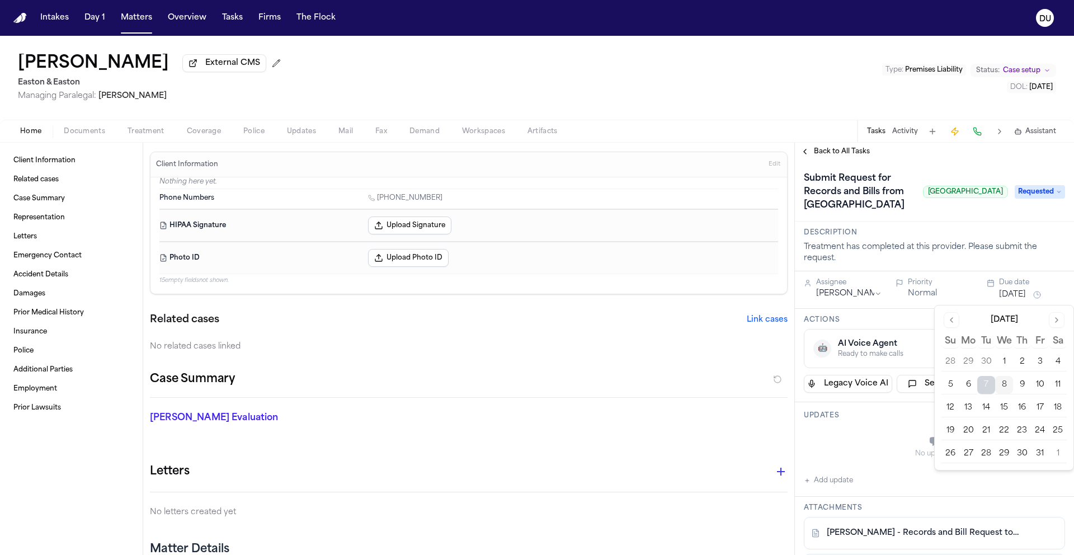
click at [1040, 382] on button "10" at bounding box center [1040, 385] width 18 height 18
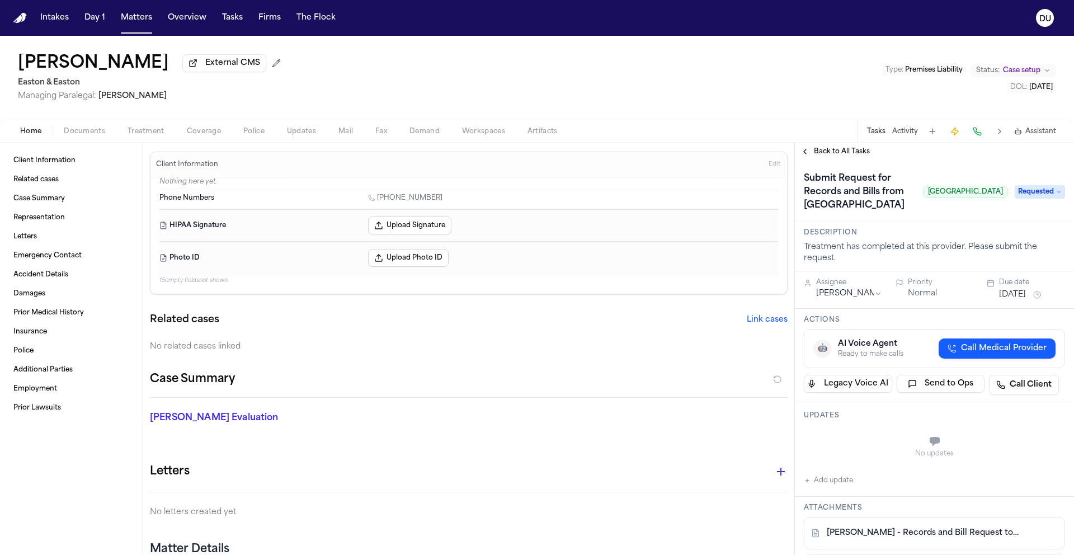
click at [857, 161] on div "Back to All Tasks" at bounding box center [934, 152] width 279 height 18
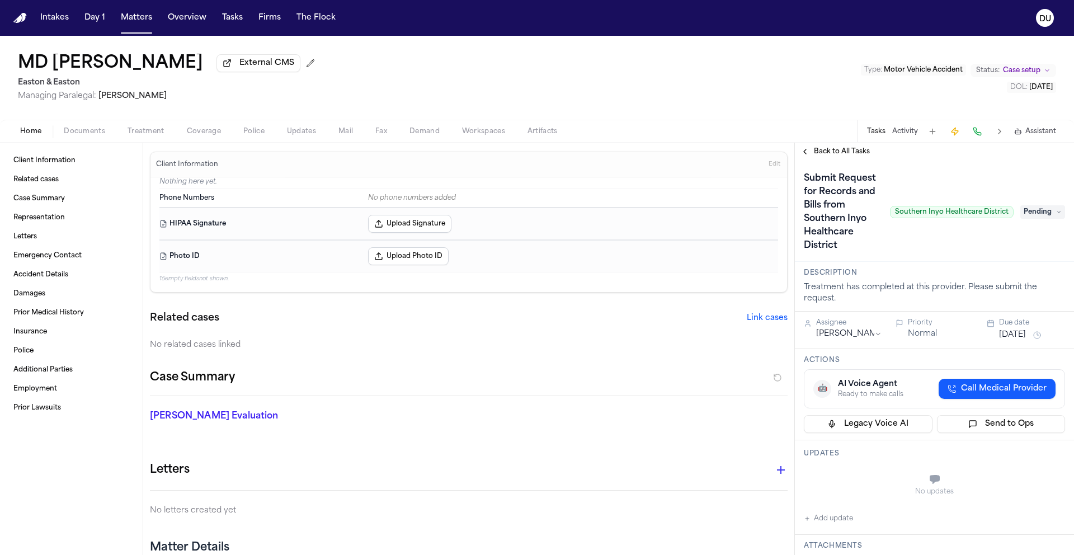
click at [1020, 218] on span "Pending" at bounding box center [1042, 211] width 45 height 13
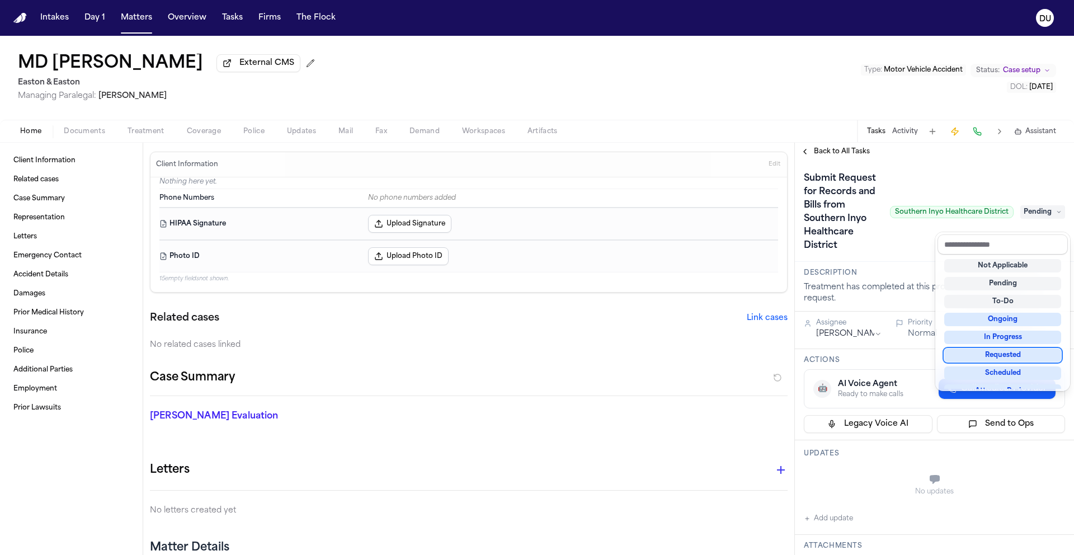
click at [998, 359] on div "Requested" at bounding box center [1002, 355] width 117 height 13
click at [881, 244] on div "Submit Request for Records and Bills from Southern Inyo Healthcare District Sou…" at bounding box center [934, 212] width 261 height 85
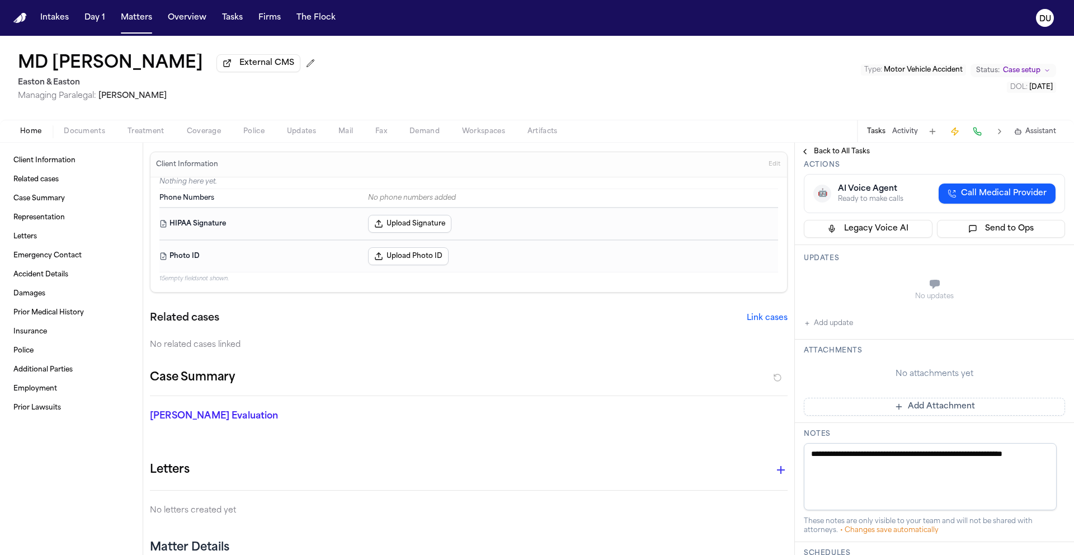
scroll to position [106, 0]
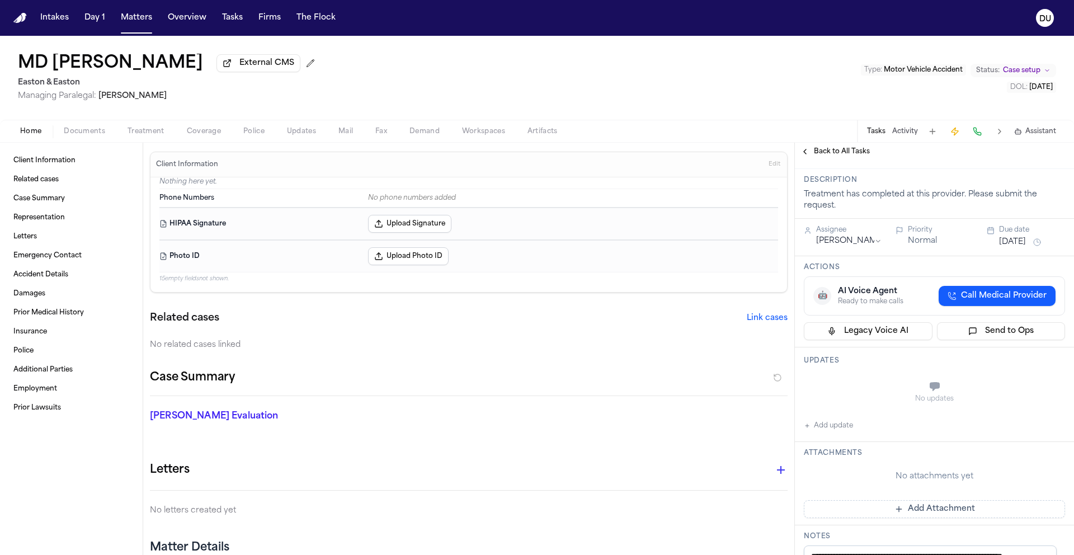
click at [1014, 243] on button "[DATE]" at bounding box center [1012, 242] width 27 height 11
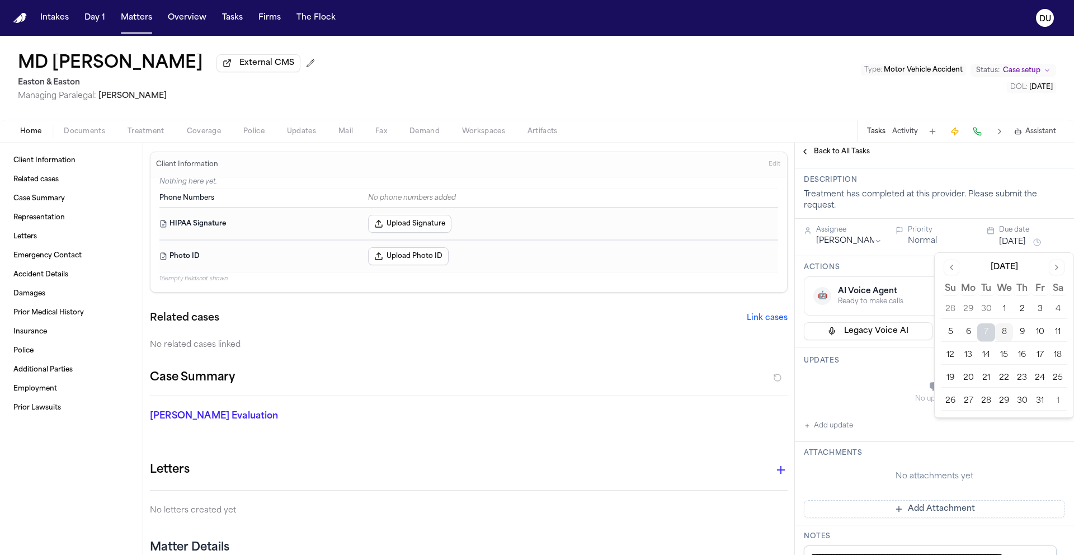
click at [1038, 337] on button "10" at bounding box center [1040, 332] width 18 height 18
click at [881, 416] on div "No updates Add update" at bounding box center [934, 402] width 261 height 60
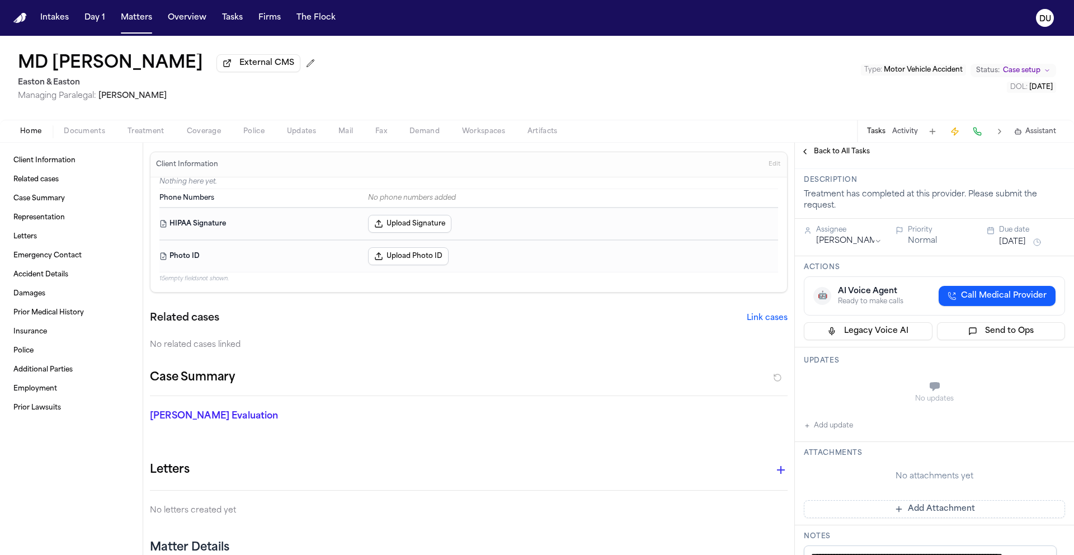
scroll to position [109, 0]
click at [913, 507] on button "Add Attachment" at bounding box center [934, 507] width 261 height 18
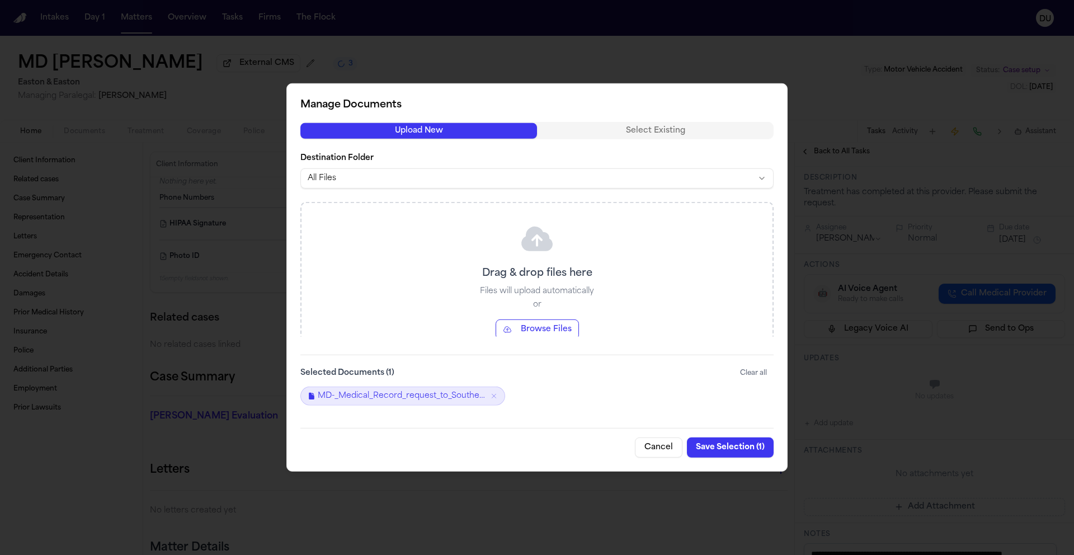
click at [746, 444] on button "Save Selection ( 1 )" at bounding box center [730, 448] width 87 height 20
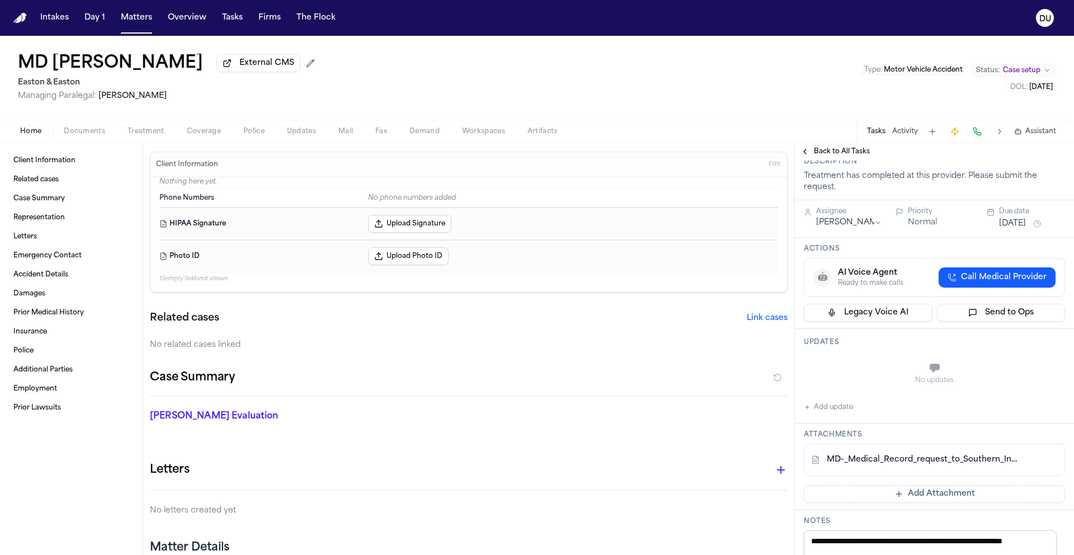
scroll to position [274, 0]
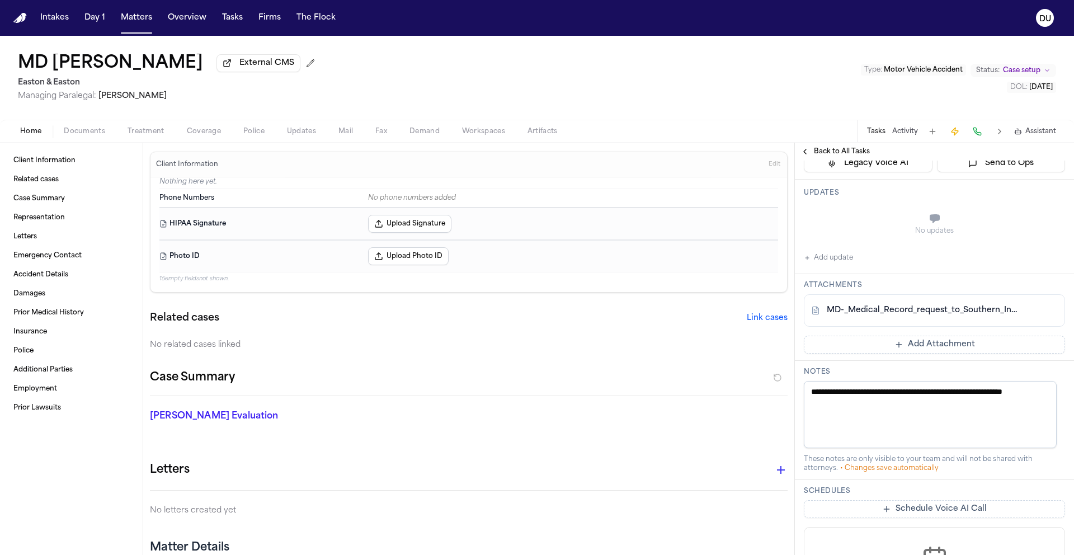
click at [933, 345] on button "Add Attachment" at bounding box center [934, 345] width 261 height 18
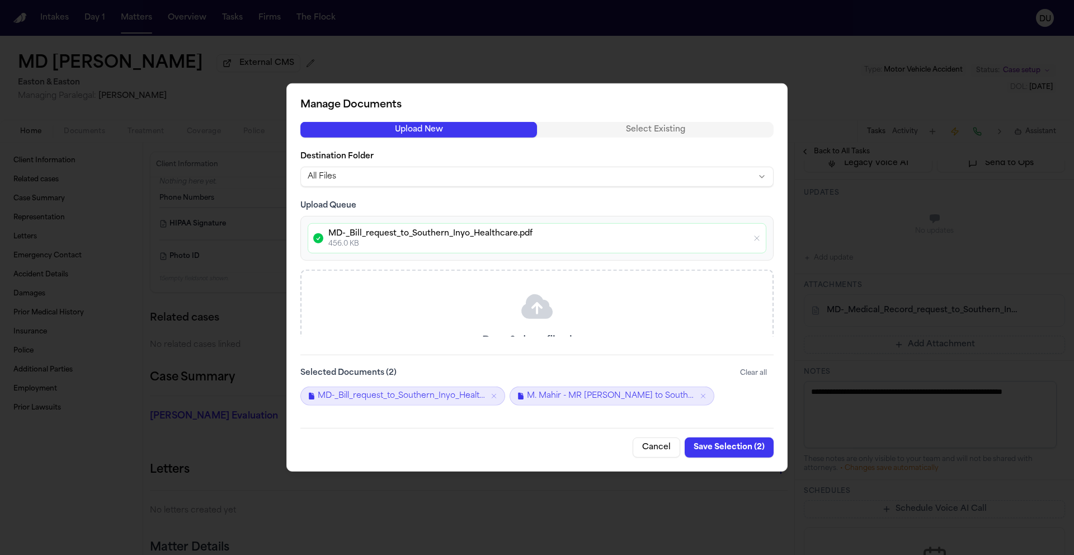
click at [738, 449] on button "Save Selection ( 2 )" at bounding box center [729, 448] width 89 height 20
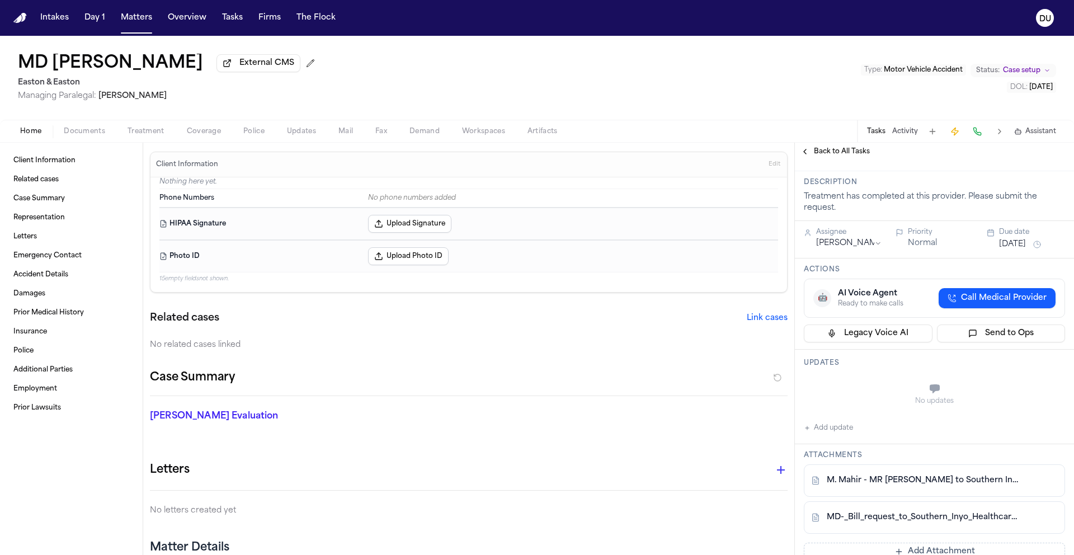
scroll to position [0, 0]
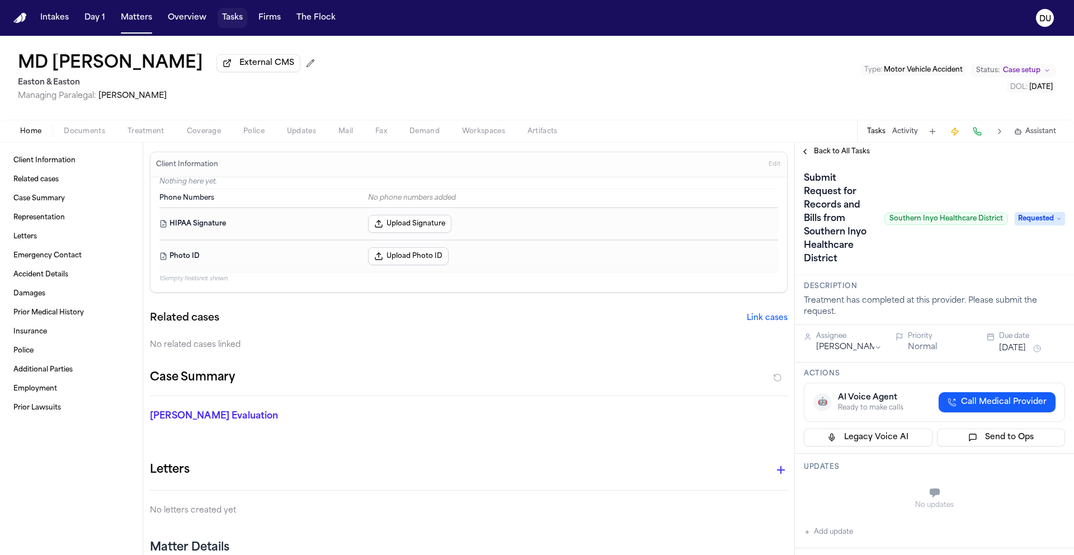
click at [229, 21] on button "Tasks" at bounding box center [233, 18] width 30 height 20
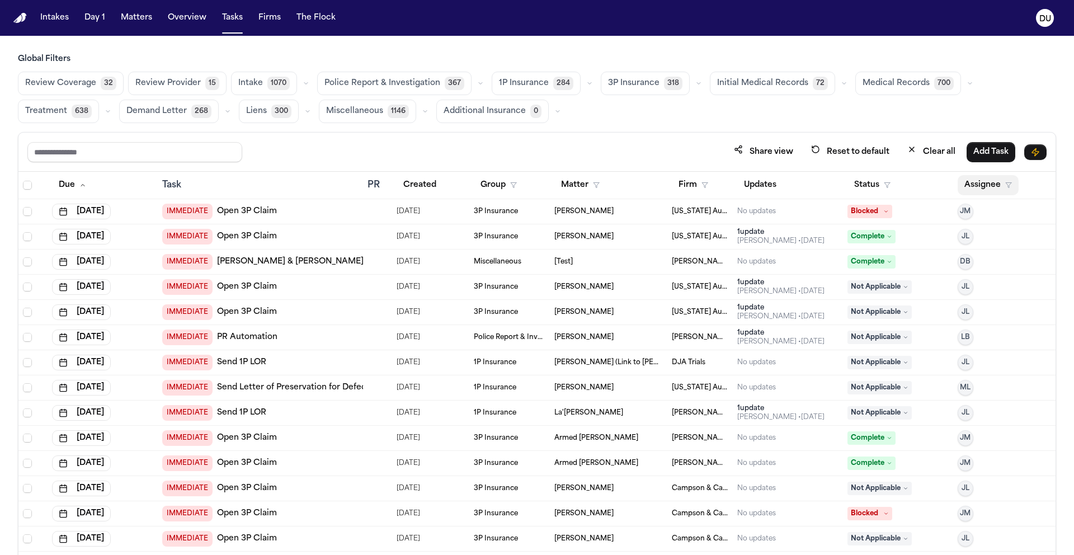
click at [968, 188] on button "Assignee" at bounding box center [988, 185] width 61 height 20
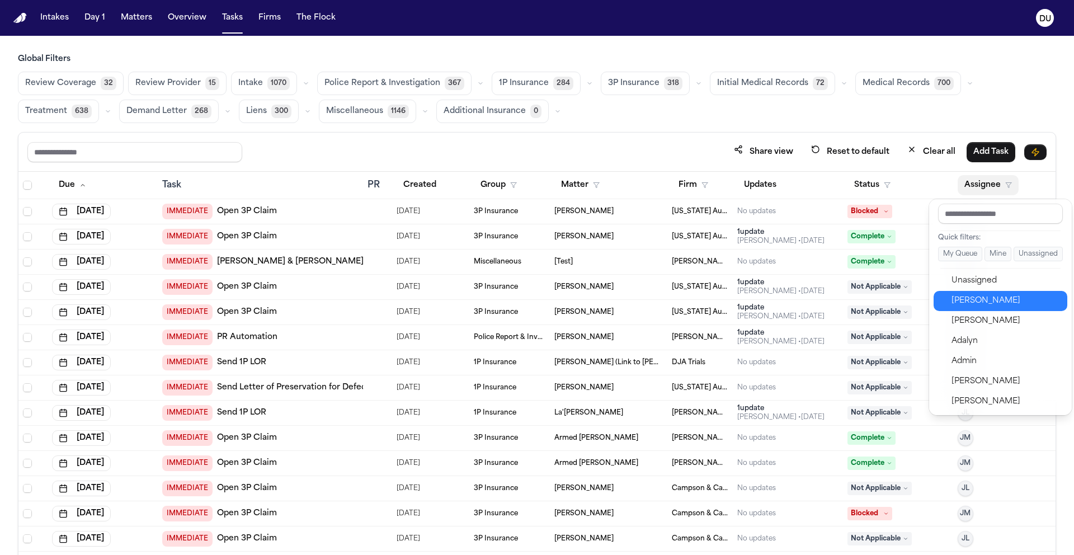
click at [981, 307] on div "[PERSON_NAME]" at bounding box center [1006, 300] width 109 height 13
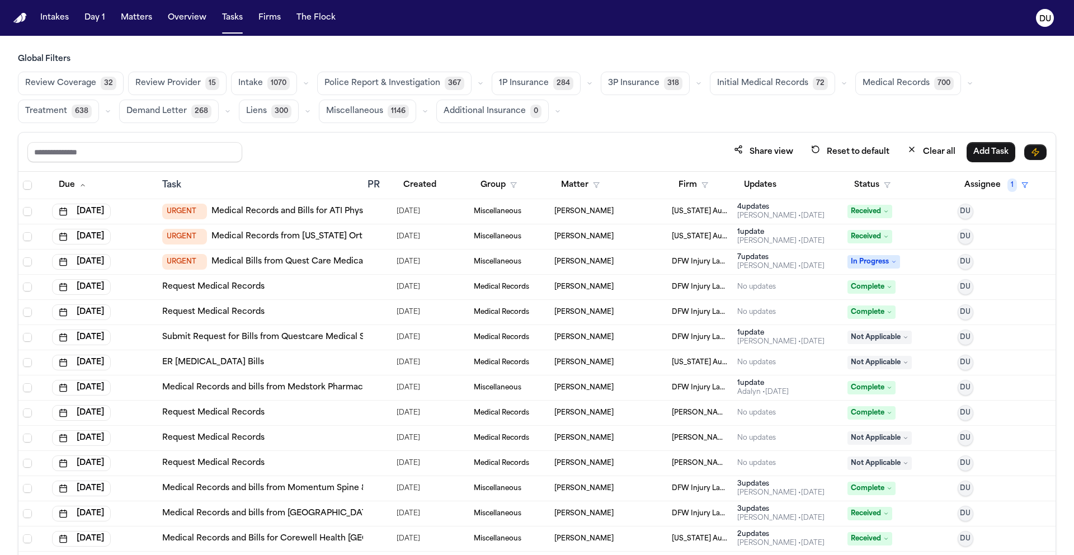
click at [883, 87] on span "Medical Records" at bounding box center [896, 83] width 67 height 11
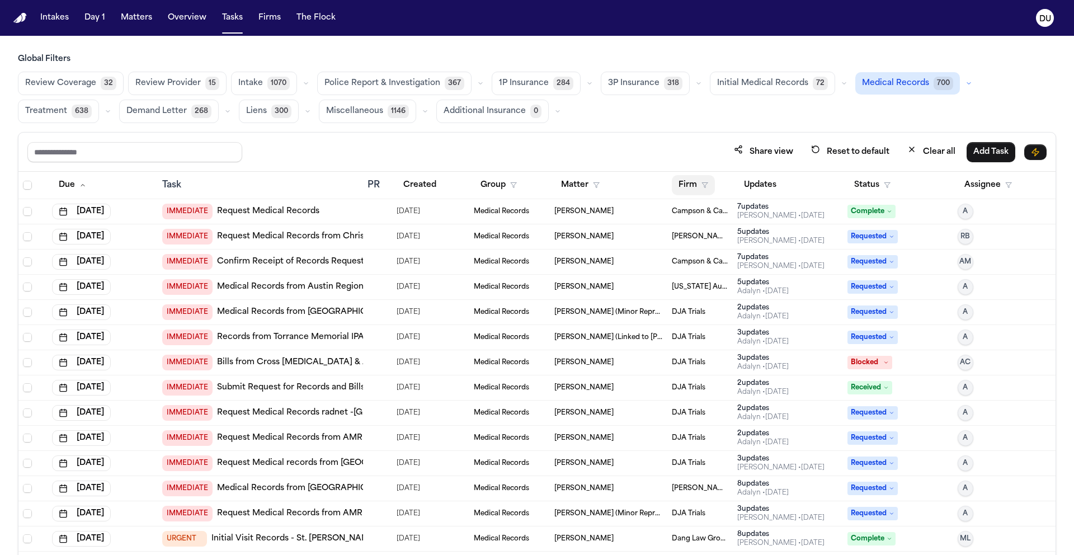
click at [678, 188] on button "Firm" at bounding box center [693, 185] width 43 height 20
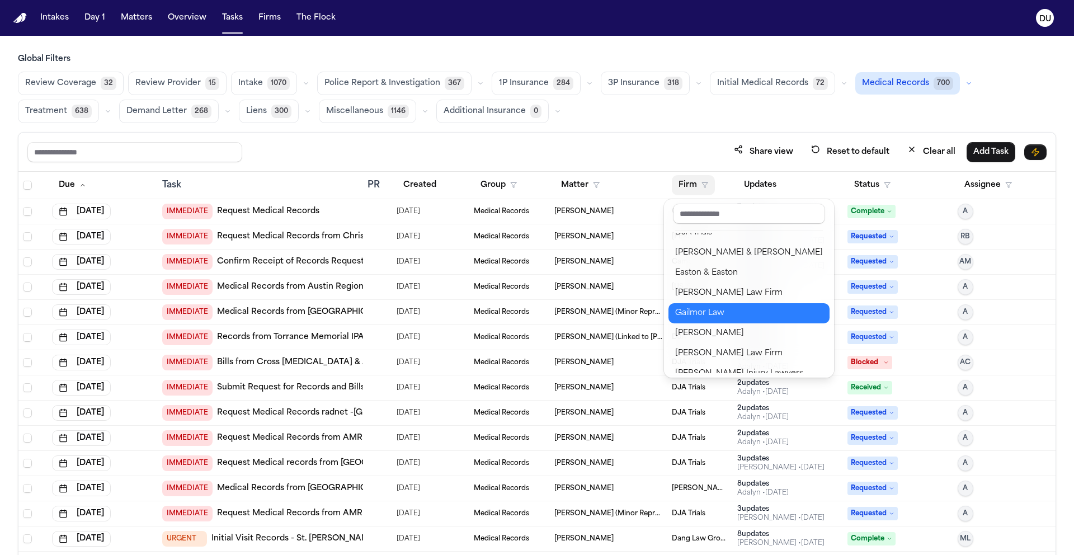
scroll to position [394, 0]
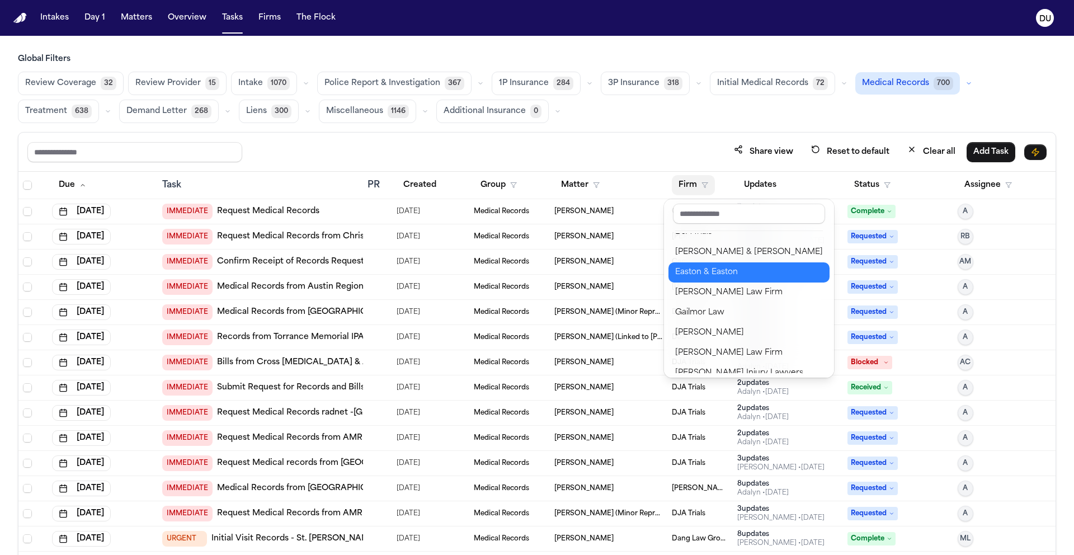
click at [706, 269] on div "Easton & Easton" at bounding box center [749, 272] width 148 height 13
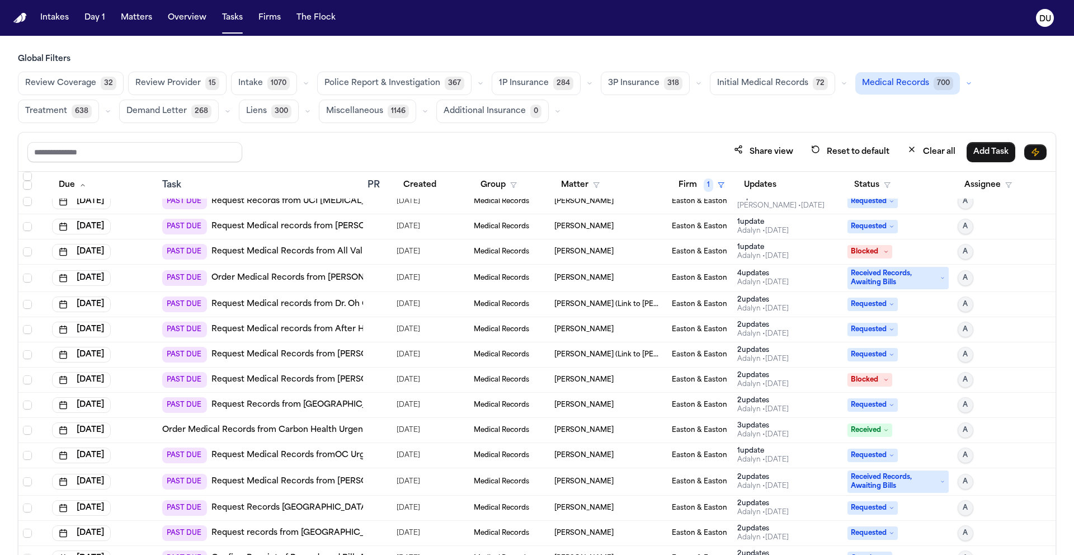
scroll to position [187, 0]
click at [866, 184] on button "Status" at bounding box center [873, 185] width 50 height 20
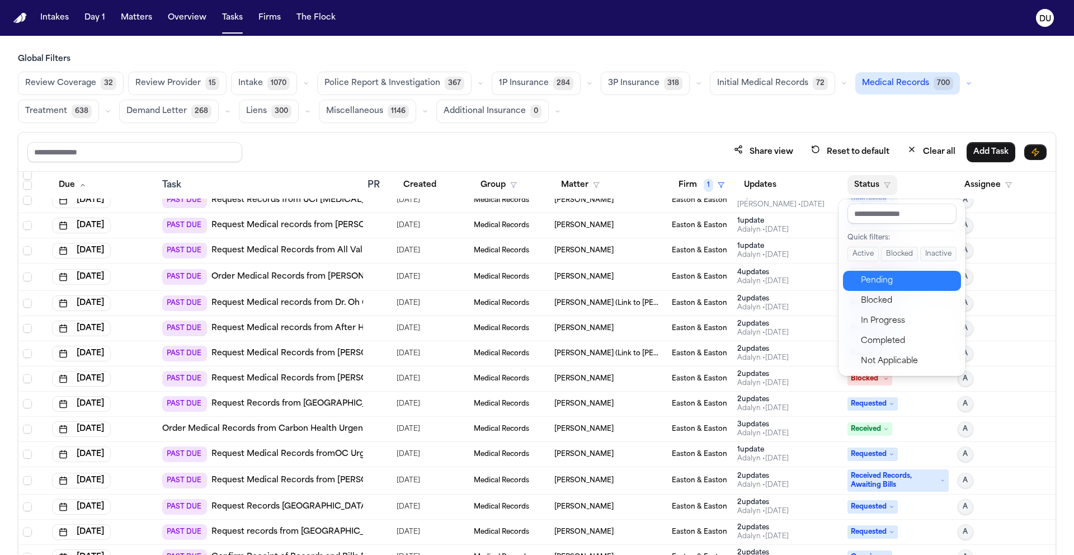
click at [884, 281] on div "Pending" at bounding box center [907, 280] width 93 height 13
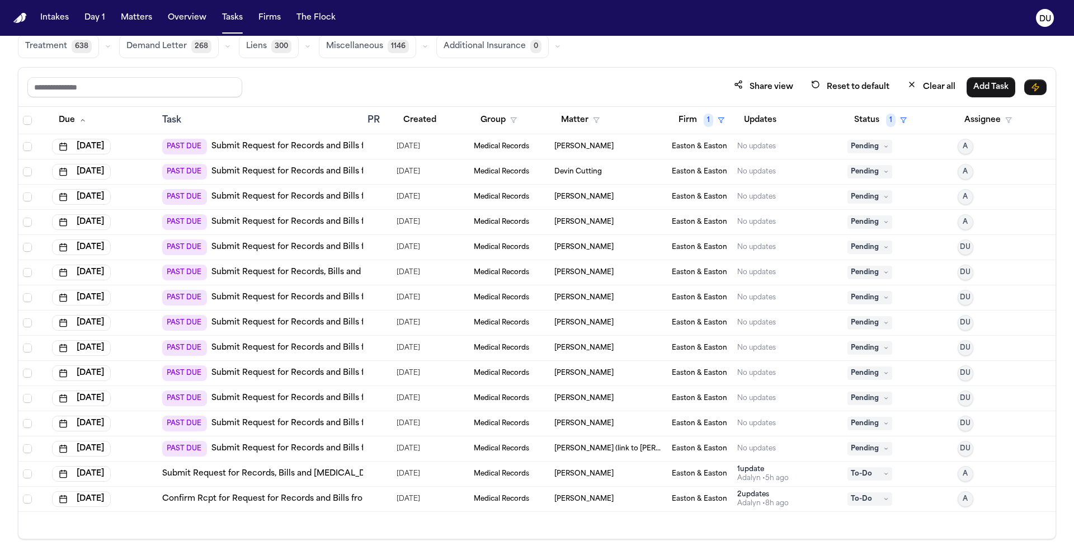
scroll to position [67, 0]
